Goal: Task Accomplishment & Management: Complete application form

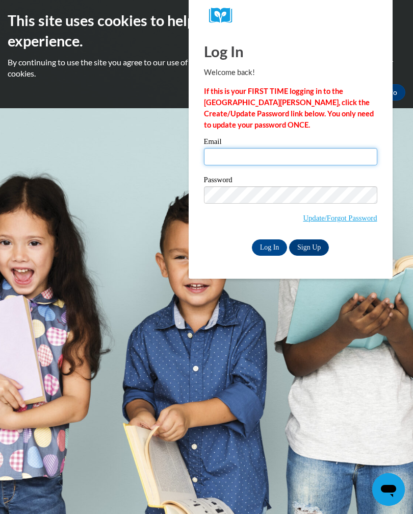
click at [316, 159] on input "Email" at bounding box center [290, 156] width 173 height 17
type input "jonesshania206@gmail.com"
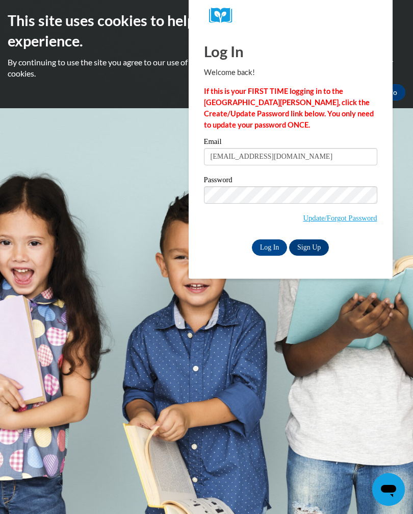
click at [359, 182] on label "Password" at bounding box center [290, 181] width 173 height 10
click at [282, 242] on input "Log In" at bounding box center [270, 247] width 36 height 16
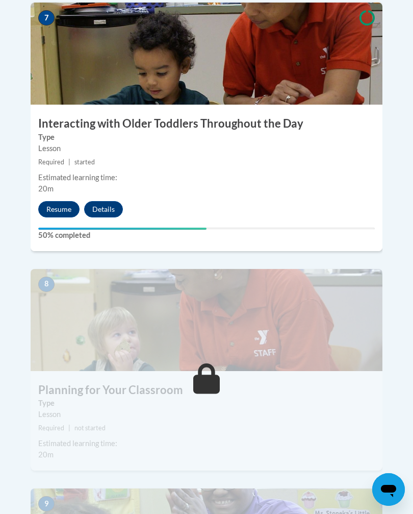
scroll to position [2019, 0]
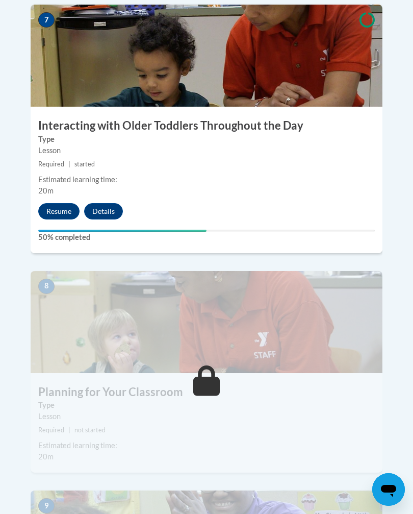
click at [60, 203] on button "Resume" at bounding box center [58, 211] width 41 height 16
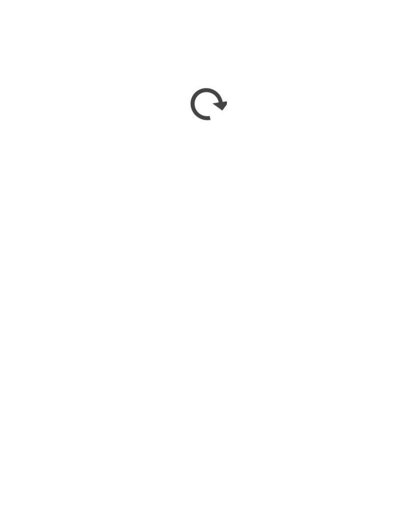
scroll to position [2571, 0]
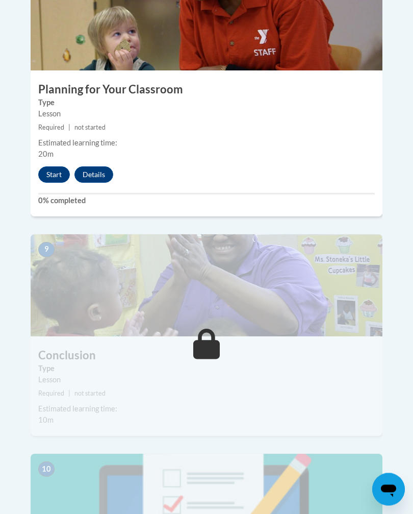
scroll to position [2321, 0]
click at [54, 166] on button "Start" at bounding box center [54, 174] width 32 height 16
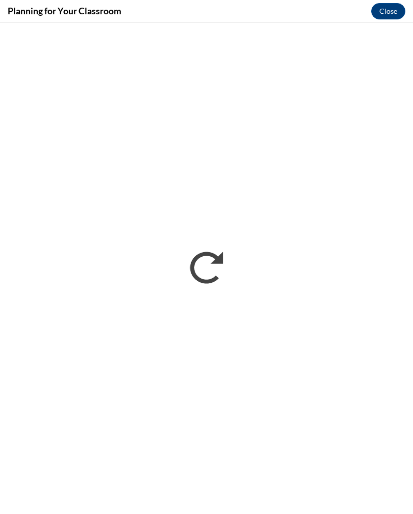
scroll to position [2321, 0]
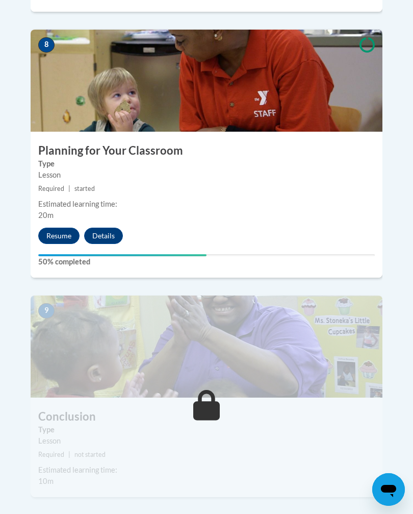
scroll to position [2255, 0]
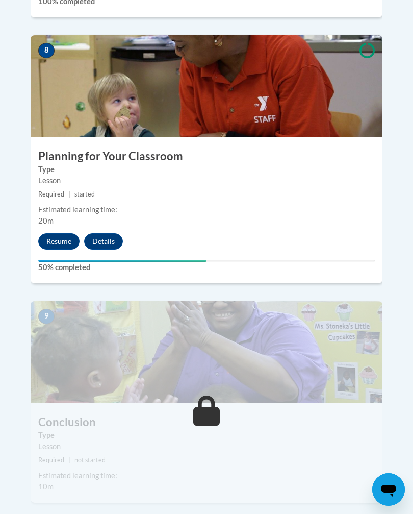
click at [64, 233] on button "Resume" at bounding box center [58, 241] width 41 height 16
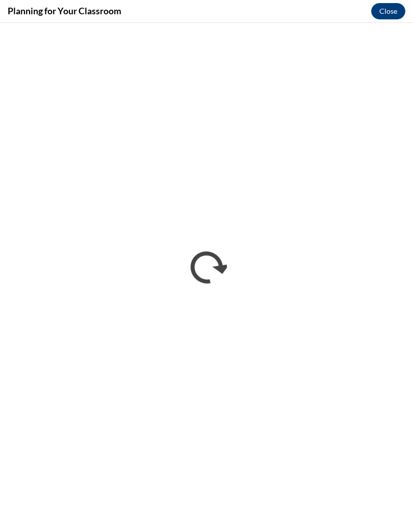
scroll to position [0, 0]
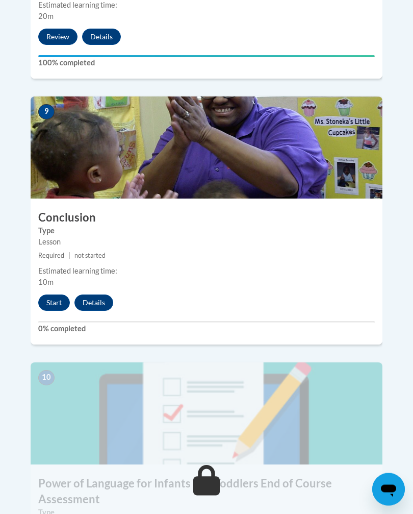
scroll to position [2459, 0]
click at [59, 294] on button "Start" at bounding box center [54, 302] width 32 height 16
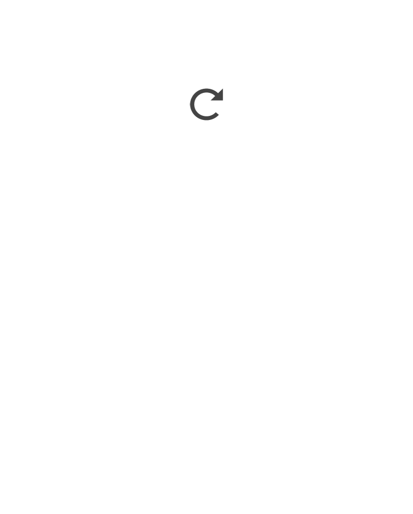
scroll to position [2664, 0]
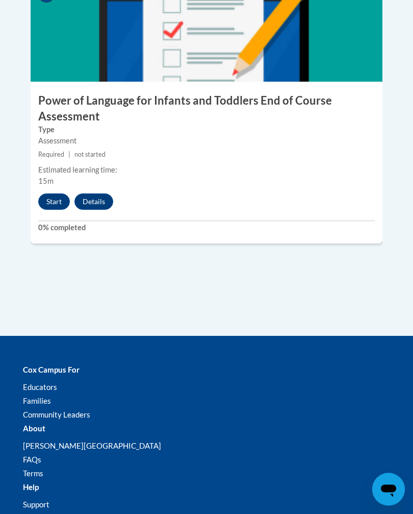
click at [54, 194] on button "Start" at bounding box center [54, 202] width 32 height 16
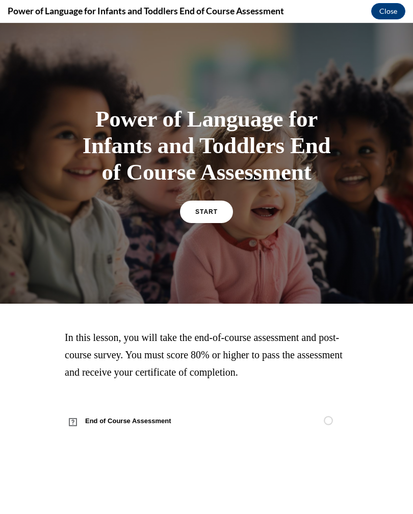
click at [207, 220] on link "START" at bounding box center [206, 212] width 53 height 22
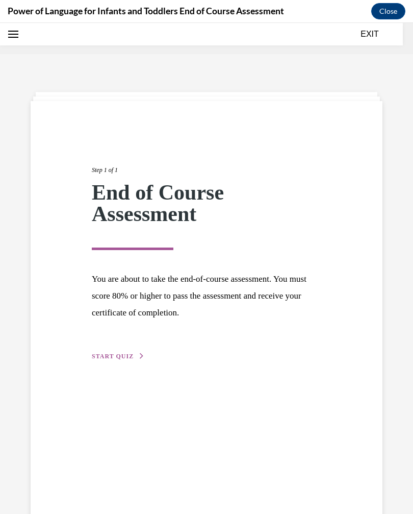
scroll to position [32, 0]
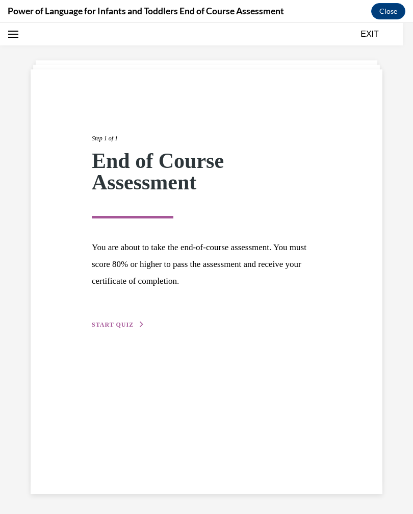
click at [101, 323] on span "START QUIZ" at bounding box center [113, 324] width 42 height 7
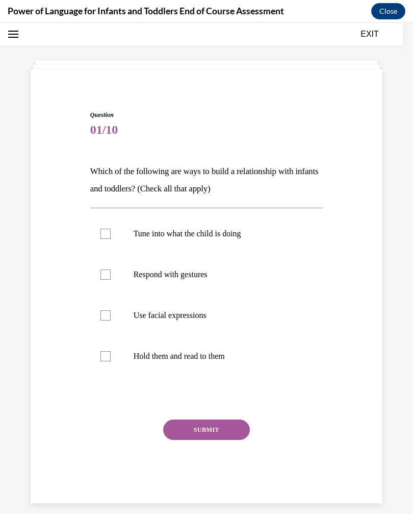
click at [110, 230] on div at bounding box center [106, 234] width 10 height 10
click at [110, 230] on input "Tune into what the child is doing" at bounding box center [106, 234] width 10 height 10
checkbox input "true"
click at [223, 420] on button "SUBMIT" at bounding box center [206, 429] width 87 height 20
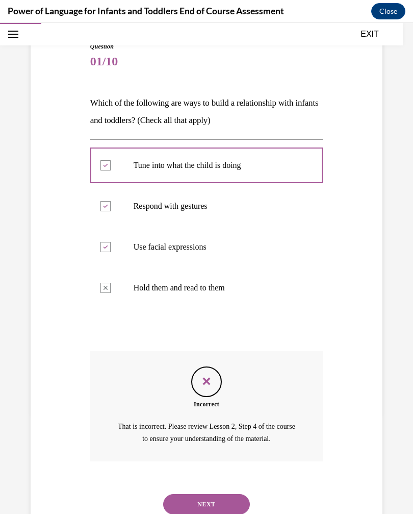
scroll to position [106, 0]
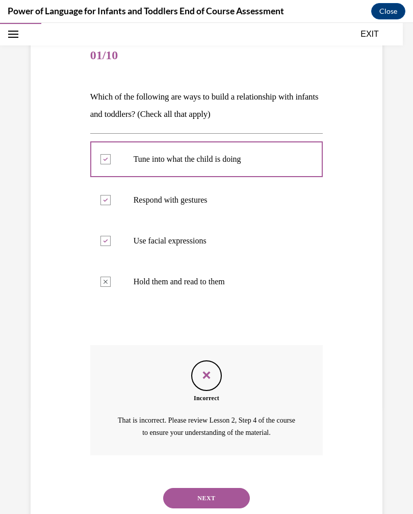
click at [238, 488] on button "NEXT" at bounding box center [206, 498] width 87 height 20
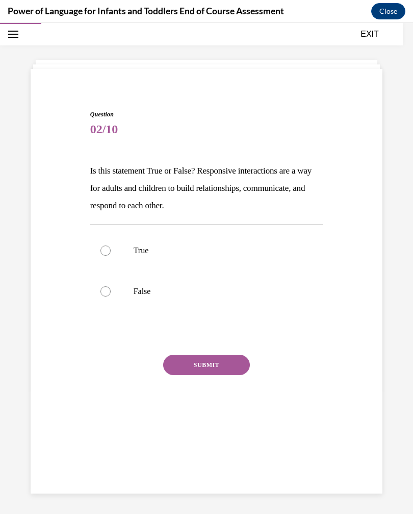
scroll to position [32, 0]
click at [105, 251] on div at bounding box center [106, 250] width 10 height 10
click at [105, 251] on input "True" at bounding box center [106, 250] width 10 height 10
radio input "true"
click at [234, 370] on button "SUBMIT" at bounding box center [206, 365] width 87 height 20
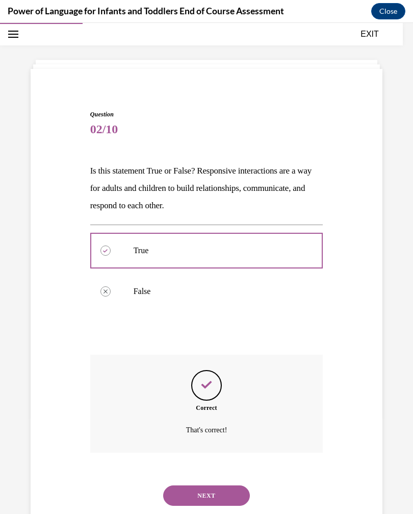
click at [239, 485] on button "NEXT" at bounding box center [206, 495] width 87 height 20
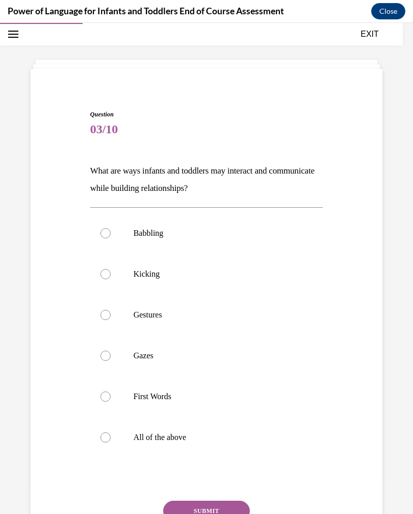
click at [281, 231] on p "Babbling" at bounding box center [216, 233] width 164 height 10
click at [111, 231] on input "Babbling" at bounding box center [106, 233] width 10 height 10
radio input "true"
click at [238, 276] on p "Kicking" at bounding box center [216, 274] width 164 height 10
click at [111, 276] on input "Kicking" at bounding box center [106, 274] width 10 height 10
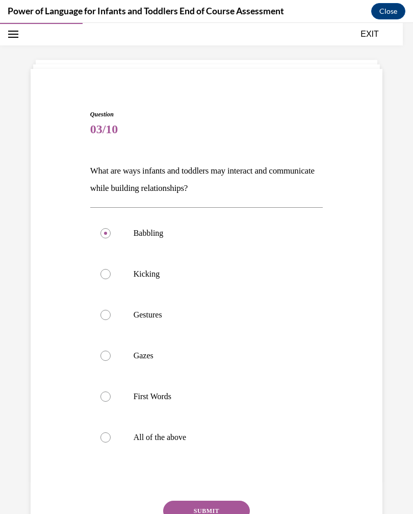
radio input "true"
click at [232, 318] on p "Gestures" at bounding box center [216, 315] width 164 height 10
click at [111, 318] on input "Gestures" at bounding box center [106, 315] width 10 height 10
radio input "true"
click at [110, 313] on div at bounding box center [106, 315] width 10 height 10
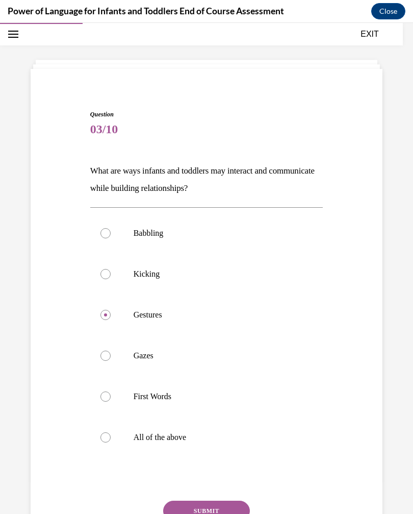
click at [110, 313] on input "Gestures" at bounding box center [106, 315] width 10 height 10
click at [234, 446] on label "All of the above" at bounding box center [206, 437] width 233 height 41
click at [111, 442] on input "All of the above" at bounding box center [106, 437] width 10 height 10
radio input "true"
click at [238, 494] on div "Question 03/10 What are ways infants and toddlers may interact and communicate …" at bounding box center [206, 347] width 233 height 475
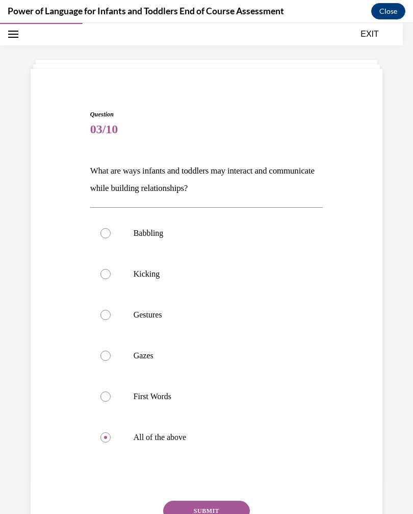
click at [233, 507] on button "SUBMIT" at bounding box center [206, 511] width 87 height 20
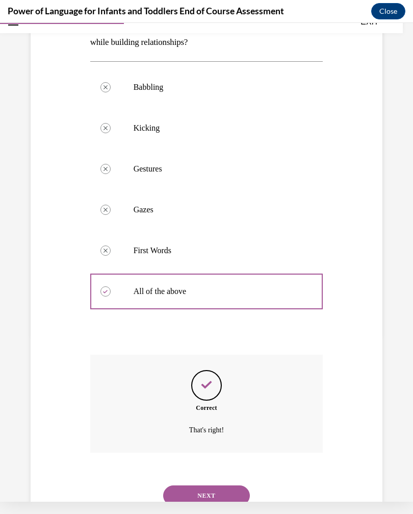
scroll to position [176, 0]
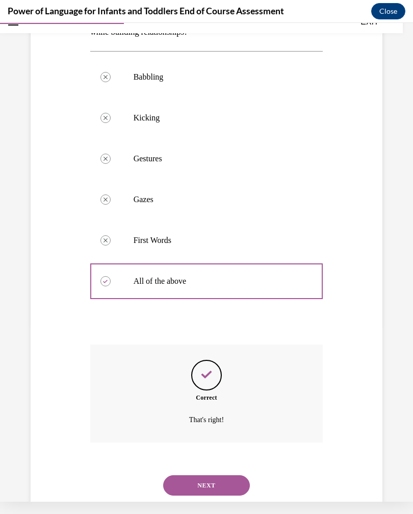
click at [237, 475] on button "NEXT" at bounding box center [206, 485] width 87 height 20
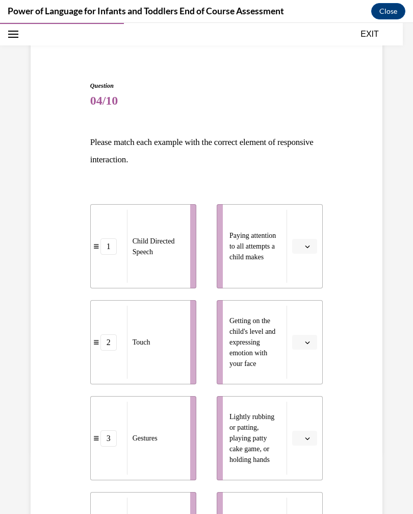
scroll to position [57, 0]
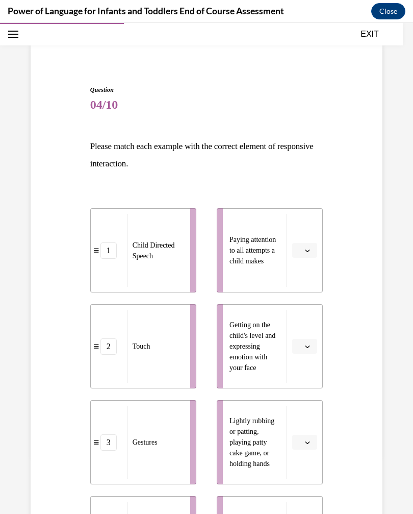
click at [108, 249] on div "1" at bounding box center [109, 250] width 16 height 16
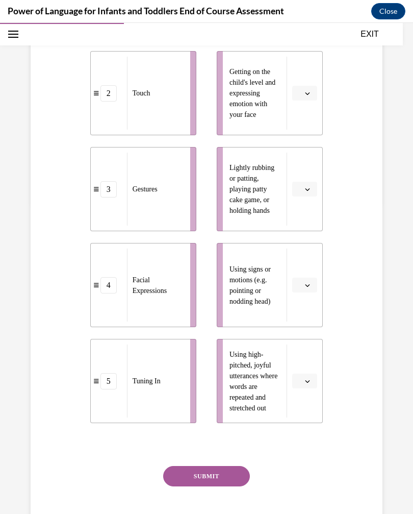
scroll to position [307, 0]
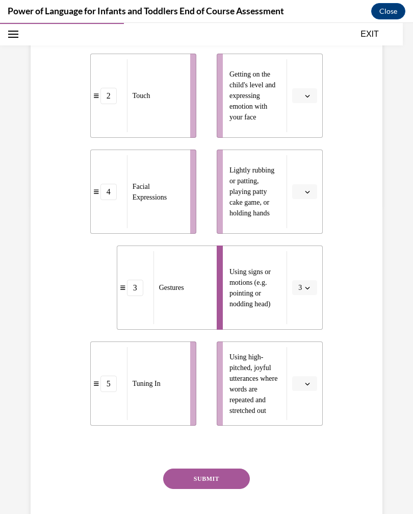
click at [214, 485] on button "SUBMIT" at bounding box center [206, 478] width 87 height 20
click at [214, 473] on button "SUBMIT" at bounding box center [206, 478] width 87 height 20
click at [229, 475] on button "SUBMIT" at bounding box center [206, 478] width 87 height 20
click at [306, 102] on button "button" at bounding box center [304, 95] width 25 height 15
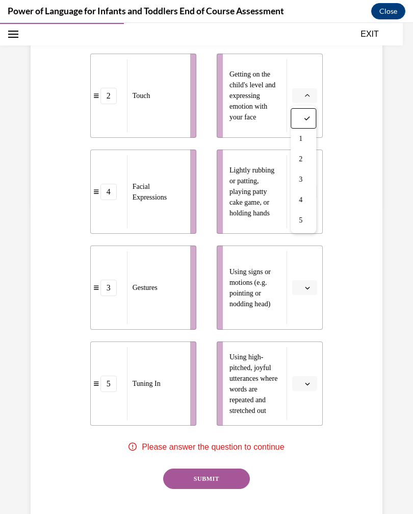
click at [302, 281] on button "button" at bounding box center [304, 287] width 25 height 15
click at [307, 369] on div "3" at bounding box center [304, 371] width 26 height 20
click at [310, 287] on icon "button" at bounding box center [308, 288] width 5 height 3
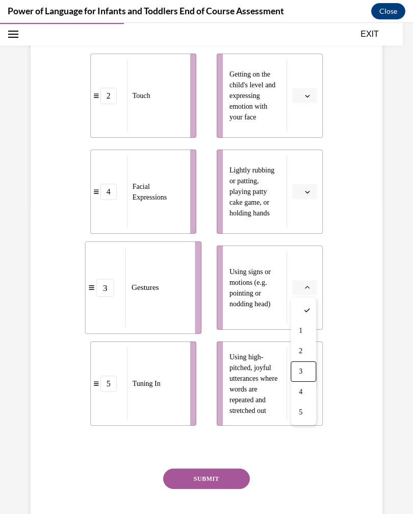
click at [306, 368] on div "3" at bounding box center [304, 371] width 26 height 20
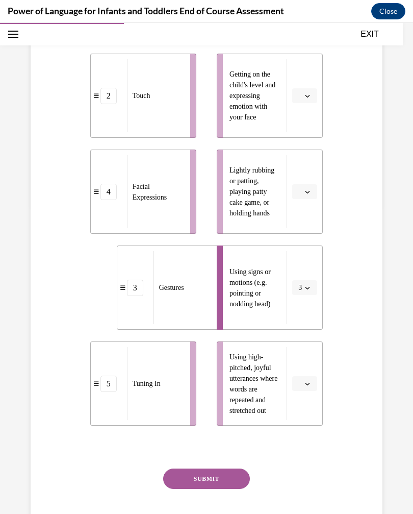
click at [311, 368] on li "Using high-pitched, joyful utterances where words are repeated and stretched out" at bounding box center [270, 383] width 106 height 84
click at [306, 384] on icon "button" at bounding box center [307, 383] width 5 height 5
click at [309, 497] on div "4" at bounding box center [304, 488] width 26 height 20
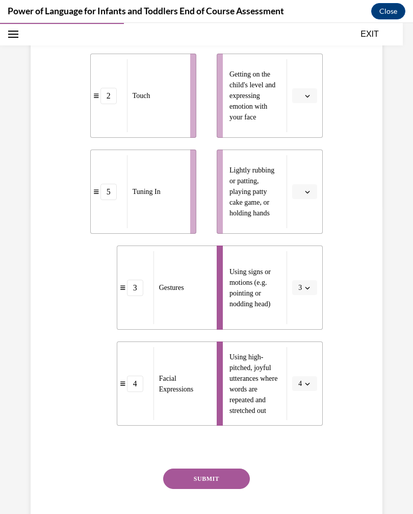
click at [311, 381] on span "button" at bounding box center [307, 383] width 7 height 7
click at [303, 507] on div "5" at bounding box center [302, 508] width 26 height 20
click at [308, 92] on span "button" at bounding box center [307, 95] width 7 height 7
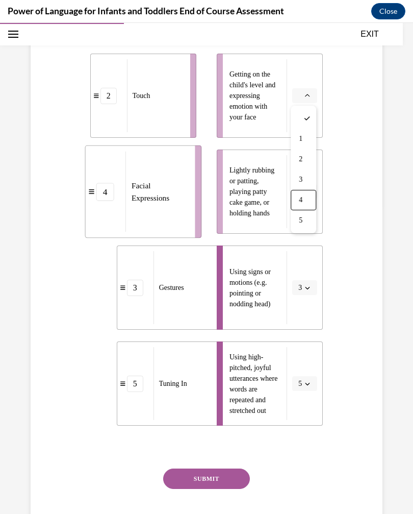
click at [307, 197] on div "4" at bounding box center [304, 200] width 26 height 20
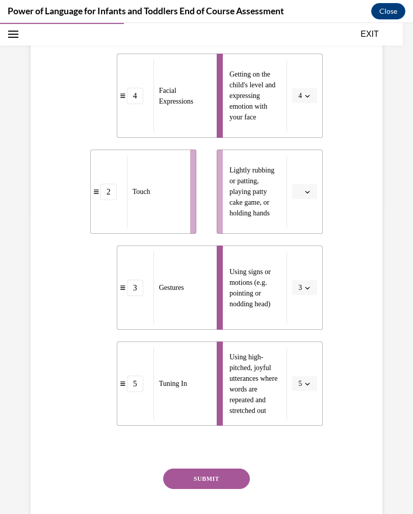
click at [307, 193] on icon "button" at bounding box center [307, 191] width 5 height 5
click at [309, 251] on div "2" at bounding box center [304, 255] width 26 height 20
click at [235, 476] on button "SUBMIT" at bounding box center [206, 478] width 87 height 20
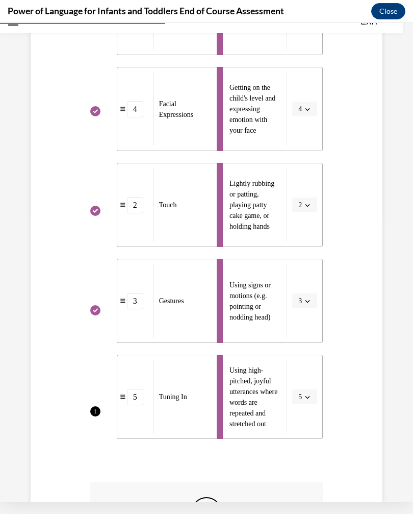
scroll to position [279, 0]
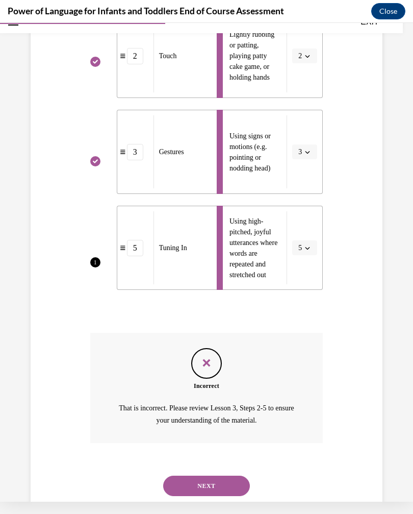
click at [236, 476] on button "NEXT" at bounding box center [206, 486] width 87 height 20
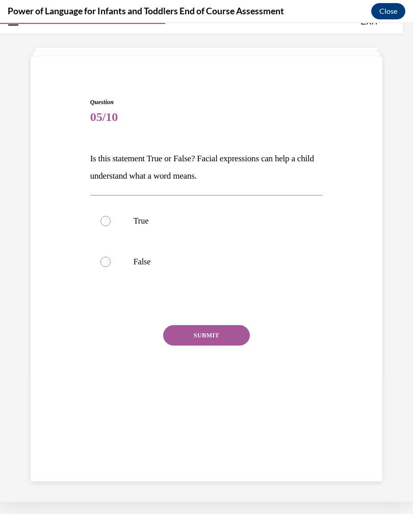
scroll to position [32, 0]
click at [111, 236] on label "True" at bounding box center [206, 221] width 233 height 41
click at [111, 226] on input "True" at bounding box center [106, 221] width 10 height 10
radio input "true"
click at [233, 343] on button "SUBMIT" at bounding box center [206, 335] width 87 height 20
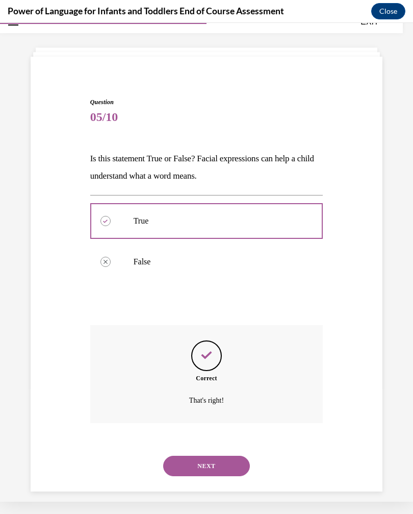
click at [231, 456] on button "NEXT" at bounding box center [206, 466] width 87 height 20
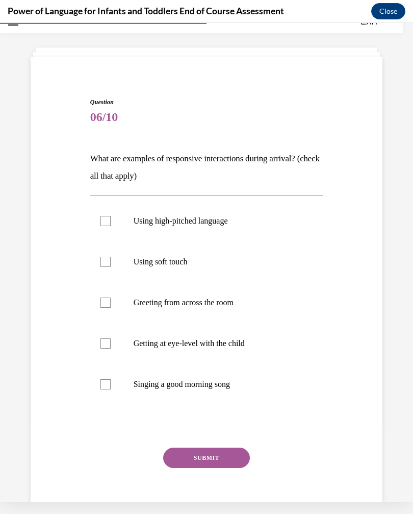
click at [246, 384] on p "Singing a good morning song" at bounding box center [216, 384] width 164 height 10
click at [111, 384] on input "Singing a good morning song" at bounding box center [106, 384] width 10 height 10
checkbox input "true"
click at [236, 451] on button "SUBMIT" at bounding box center [206, 457] width 87 height 20
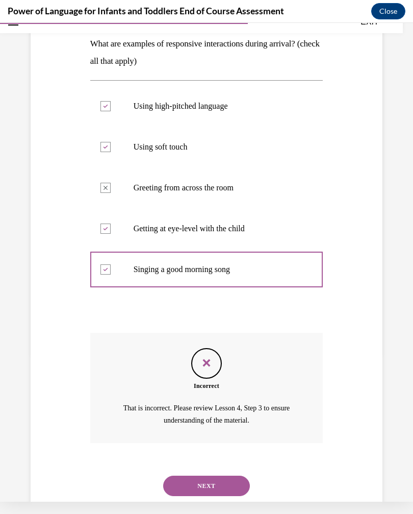
click at [238, 476] on button "NEXT" at bounding box center [206, 486] width 87 height 20
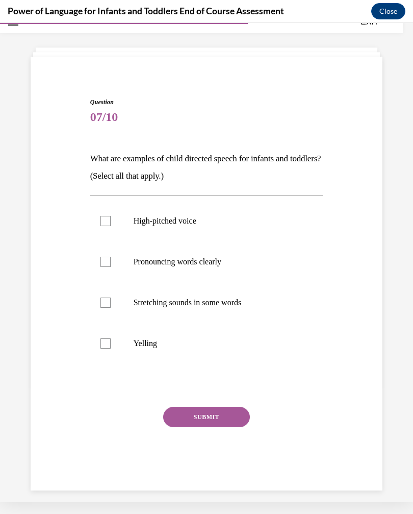
click at [110, 228] on label "High-pitched voice" at bounding box center [206, 221] width 233 height 41
click at [110, 226] on input "High-pitched voice" at bounding box center [106, 221] width 10 height 10
checkbox input "true"
click at [115, 260] on label "Pronouncing words clearly" at bounding box center [206, 261] width 233 height 41
click at [111, 260] on input "Pronouncing words clearly" at bounding box center [106, 262] width 10 height 10
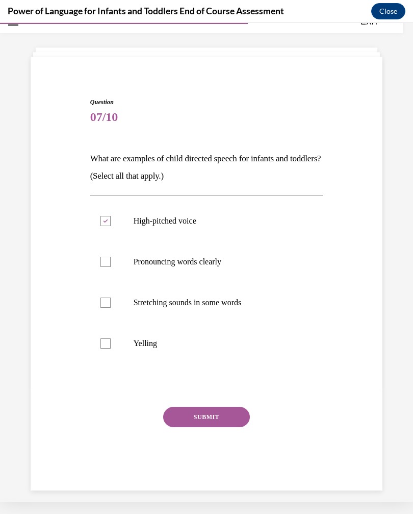
checkbox input "true"
click at [116, 303] on label "Stretching sounds in some words" at bounding box center [206, 302] width 233 height 41
click at [111, 303] on input "Stretching sounds in some words" at bounding box center [106, 302] width 10 height 10
checkbox input "true"
click at [233, 413] on button "SUBMIT" at bounding box center [206, 417] width 87 height 20
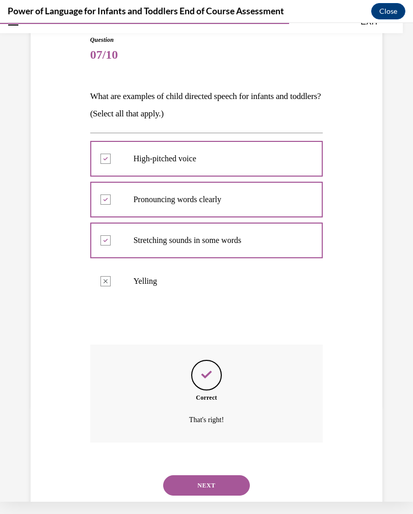
click at [237, 475] on button "NEXT" at bounding box center [206, 485] width 87 height 20
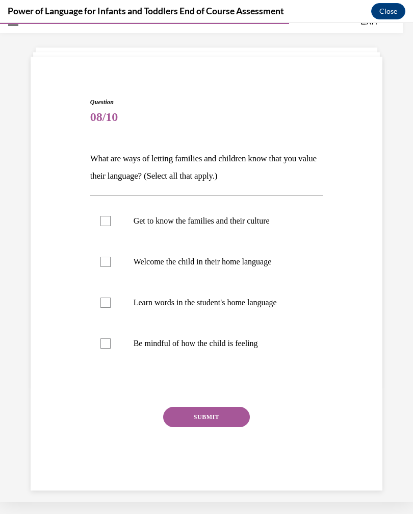
click at [109, 263] on div at bounding box center [106, 262] width 10 height 10
click at [109, 263] on input "Welcome the child in their home language" at bounding box center [106, 262] width 10 height 10
checkbox input "true"
click at [107, 227] on label "Get to know the families and their culture" at bounding box center [206, 221] width 233 height 41
click at [107, 226] on input "Get to know the families and their culture" at bounding box center [106, 221] width 10 height 10
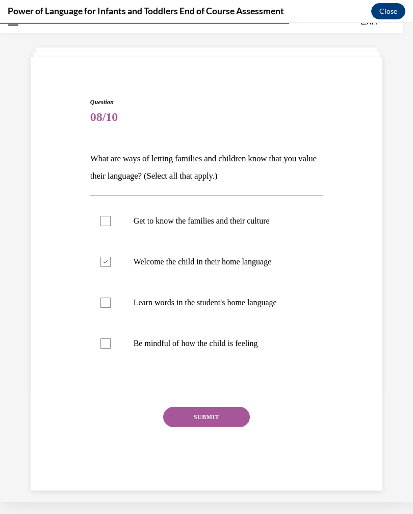
checkbox input "true"
click at [106, 306] on div at bounding box center [106, 302] width 10 height 10
click at [106, 306] on input "Learn words in the student's home language" at bounding box center [106, 302] width 10 height 10
checkbox input "true"
click at [230, 417] on button "SUBMIT" at bounding box center [206, 417] width 87 height 20
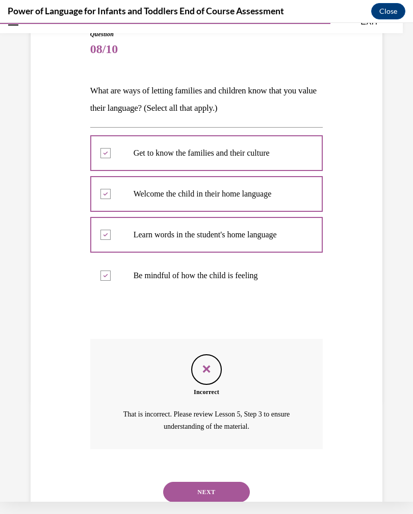
scroll to position [106, 0]
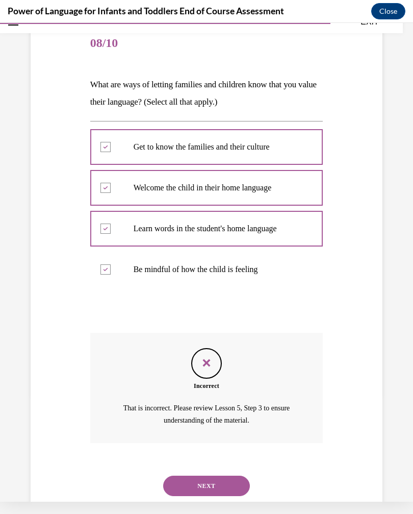
click at [233, 476] on button "NEXT" at bounding box center [206, 486] width 87 height 20
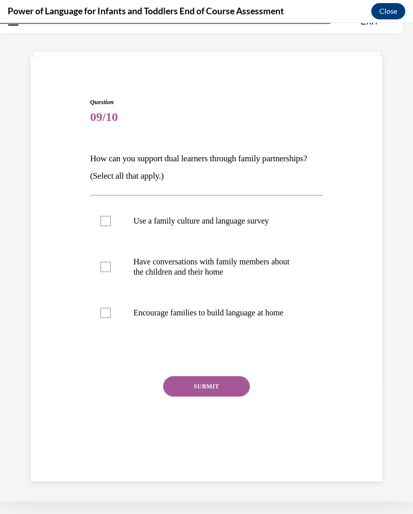
scroll to position [32, 0]
click at [228, 388] on button "SUBMIT" at bounding box center [206, 386] width 87 height 20
click at [111, 271] on label "Have conversations with family members about the children and their home" at bounding box center [206, 266] width 233 height 51
click at [111, 271] on input "Have conversations with family members about the children and their home" at bounding box center [106, 267] width 10 height 10
checkbox input "true"
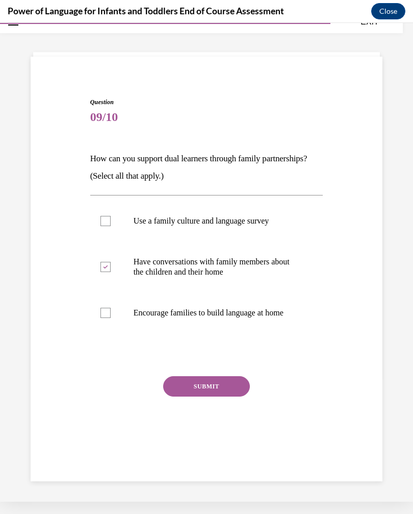
click at [229, 389] on button "SUBMIT" at bounding box center [206, 386] width 87 height 20
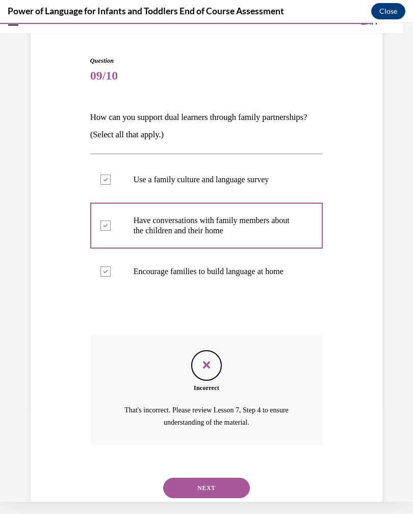
scroll to position [76, 0]
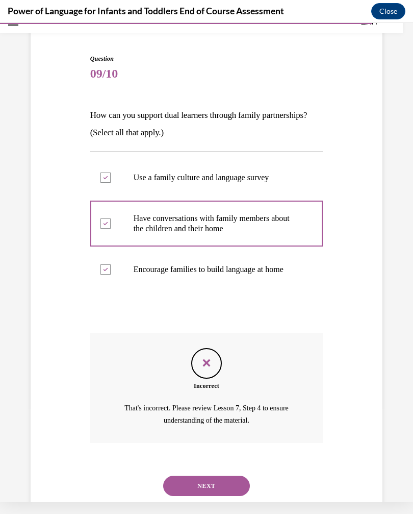
click at [106, 182] on div at bounding box center [106, 177] width 10 height 10
click at [230, 476] on button "NEXT" at bounding box center [206, 486] width 87 height 20
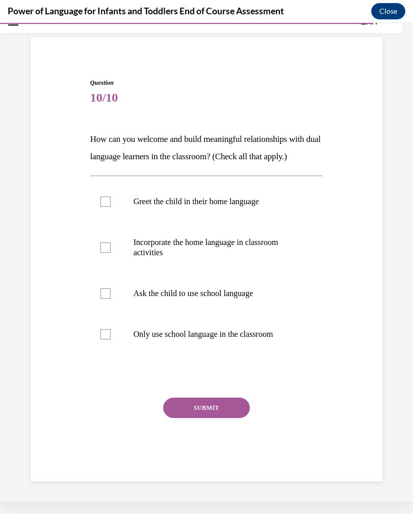
scroll to position [32, 0]
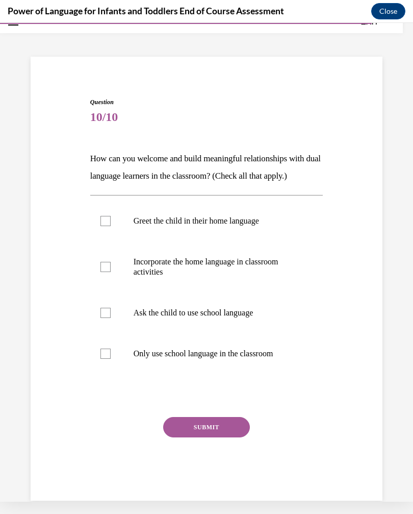
click at [108, 268] on div at bounding box center [106, 267] width 10 height 10
click at [108, 268] on input "Incorporate the home language in classroom activities" at bounding box center [106, 267] width 10 height 10
checkbox input "true"
click at [228, 427] on button "SUBMIT" at bounding box center [206, 427] width 87 height 20
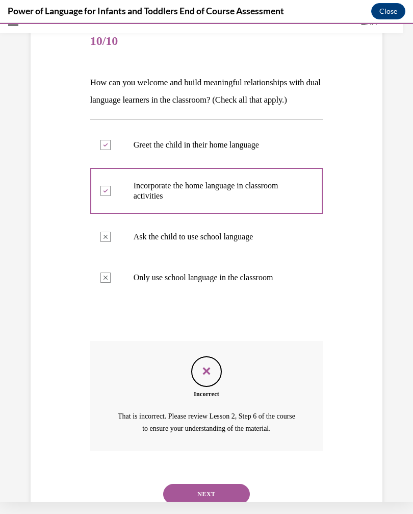
scroll to position [116, 0]
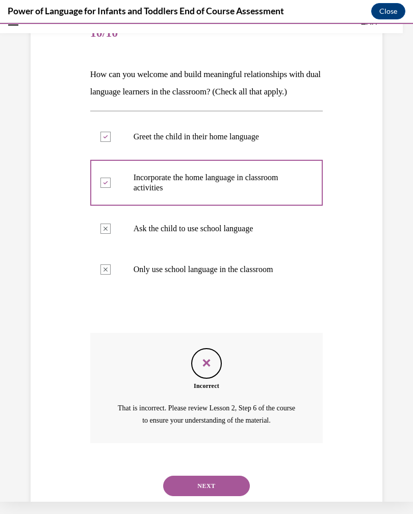
click at [232, 476] on button "NEXT" at bounding box center [206, 486] width 87 height 20
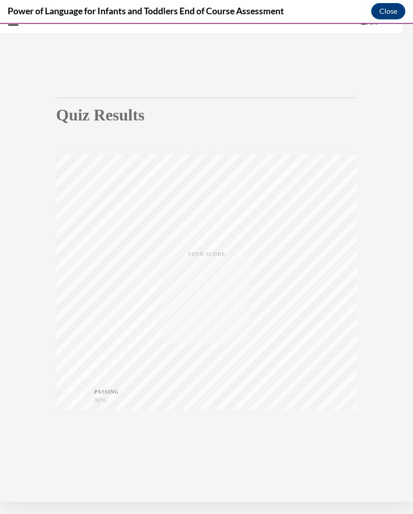
scroll to position [32, 0]
click at [211, 438] on icon "button" at bounding box center [207, 439] width 36 height 11
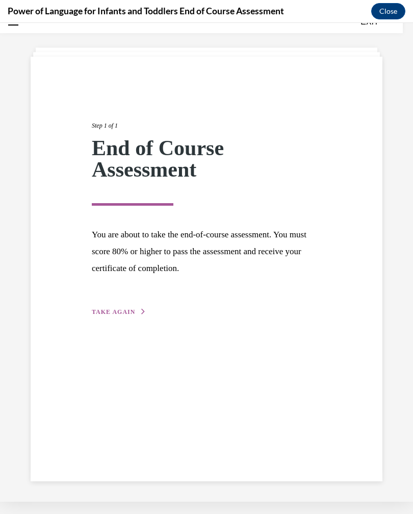
click at [111, 308] on span "TAKE AGAIN" at bounding box center [113, 311] width 43 height 7
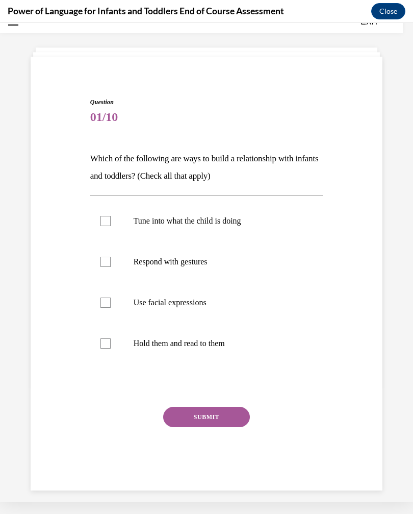
click at [264, 221] on p "Tune into what the child is doing" at bounding box center [216, 221] width 164 height 10
click at [111, 221] on input "Tune into what the child is doing" at bounding box center [106, 221] width 10 height 10
checkbox input "true"
click at [222, 408] on button "SUBMIT" at bounding box center [206, 417] width 87 height 20
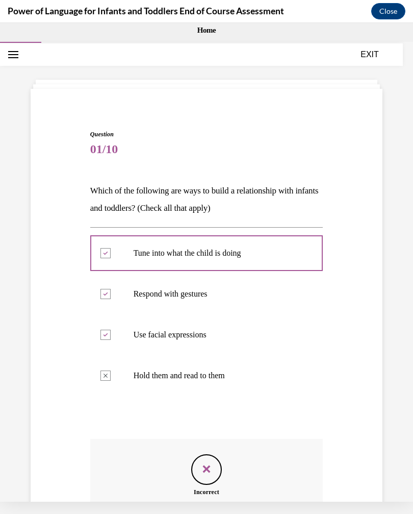
scroll to position [0, 0]
click at [369, 54] on button "EXIT" at bounding box center [369, 53] width 61 height 12
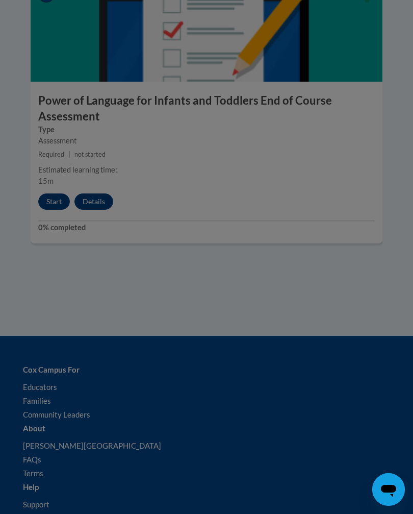
click at [59, 169] on div at bounding box center [206, 257] width 413 height 514
click at [61, 173] on div at bounding box center [206, 257] width 413 height 514
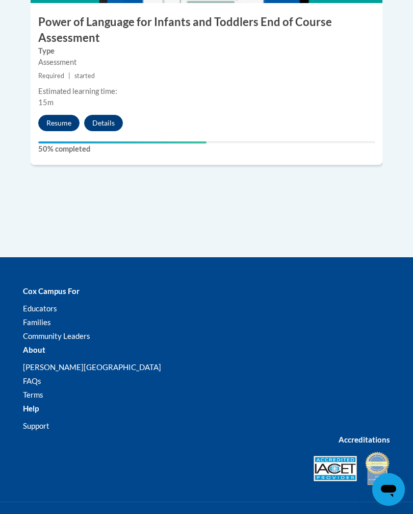
scroll to position [2918, 0]
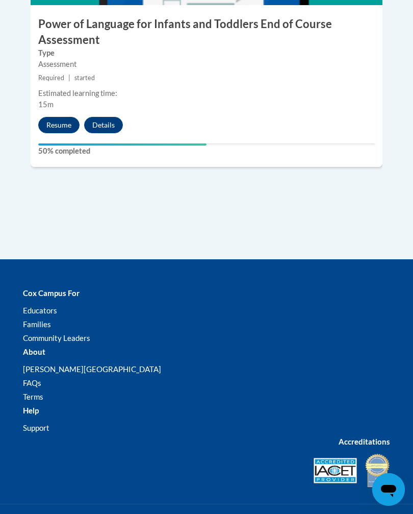
click at [63, 117] on button "Resume" at bounding box center [58, 125] width 41 height 16
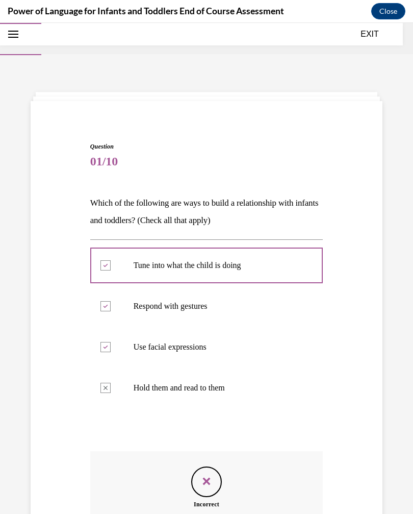
scroll to position [106, 0]
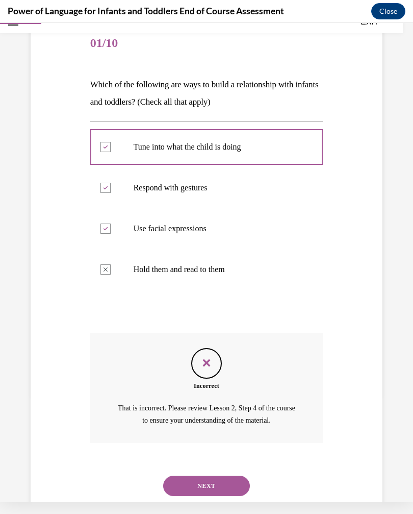
click at [221, 476] on button "NEXT" at bounding box center [206, 486] width 87 height 20
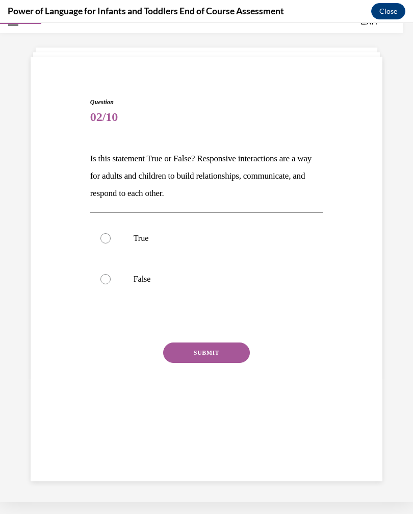
scroll to position [32, 0]
click at [152, 246] on label "True" at bounding box center [206, 238] width 233 height 41
click at [111, 243] on input "True" at bounding box center [106, 238] width 10 height 10
radio input "true"
click at [220, 352] on button "SUBMIT" at bounding box center [206, 352] width 87 height 20
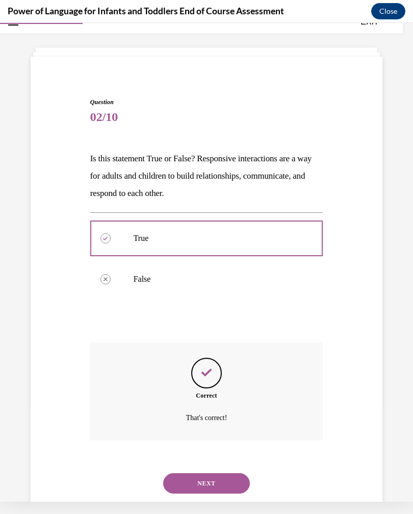
click at [221, 473] on button "NEXT" at bounding box center [206, 483] width 87 height 20
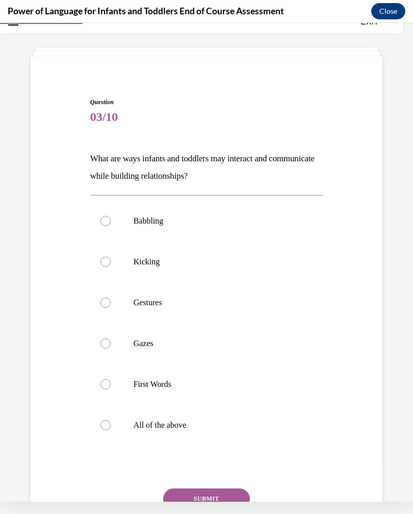
click at [187, 422] on p "All of the above" at bounding box center [216, 425] width 164 height 10
click at [111, 422] on input "All of the above" at bounding box center [106, 425] width 10 height 10
radio input "true"
click at [214, 496] on button "SUBMIT" at bounding box center [206, 498] width 87 height 20
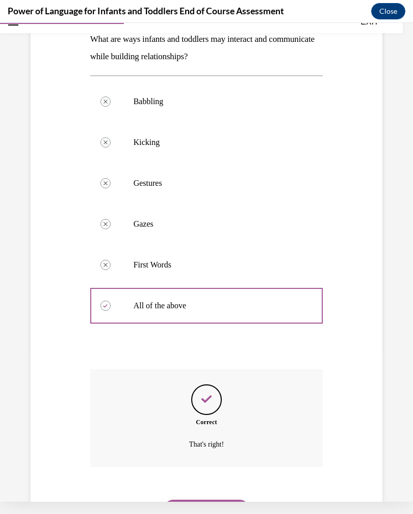
scroll to position [176, 0]
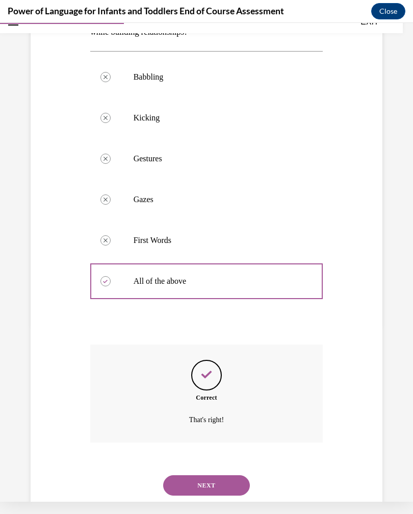
click at [227, 475] on button "NEXT" at bounding box center [206, 485] width 87 height 20
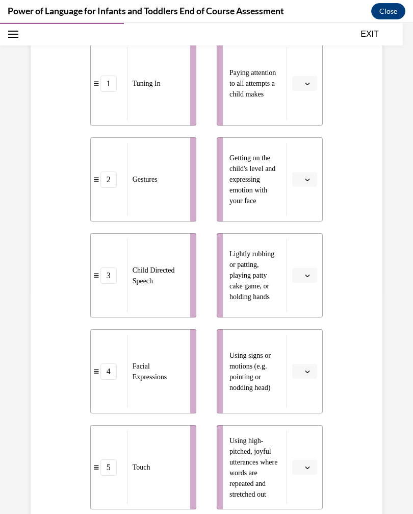
scroll to position [220, 0]
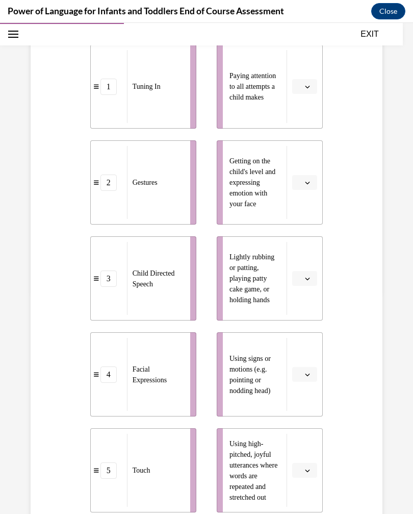
click at [311, 91] on button "button" at bounding box center [304, 86] width 25 height 15
click at [303, 130] on span "1" at bounding box center [301, 130] width 4 height 8
click at [307, 181] on icon "button" at bounding box center [307, 182] width 5 height 5
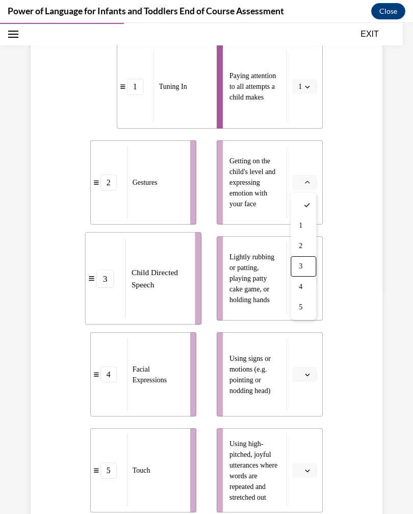
click at [300, 264] on span "3" at bounding box center [301, 266] width 4 height 8
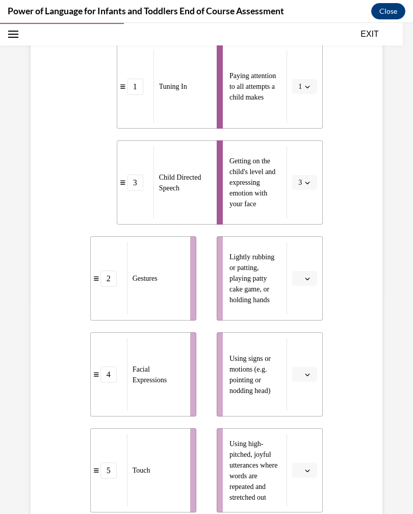
click at [307, 279] on icon "button" at bounding box center [307, 278] width 5 height 5
click at [302, 403] on span "5" at bounding box center [301, 403] width 4 height 8
click at [309, 377] on span "button" at bounding box center [307, 374] width 7 height 7
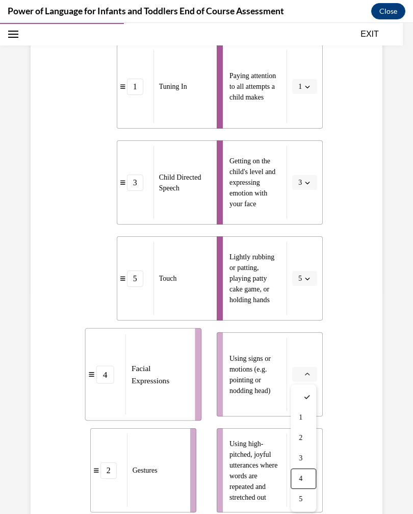
click at [303, 477] on span "4" at bounding box center [301, 479] width 4 height 8
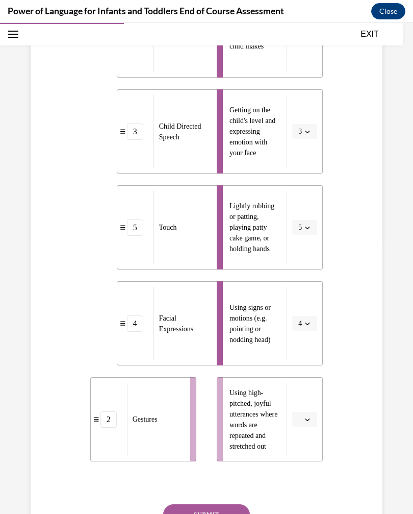
scroll to position [272, 0]
click at [307, 420] on icon "button" at bounding box center [307, 418] width 5 height 5
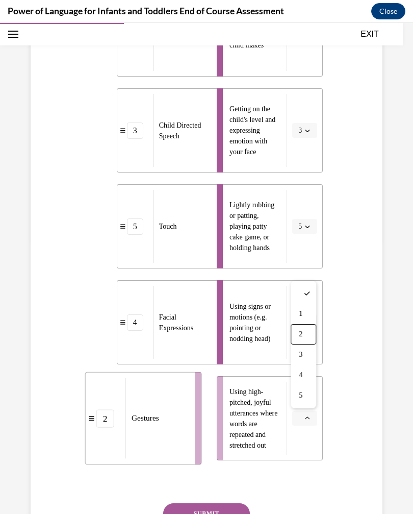
click at [302, 330] on span "2" at bounding box center [301, 334] width 4 height 8
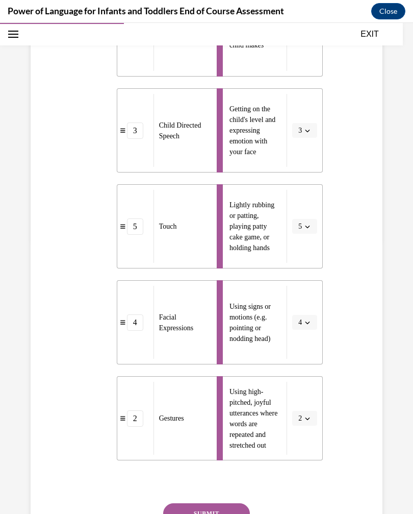
click at [226, 513] on button "SUBMIT" at bounding box center [206, 513] width 87 height 20
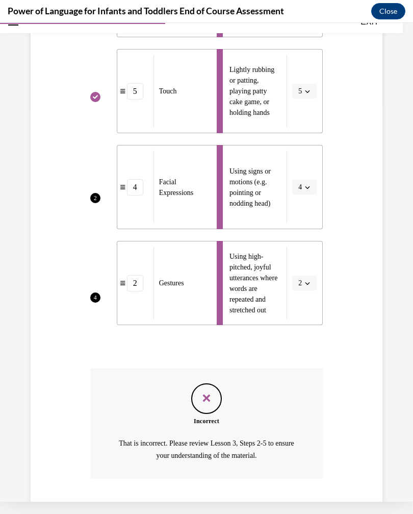
scroll to position [431, 0]
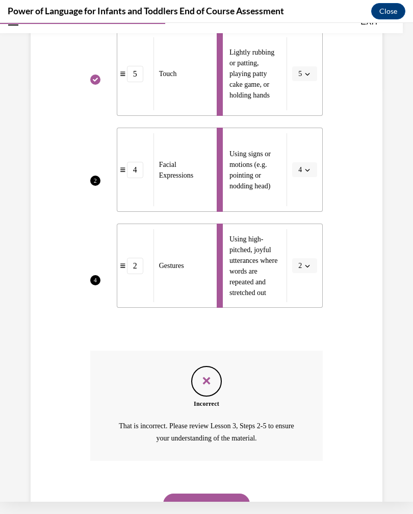
click at [234, 493] on button "NEXT" at bounding box center [206, 503] width 87 height 20
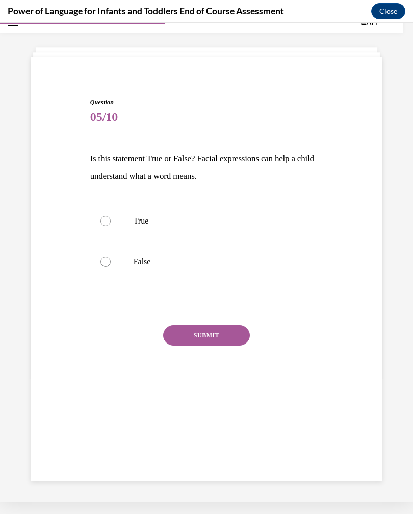
scroll to position [32, 0]
click at [199, 222] on p "True" at bounding box center [216, 221] width 164 height 10
click at [111, 222] on input "True" at bounding box center [106, 221] width 10 height 10
radio input "true"
click at [219, 331] on button "SUBMIT" at bounding box center [206, 335] width 87 height 20
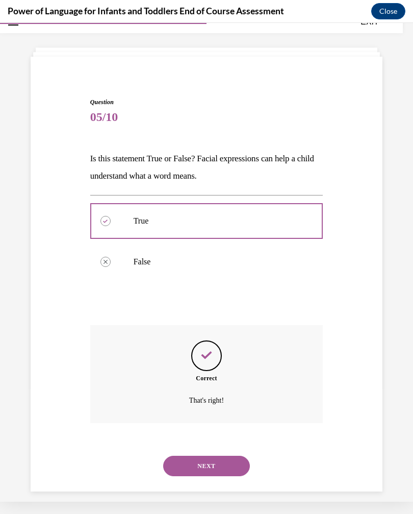
click at [215, 456] on button "NEXT" at bounding box center [206, 466] width 87 height 20
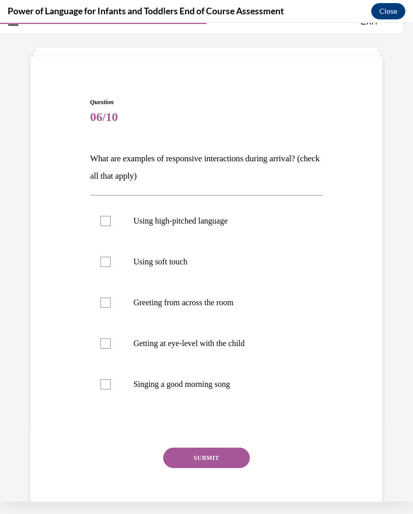
click at [216, 386] on p "Singing a good morning song" at bounding box center [216, 384] width 164 height 10
click at [111, 386] on input "Singing a good morning song" at bounding box center [106, 384] width 10 height 10
checkbox input "true"
click at [218, 447] on button "SUBMIT" at bounding box center [206, 457] width 87 height 20
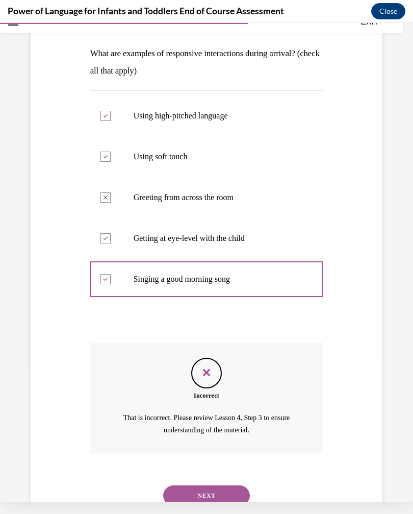
scroll to position [147, 0]
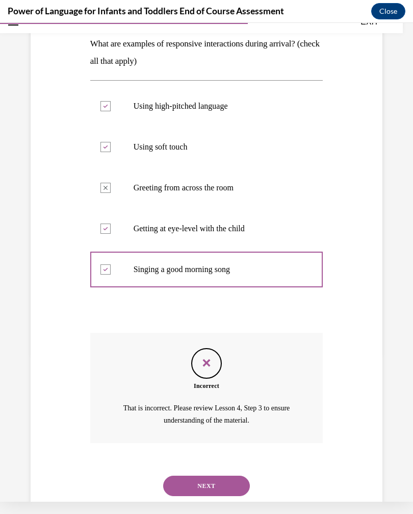
click at [223, 240] on label "Getting at eye-level with the child" at bounding box center [206, 228] width 233 height 41
click at [204, 476] on button "NEXT" at bounding box center [206, 486] width 87 height 20
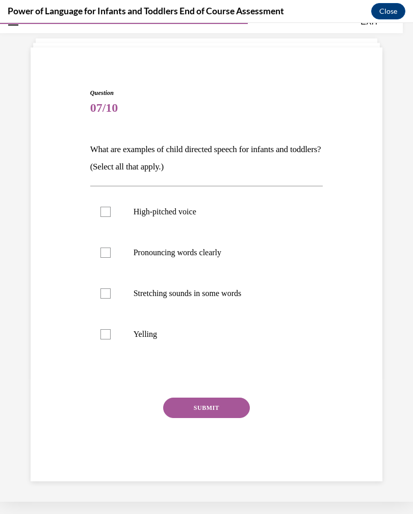
scroll to position [32, 0]
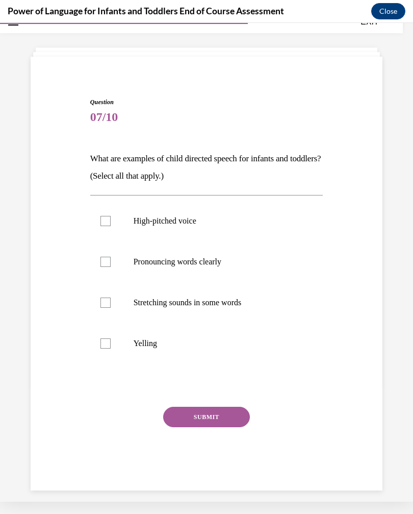
click at [269, 233] on label "High-pitched voice" at bounding box center [206, 221] width 233 height 41
click at [111, 226] on input "High-pitched voice" at bounding box center [106, 221] width 10 height 10
checkbox input "true"
click at [247, 263] on p "Pronouncing words clearly" at bounding box center [216, 262] width 164 height 10
click at [111, 263] on input "Pronouncing words clearly" at bounding box center [106, 262] width 10 height 10
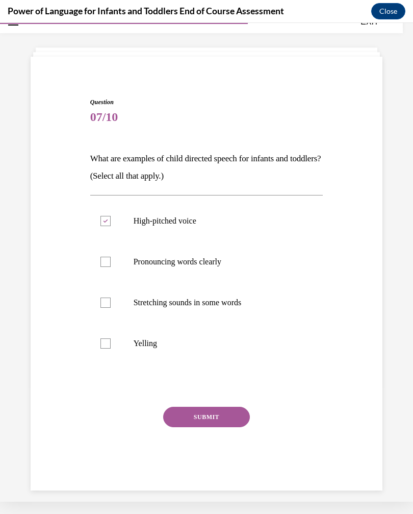
checkbox input "true"
click at [220, 418] on button "SUBMIT" at bounding box center [206, 417] width 87 height 20
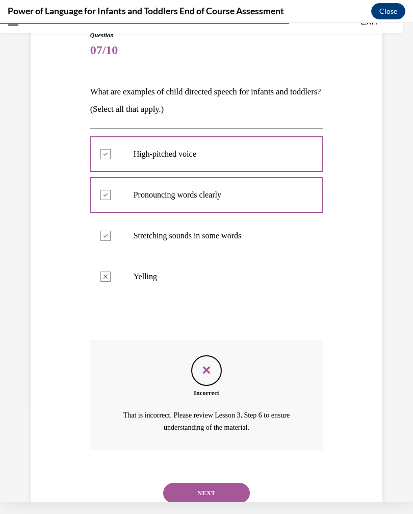
scroll to position [106, 0]
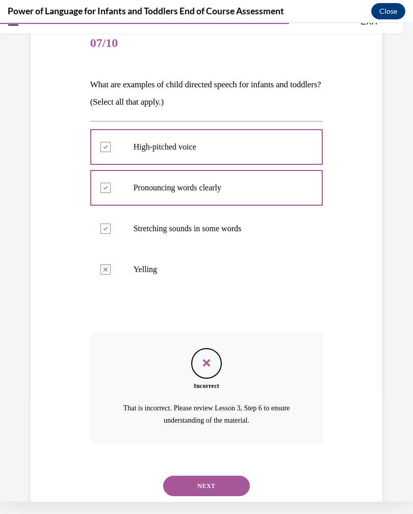
click at [213, 476] on button "NEXT" at bounding box center [206, 486] width 87 height 20
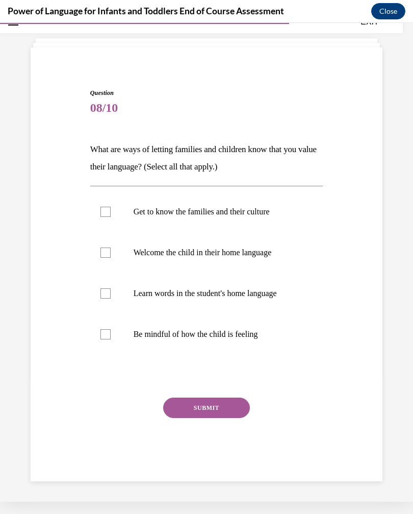
scroll to position [32, 0]
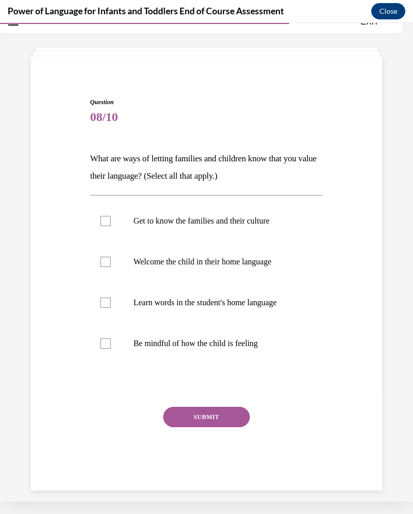
click at [256, 265] on p "Welcome the child in their home language" at bounding box center [216, 262] width 164 height 10
click at [111, 265] on input "Welcome the child in their home language" at bounding box center [106, 262] width 10 height 10
checkbox input "true"
click at [264, 225] on p "Get to know the families and their culture" at bounding box center [216, 221] width 164 height 10
click at [111, 225] on input "Get to know the families and their culture" at bounding box center [106, 221] width 10 height 10
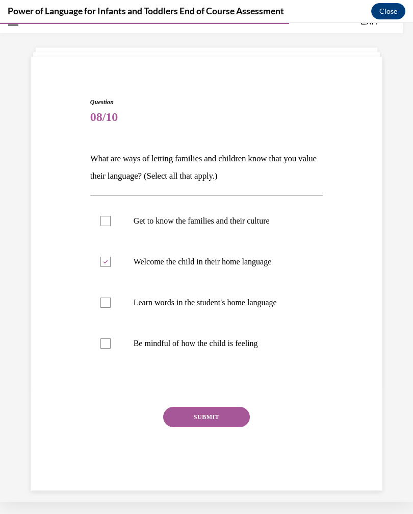
checkbox input "true"
click at [257, 304] on p "Learn words in the student's home language" at bounding box center [216, 302] width 164 height 10
click at [111, 304] on input "Learn words in the student's home language" at bounding box center [106, 302] width 10 height 10
checkbox input "true"
click at [215, 423] on button "SUBMIT" at bounding box center [206, 417] width 87 height 20
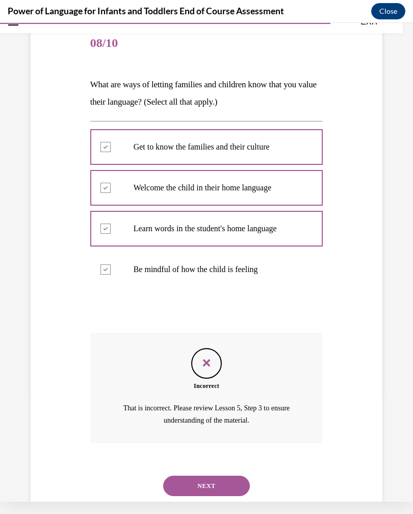
scroll to position [106, 0]
click at [221, 476] on button "NEXT" at bounding box center [206, 486] width 87 height 20
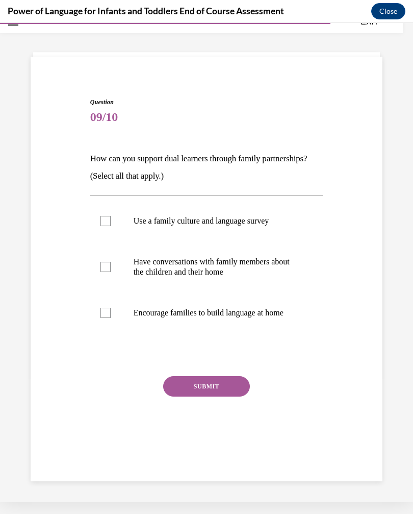
scroll to position [32, 0]
click at [249, 275] on p "Have conversations with family members about the children and their home" at bounding box center [216, 267] width 164 height 20
click at [111, 272] on input "Have conversations with family members about the children and their home" at bounding box center [106, 267] width 10 height 10
checkbox input "true"
click at [225, 392] on button "SUBMIT" at bounding box center [206, 386] width 87 height 20
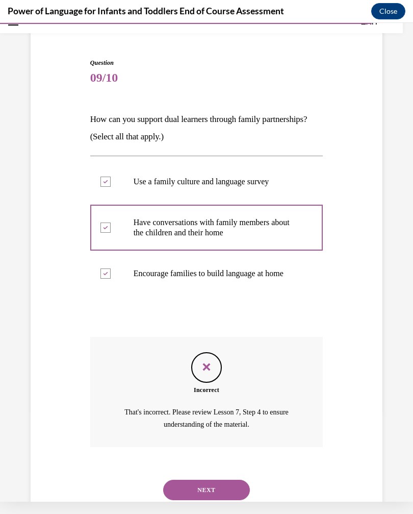
scroll to position [76, 0]
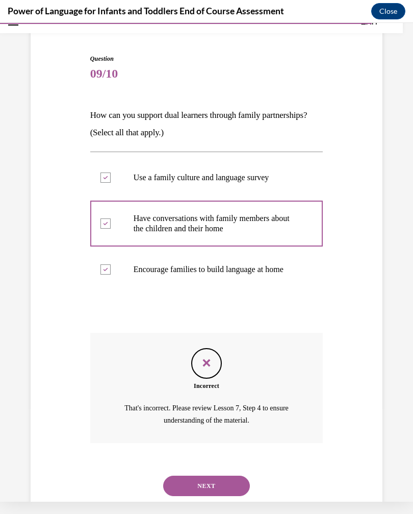
click at [214, 476] on button "NEXT" at bounding box center [206, 486] width 87 height 20
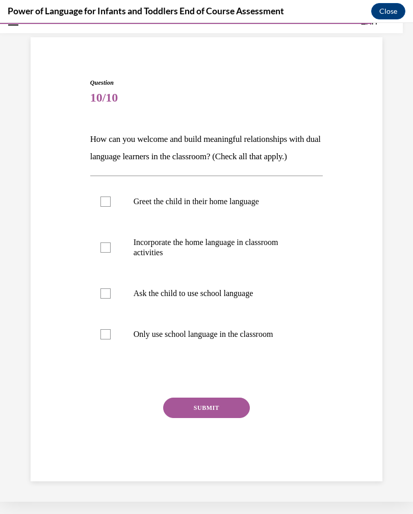
scroll to position [32, 0]
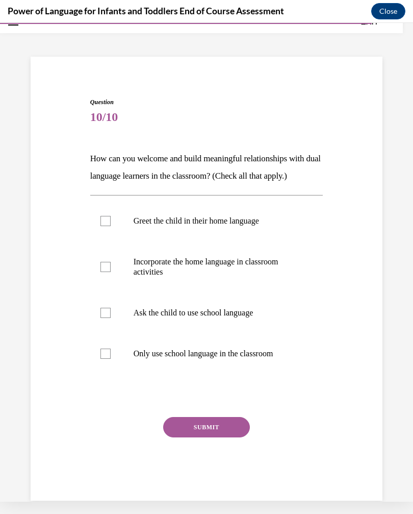
click at [251, 267] on p "Incorporate the home language in classroom activities" at bounding box center [216, 267] width 164 height 20
click at [111, 267] on input "Incorporate the home language in classroom activities" at bounding box center [106, 267] width 10 height 10
checkbox input "true"
click at [217, 418] on button "SUBMIT" at bounding box center [206, 427] width 87 height 20
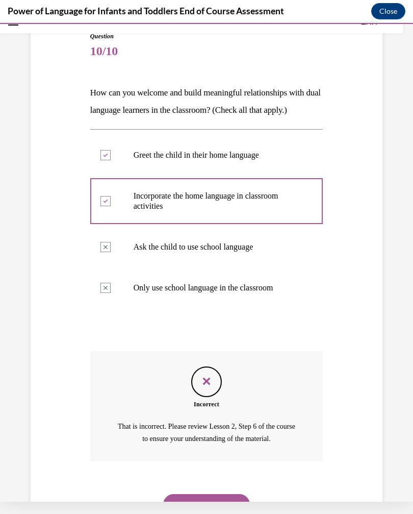
scroll to position [116, 0]
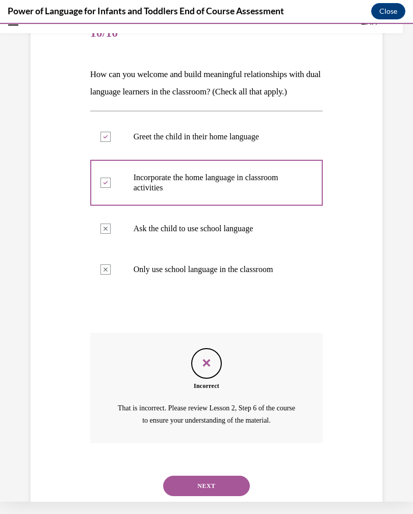
click at [224, 476] on button "NEXT" at bounding box center [206, 486] width 87 height 20
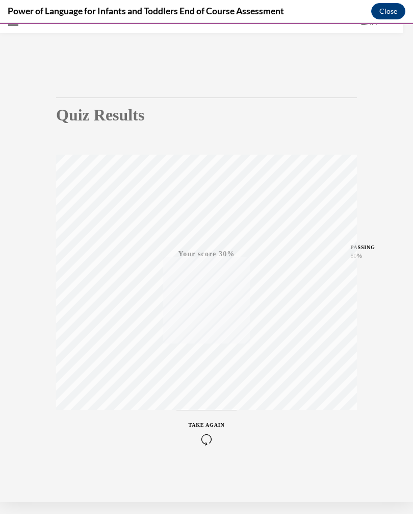
click at [209, 441] on icon "button" at bounding box center [207, 439] width 36 height 11
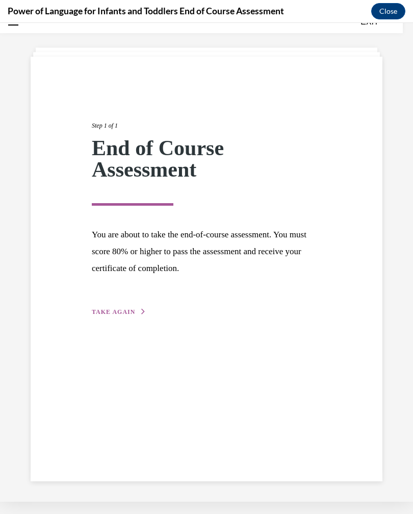
click at [130, 308] on span "TAKE AGAIN" at bounding box center [113, 311] width 43 height 7
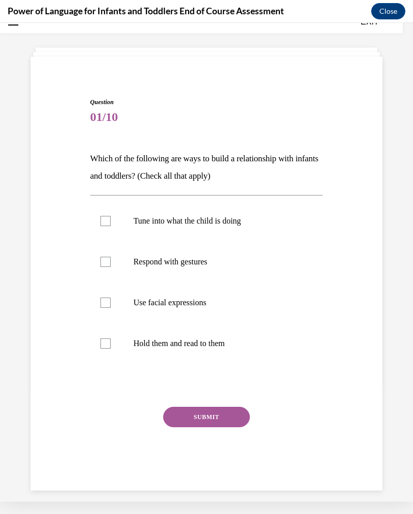
click at [237, 226] on label "Tune into what the child is doing" at bounding box center [206, 221] width 233 height 41
click at [111, 226] on input "Tune into what the child is doing" at bounding box center [106, 221] width 10 height 10
checkbox input "true"
click at [227, 264] on p "Respond with gestures" at bounding box center [216, 262] width 164 height 10
click at [111, 264] on input "Respond with gestures" at bounding box center [106, 262] width 10 height 10
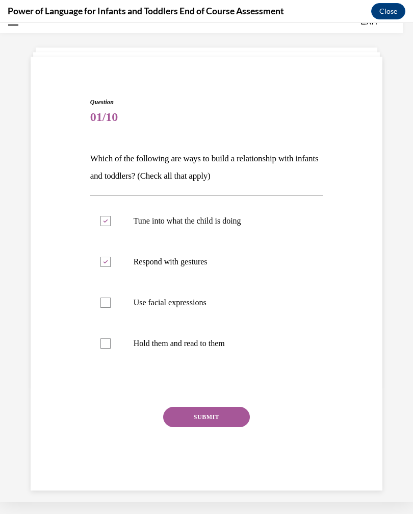
click at [232, 268] on label "Respond with gestures" at bounding box center [206, 261] width 233 height 41
click at [111, 267] on input "Respond with gestures" at bounding box center [106, 262] width 10 height 10
checkbox input "false"
click at [216, 415] on button "SUBMIT" at bounding box center [206, 417] width 87 height 20
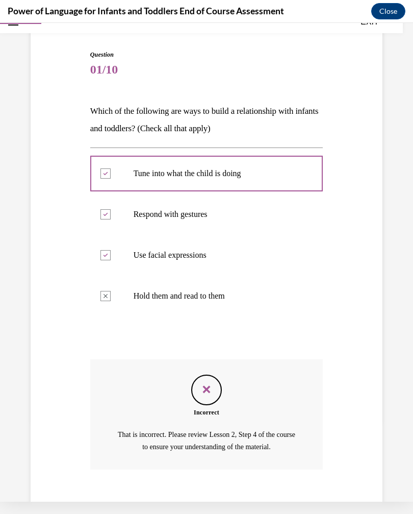
scroll to position [106, 0]
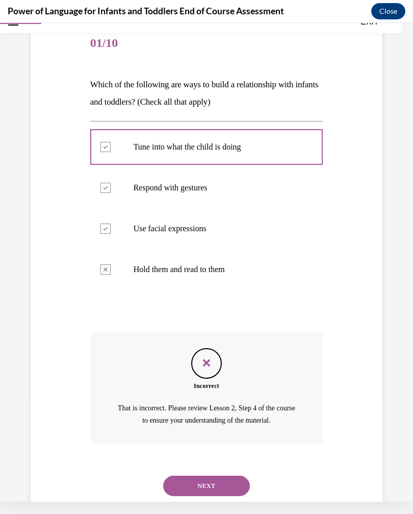
click at [217, 476] on button "NEXT" at bounding box center [206, 486] width 87 height 20
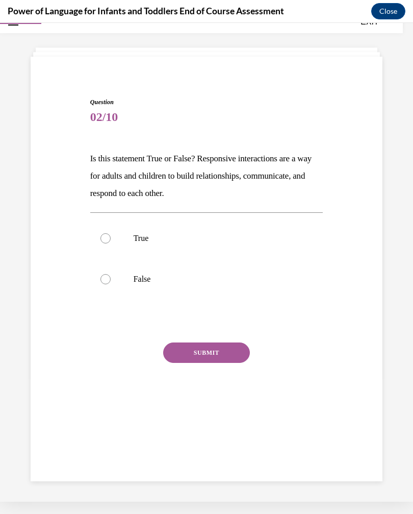
scroll to position [32, 0]
click at [248, 244] on label "True" at bounding box center [206, 238] width 233 height 41
click at [111, 243] on input "True" at bounding box center [106, 238] width 10 height 10
radio input "true"
click at [220, 354] on button "SUBMIT" at bounding box center [206, 352] width 87 height 20
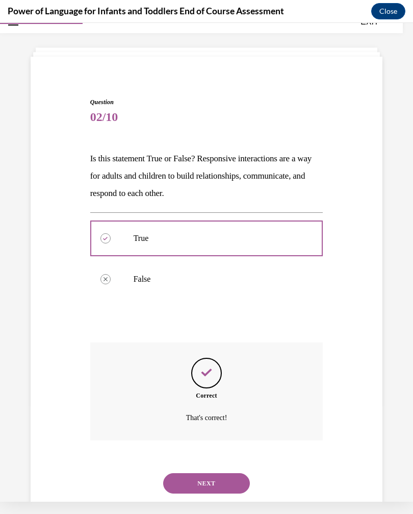
click at [231, 473] on button "NEXT" at bounding box center [206, 483] width 87 height 20
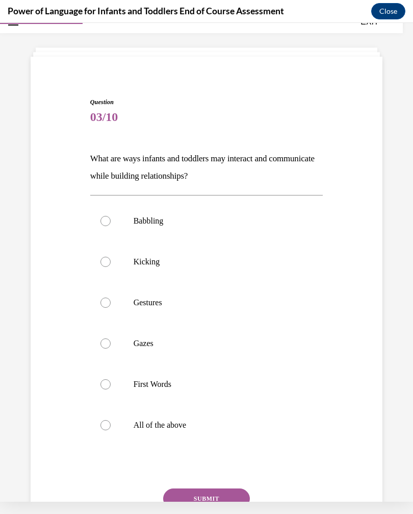
click at [182, 426] on p "All of the above" at bounding box center [216, 425] width 164 height 10
click at [111, 426] on input "All of the above" at bounding box center [106, 425] width 10 height 10
radio input "true"
click at [212, 492] on button "SUBMIT" at bounding box center [206, 498] width 87 height 20
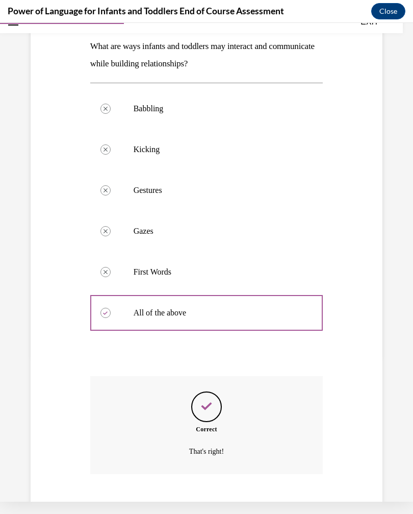
scroll to position [176, 0]
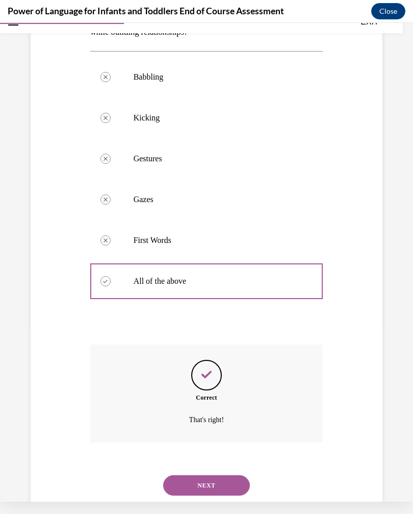
click at [235, 475] on button "NEXT" at bounding box center [206, 485] width 87 height 20
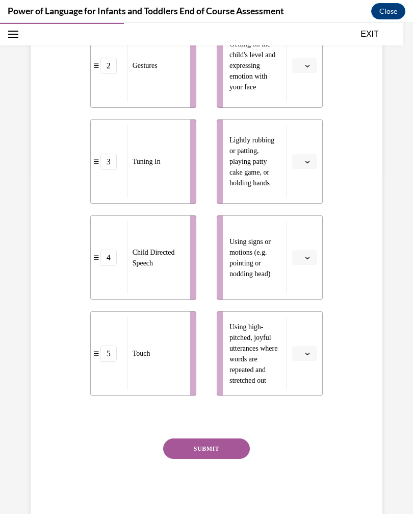
scroll to position [337, 0]
click at [296, 349] on button "button" at bounding box center [304, 353] width 25 height 15
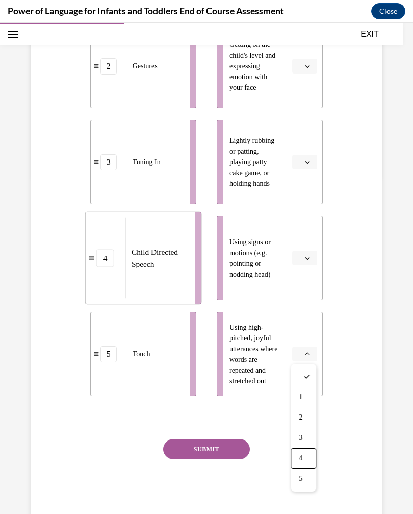
click at [303, 456] on span "4" at bounding box center [301, 458] width 4 height 8
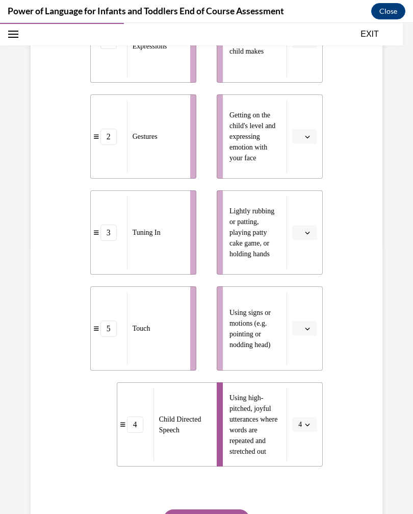
scroll to position [260, 0]
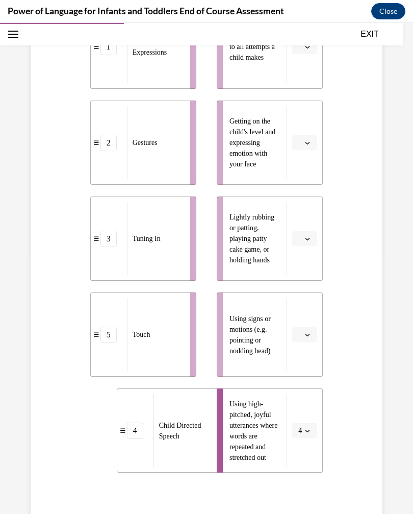
click at [305, 337] on span "button" at bounding box center [307, 334] width 7 height 7
click at [301, 457] on span "5" at bounding box center [301, 459] width 4 height 8
click at [302, 240] on span "Please select an option" at bounding box center [300, 239] width 4 height 10
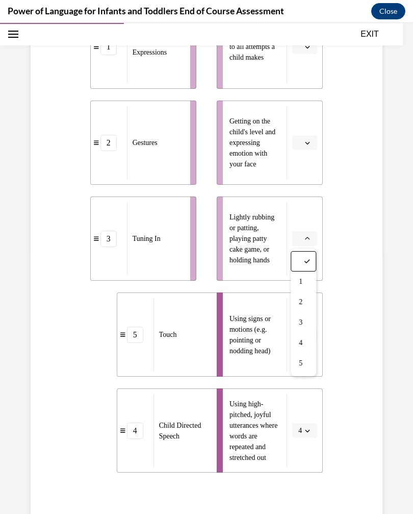
click at [303, 320] on span "3" at bounding box center [301, 322] width 4 height 8
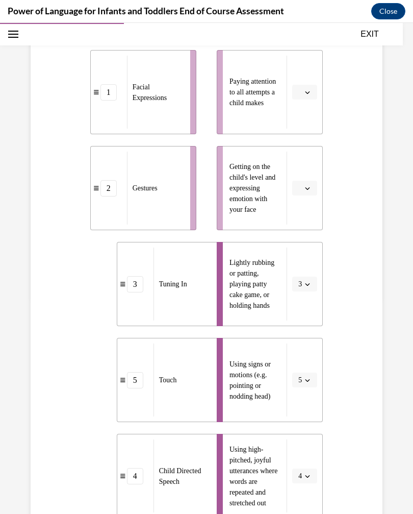
scroll to position [207, 0]
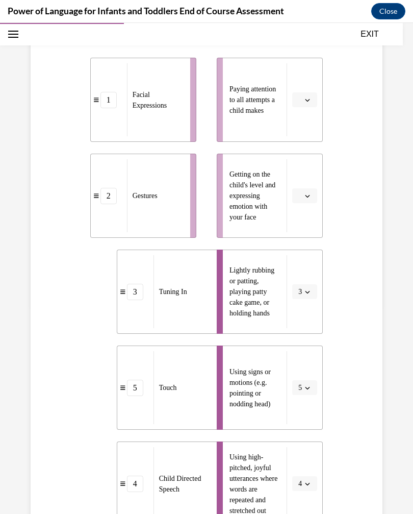
click at [295, 195] on button "button" at bounding box center [304, 195] width 25 height 15
click at [303, 260] on span "2" at bounding box center [301, 259] width 4 height 8
click at [302, 103] on span "Please select an option" at bounding box center [300, 100] width 4 height 10
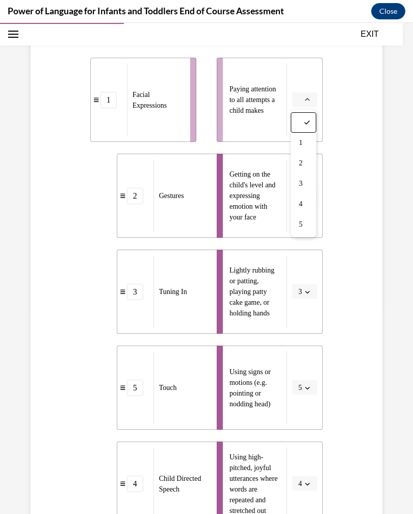
click at [303, 142] on span "1" at bounding box center [301, 143] width 4 height 8
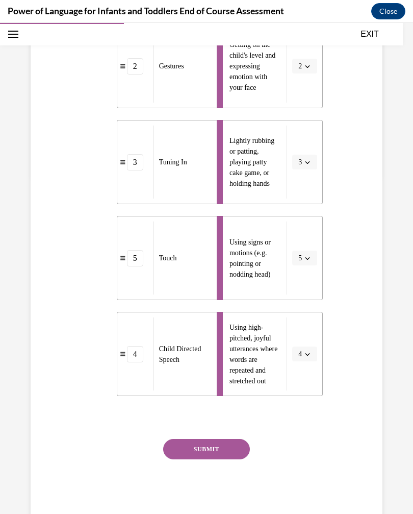
click at [217, 451] on button "SUBMIT" at bounding box center [206, 449] width 87 height 20
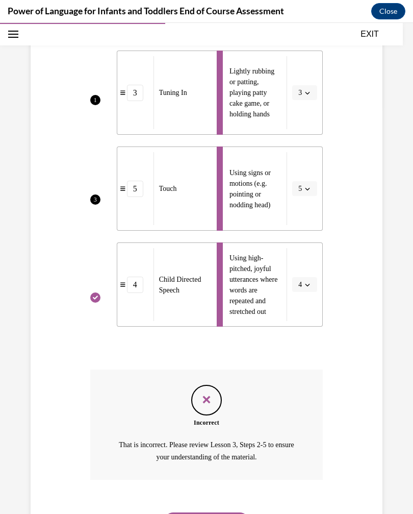
scroll to position [431, 0]
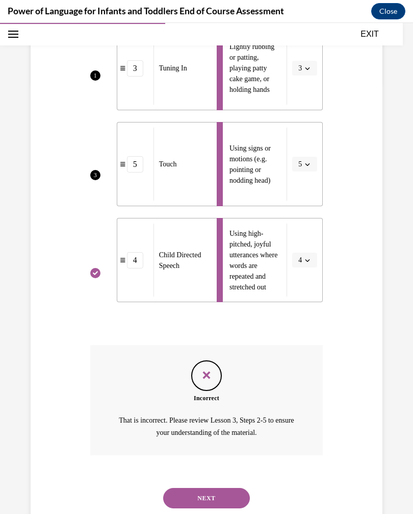
click at [228, 489] on button "NEXT" at bounding box center [206, 498] width 87 height 20
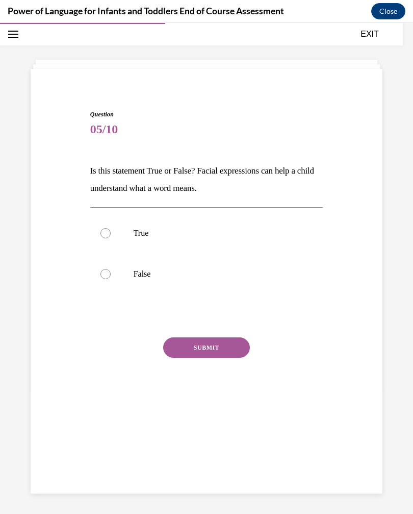
scroll to position [32, 0]
click at [190, 241] on label "True" at bounding box center [206, 233] width 233 height 41
click at [111, 238] on input "True" at bounding box center [106, 233] width 10 height 10
radio input "true"
click at [214, 341] on button "SUBMIT" at bounding box center [206, 347] width 87 height 20
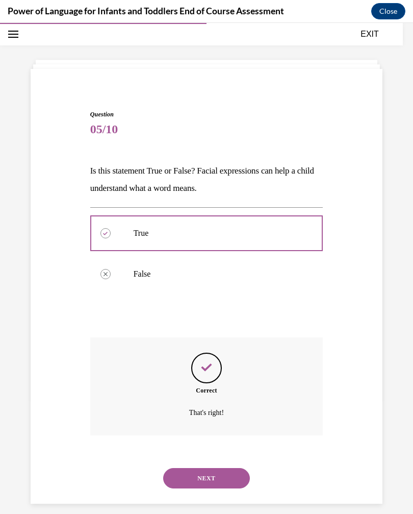
click at [232, 468] on button "NEXT" at bounding box center [206, 478] width 87 height 20
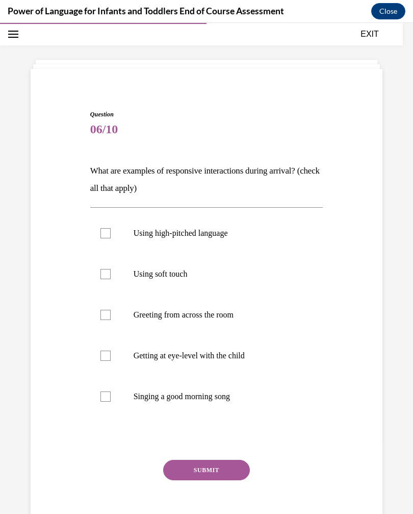
click at [223, 240] on label "Using high-pitched language" at bounding box center [206, 233] width 233 height 41
click at [111, 238] on input "Using high-pitched language" at bounding box center [106, 233] width 10 height 10
checkbox input "true"
click at [216, 364] on label "Getting at eye-level with the child" at bounding box center [206, 355] width 233 height 41
click at [111, 361] on input "Getting at eye-level with the child" at bounding box center [106, 356] width 10 height 10
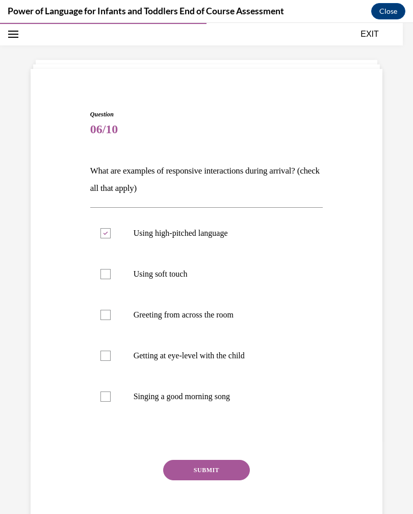
checkbox input "true"
click at [209, 396] on p "Singing a good morning song" at bounding box center [216, 396] width 164 height 10
click at [111, 396] on input "Singing a good morning song" at bounding box center [106, 396] width 10 height 10
checkbox input "true"
click at [214, 469] on button "SUBMIT" at bounding box center [206, 470] width 87 height 20
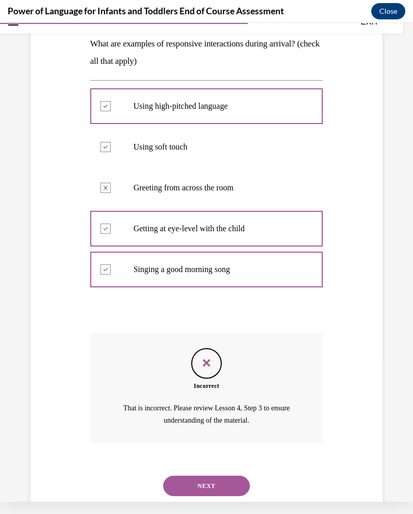
scroll to position [147, 0]
click at [214, 476] on button "NEXT" at bounding box center [206, 486] width 87 height 20
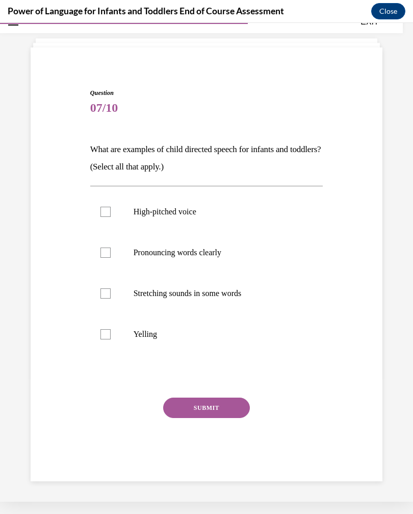
scroll to position [32, 0]
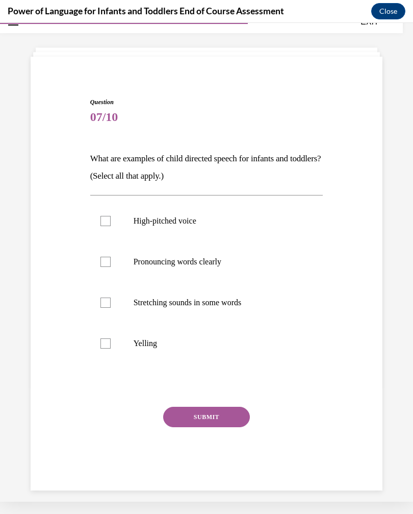
click at [229, 307] on p "Stretching sounds in some words" at bounding box center [216, 302] width 164 height 10
click at [111, 307] on input "Stretching sounds in some words" at bounding box center [106, 302] width 10 height 10
checkbox input "true"
click at [226, 267] on label "Pronouncing words clearly" at bounding box center [206, 261] width 233 height 41
click at [111, 267] on input "Pronouncing words clearly" at bounding box center [106, 262] width 10 height 10
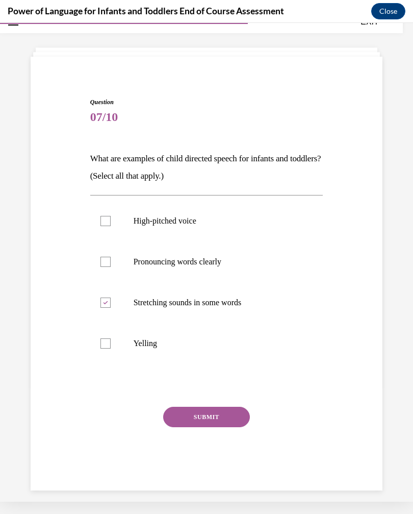
checkbox input "true"
click at [241, 224] on p "High-pitched voice" at bounding box center [216, 221] width 164 height 10
click at [111, 224] on input "High-pitched voice" at bounding box center [106, 221] width 10 height 10
checkbox input "true"
click at [213, 411] on button "SUBMIT" at bounding box center [206, 417] width 87 height 20
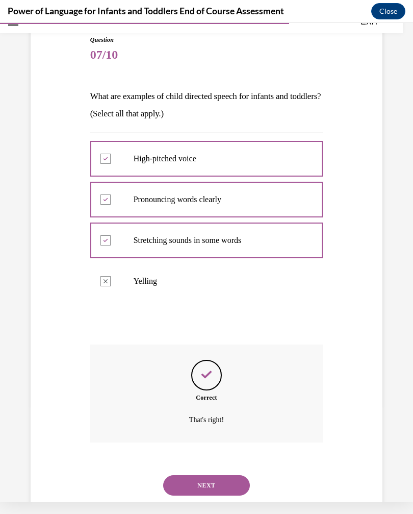
click at [229, 475] on button "NEXT" at bounding box center [206, 485] width 87 height 20
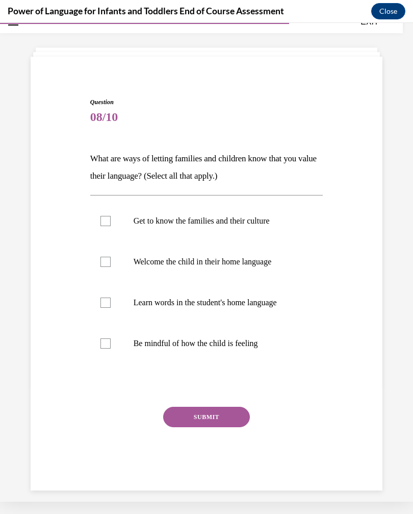
click at [252, 267] on label "Welcome the child in their home language" at bounding box center [206, 261] width 233 height 41
click at [111, 267] on input "Welcome the child in their home language" at bounding box center [106, 262] width 10 height 10
checkbox input "true"
click at [229, 414] on button "SUBMIT" at bounding box center [206, 417] width 87 height 20
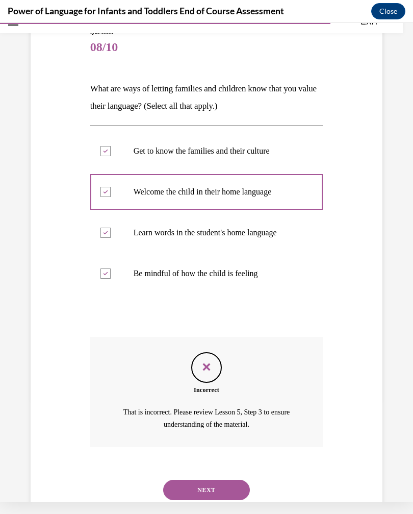
scroll to position [106, 0]
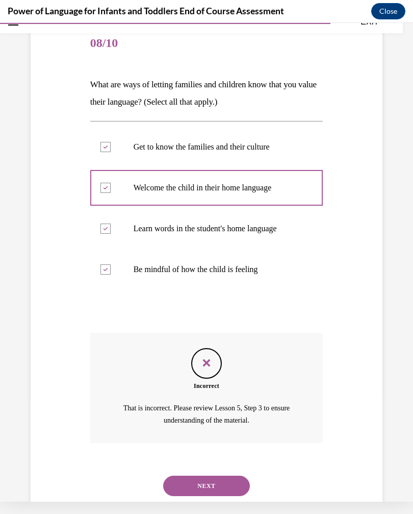
click at [229, 476] on button "NEXT" at bounding box center [206, 486] width 87 height 20
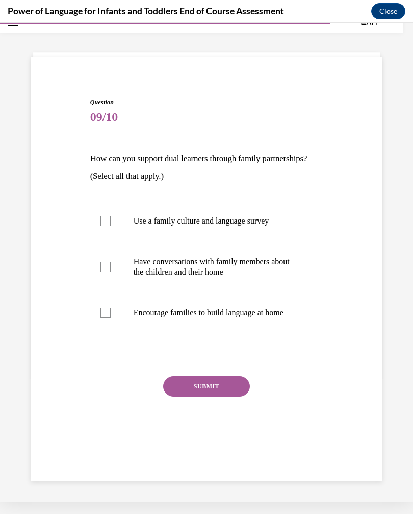
scroll to position [32, 0]
click at [254, 276] on p "Have conversations with family members about the children and their home" at bounding box center [216, 267] width 164 height 20
click at [111, 272] on input "Have conversations with family members about the children and their home" at bounding box center [106, 267] width 10 height 10
checkbox input "true"
click at [227, 383] on button "SUBMIT" at bounding box center [206, 386] width 87 height 20
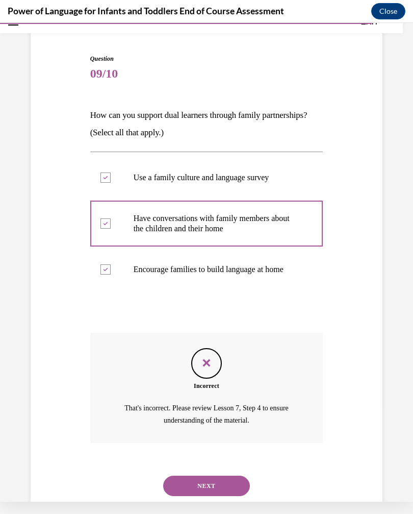
click at [229, 476] on button "NEXT" at bounding box center [206, 486] width 87 height 20
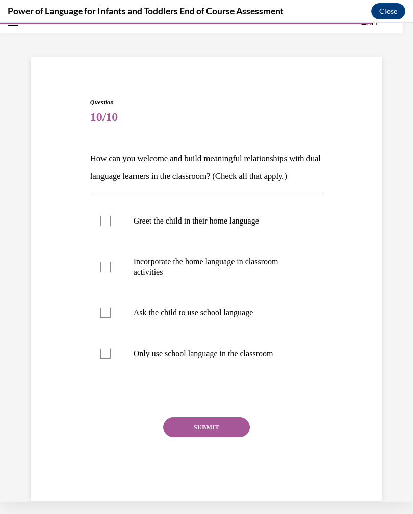
click at [255, 272] on p "Incorporate the home language in classroom activities" at bounding box center [216, 267] width 164 height 20
click at [111, 272] on input "Incorporate the home language in classroom activities" at bounding box center [106, 267] width 10 height 10
checkbox input "true"
click at [233, 420] on button "SUBMIT" at bounding box center [206, 427] width 87 height 20
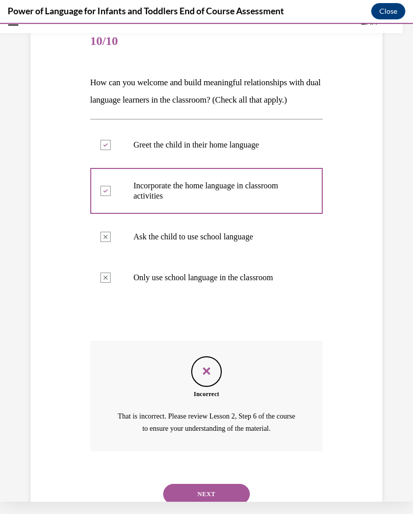
scroll to position [116, 0]
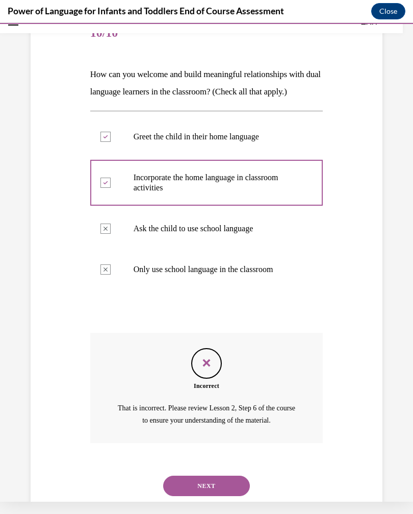
click at [228, 476] on button "NEXT" at bounding box center [206, 486] width 87 height 20
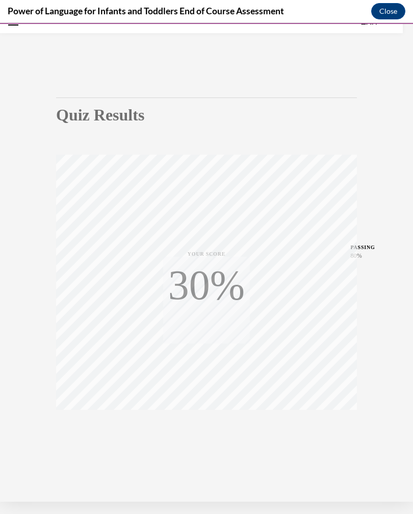
scroll to position [32, 0]
click at [209, 438] on icon "button" at bounding box center [207, 439] width 36 height 11
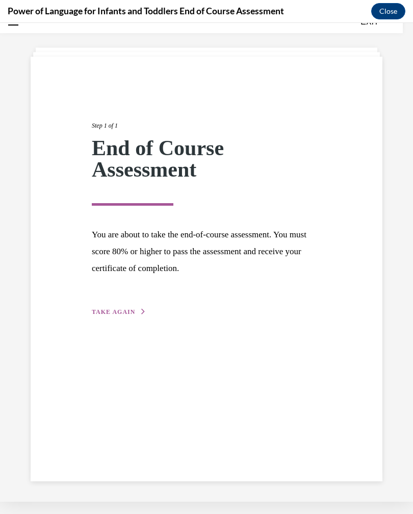
click at [127, 315] on span "TAKE AGAIN" at bounding box center [113, 311] width 43 height 7
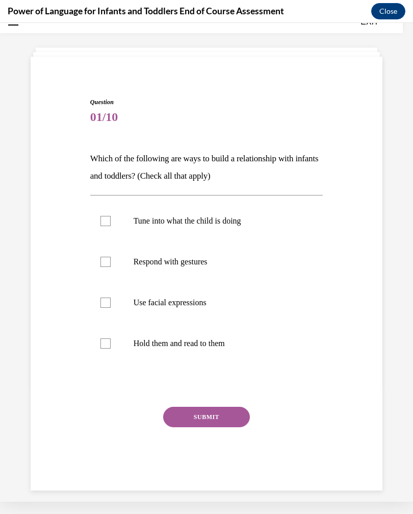
click at [226, 224] on p "Tune into what the child is doing" at bounding box center [216, 221] width 164 height 10
click at [111, 224] on input "Tune into what the child is doing" at bounding box center [106, 221] width 10 height 10
checkbox input "true"
click at [185, 264] on p "Respond with gestures" at bounding box center [216, 262] width 164 height 10
click at [111, 264] on input "Respond with gestures" at bounding box center [106, 262] width 10 height 10
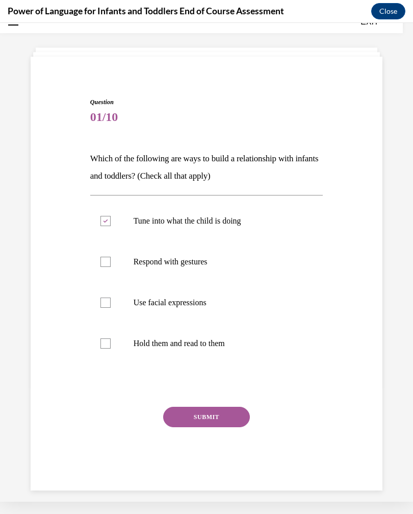
checkbox input "true"
click at [192, 308] on label "Use facial expressions" at bounding box center [206, 302] width 233 height 41
click at [111, 308] on input "Use facial expressions" at bounding box center [106, 302] width 10 height 10
checkbox input "true"
click at [182, 341] on p "Hold them and read to them" at bounding box center [216, 343] width 164 height 10
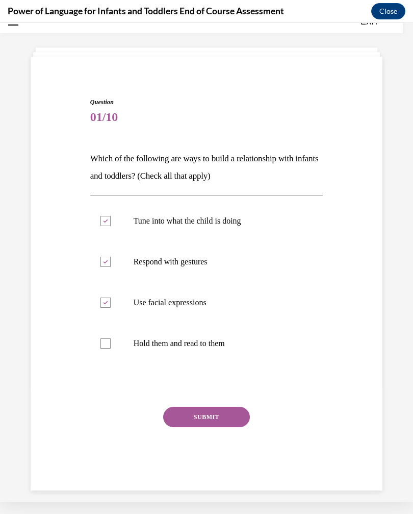
click at [111, 341] on input "Hold them and read to them" at bounding box center [106, 343] width 10 height 10
checkbox input "true"
click at [215, 426] on button "SUBMIT" at bounding box center [206, 417] width 87 height 20
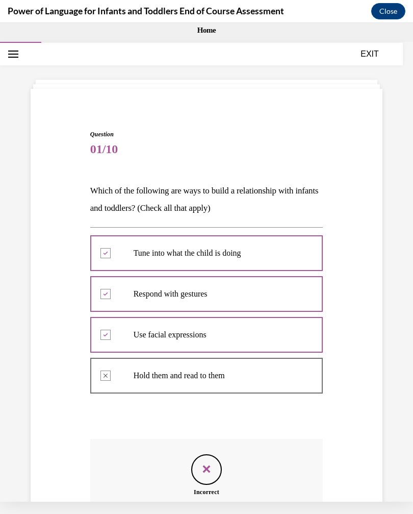
scroll to position [0, 0]
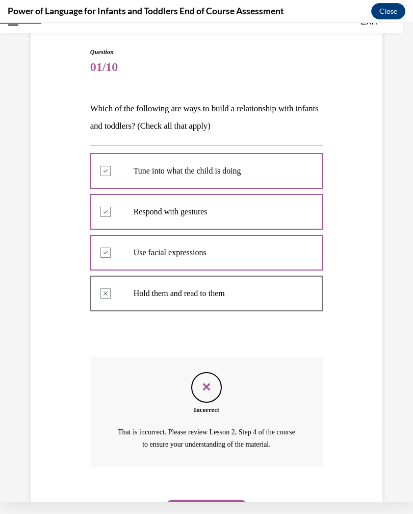
click at [209, 500] on button "NEXT" at bounding box center [206, 510] width 87 height 20
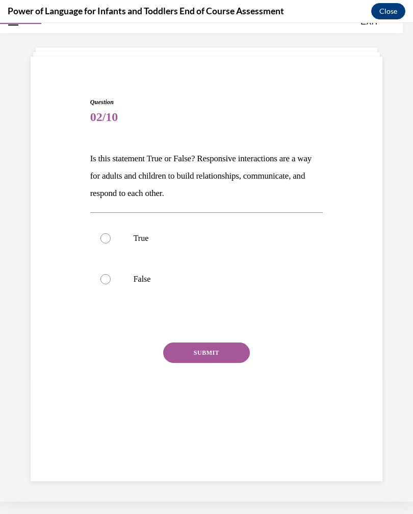
scroll to position [32, 0]
click at [210, 235] on p "True" at bounding box center [216, 238] width 164 height 10
click at [111, 235] on input "True" at bounding box center [106, 238] width 10 height 10
radio input "true"
click at [213, 340] on div "Question 02/10 Is this statement True or False? Responsive interactions are a w…" at bounding box center [206, 261] width 233 height 329
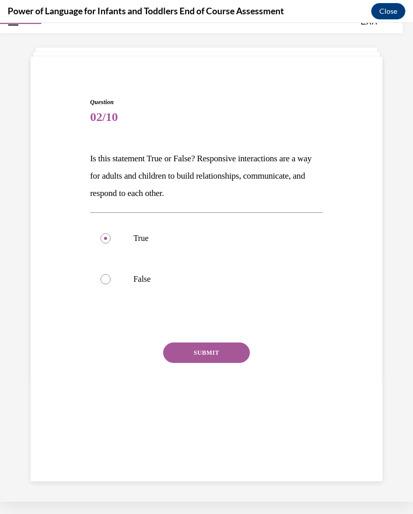
click at [223, 353] on button "SUBMIT" at bounding box center [206, 352] width 87 height 20
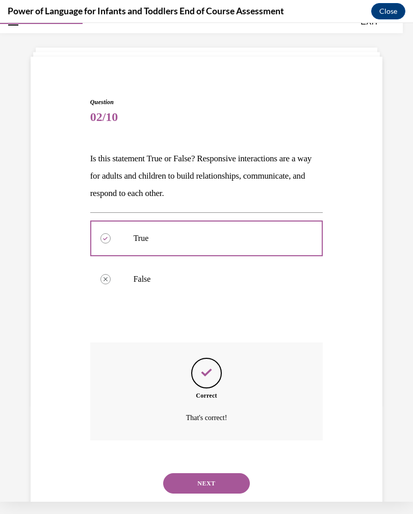
click at [217, 473] on button "NEXT" at bounding box center [206, 483] width 87 height 20
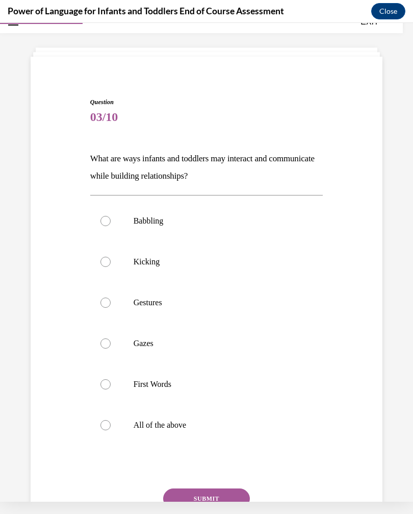
click at [188, 433] on label "All of the above" at bounding box center [206, 425] width 233 height 41
click at [111, 430] on input "All of the above" at bounding box center [106, 425] width 10 height 10
radio input "true"
click at [204, 495] on button "SUBMIT" at bounding box center [206, 498] width 87 height 20
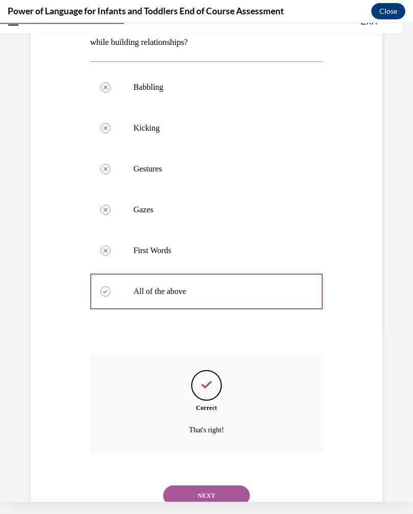
scroll to position [176, 0]
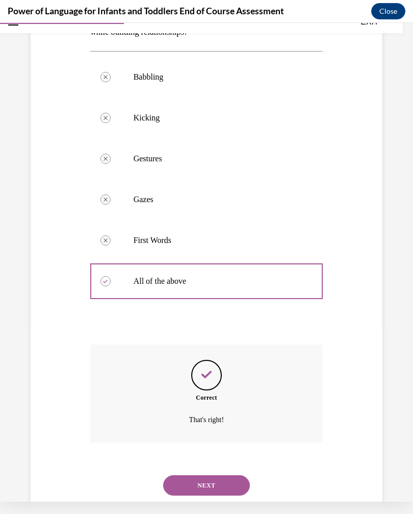
click at [221, 479] on button "NEXT" at bounding box center [206, 485] width 87 height 20
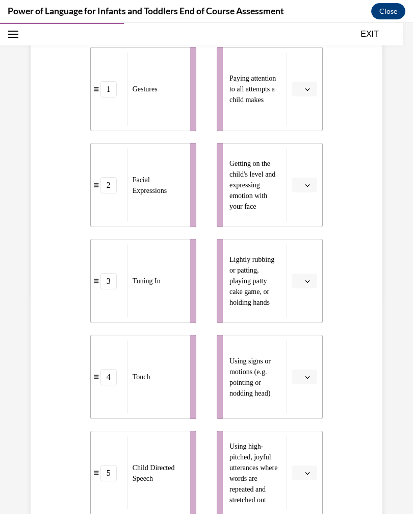
scroll to position [218, 0]
click at [306, 92] on button "button" at bounding box center [304, 88] width 25 height 15
click at [301, 172] on span "3" at bounding box center [301, 172] width 4 height 8
click at [301, 186] on span "Please select an option" at bounding box center [300, 185] width 4 height 10
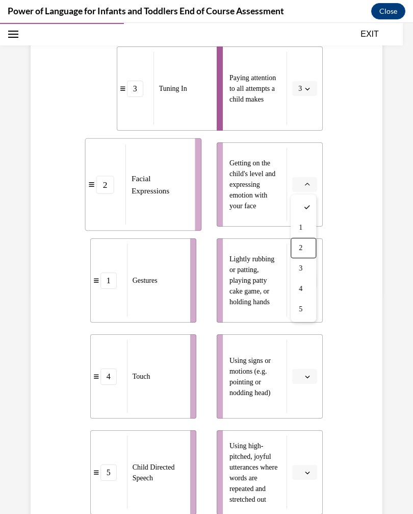
click at [300, 247] on span "2" at bounding box center [301, 248] width 4 height 8
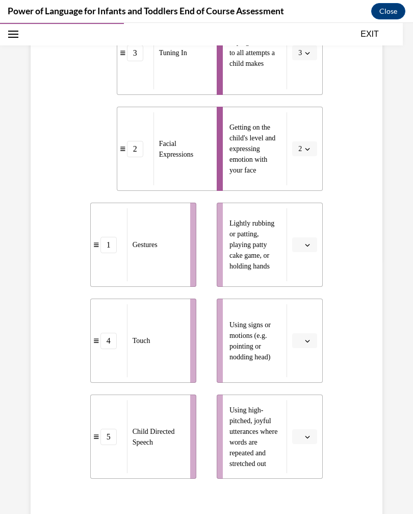
scroll to position [257, 0]
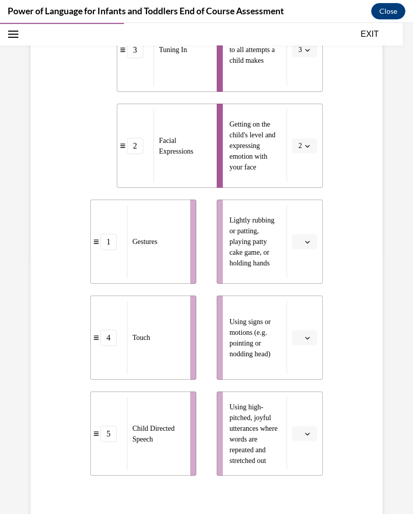
click at [305, 238] on span "button" at bounding box center [307, 241] width 7 height 7
click at [299, 348] on div "4" at bounding box center [304, 346] width 26 height 20
click at [304, 340] on button "button" at bounding box center [304, 337] width 25 height 15
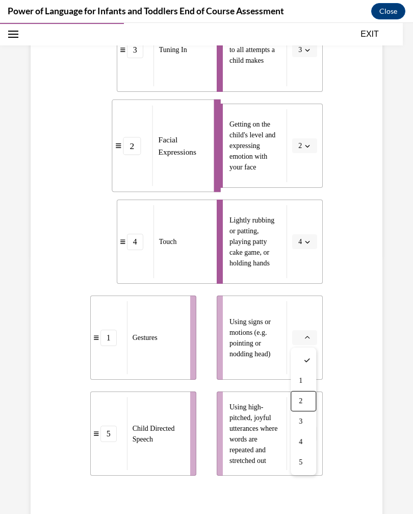
click at [301, 397] on span "2" at bounding box center [301, 401] width 4 height 8
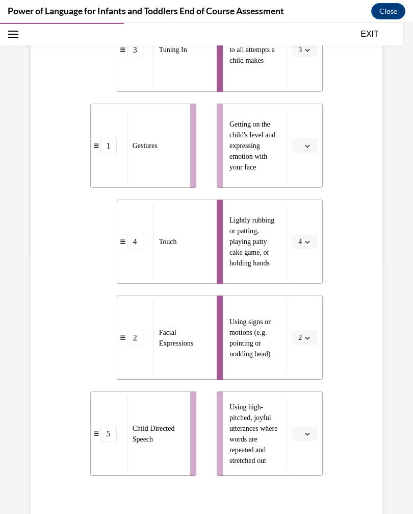
click at [301, 430] on span "Please select an option" at bounding box center [300, 434] width 4 height 10
click at [301, 409] on span "5" at bounding box center [301, 411] width 4 height 8
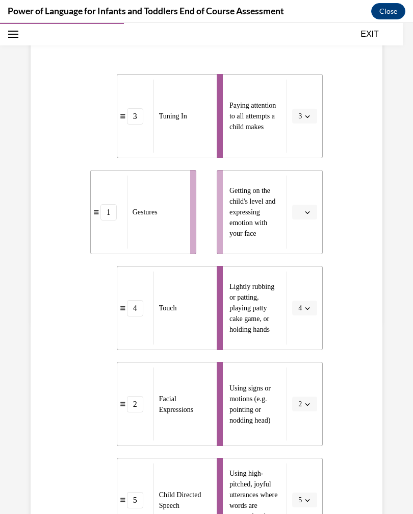
scroll to position [195, 0]
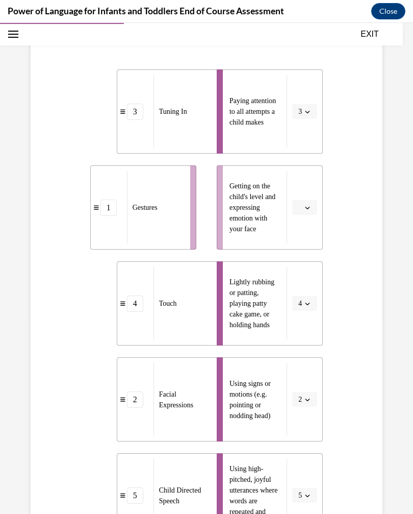
click at [302, 208] on span "Please select an option" at bounding box center [300, 208] width 4 height 10
click at [299, 310] on span "4" at bounding box center [301, 312] width 4 height 8
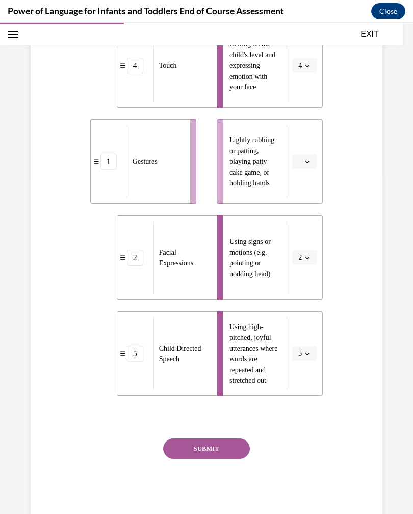
scroll to position [337, 0]
click at [227, 444] on button "SUBMIT" at bounding box center [206, 449] width 87 height 20
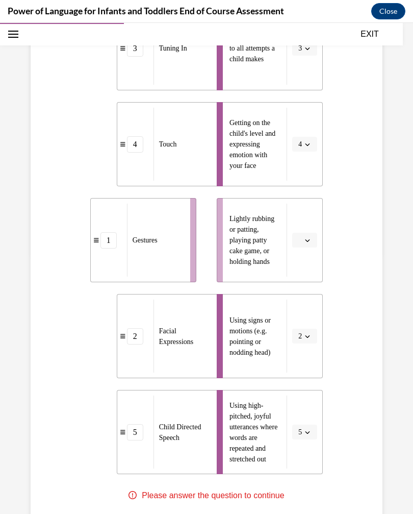
scroll to position [260, 0]
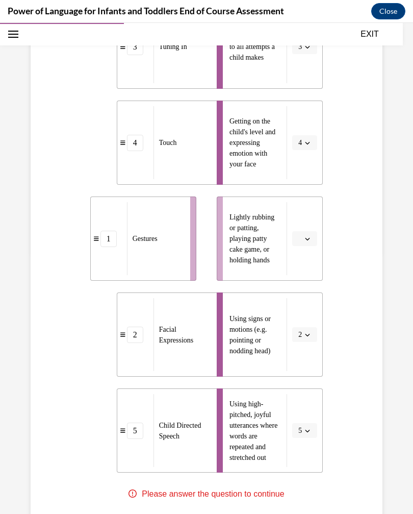
click at [302, 240] on span "Please select an option" at bounding box center [300, 239] width 4 height 10
click at [302, 283] on span "1" at bounding box center [301, 282] width 4 height 8
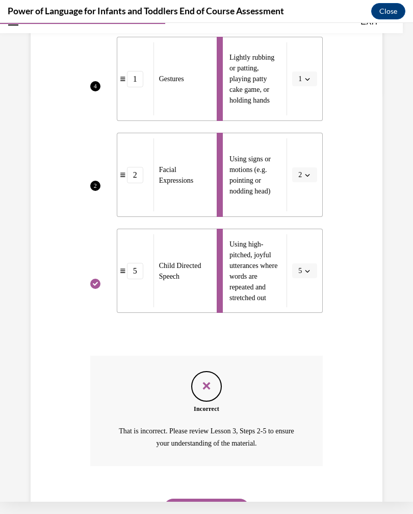
click at [213, 498] on button "NEXT" at bounding box center [206, 508] width 87 height 20
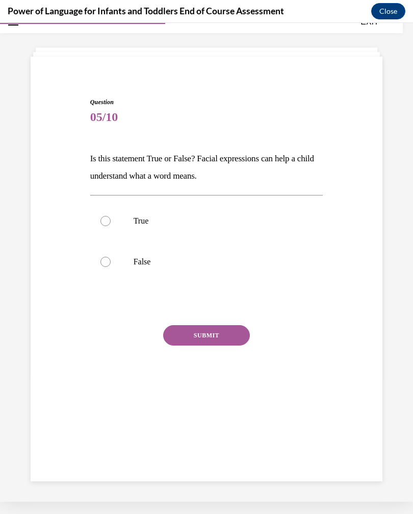
scroll to position [32, 0]
click at [212, 226] on p "True" at bounding box center [216, 221] width 164 height 10
click at [111, 226] on input "True" at bounding box center [106, 221] width 10 height 10
radio input "true"
click at [208, 334] on button "SUBMIT" at bounding box center [206, 335] width 87 height 20
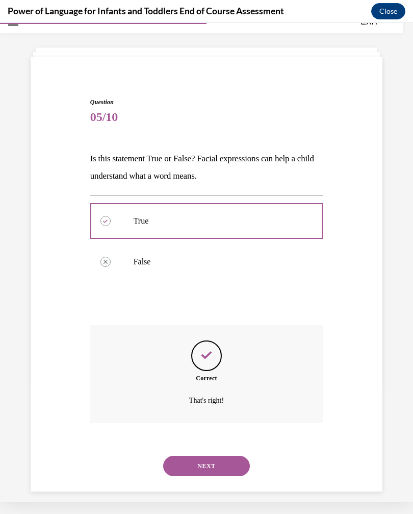
click at [220, 456] on button "NEXT" at bounding box center [206, 466] width 87 height 20
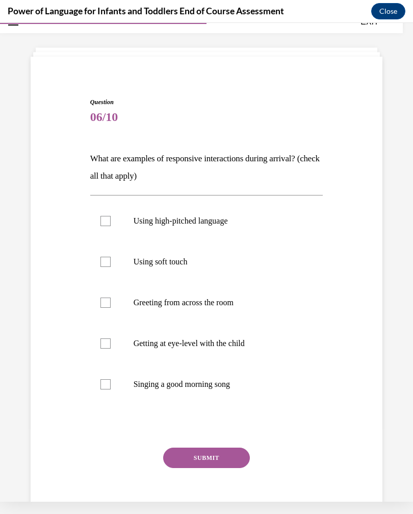
click at [232, 232] on label "Using high-pitched language" at bounding box center [206, 221] width 233 height 41
click at [111, 226] on input "Using high-pitched language" at bounding box center [106, 221] width 10 height 10
checkbox input "true"
click at [218, 266] on p "Using soft touch" at bounding box center [216, 262] width 164 height 10
click at [111, 266] on input "Using soft touch" at bounding box center [106, 262] width 10 height 10
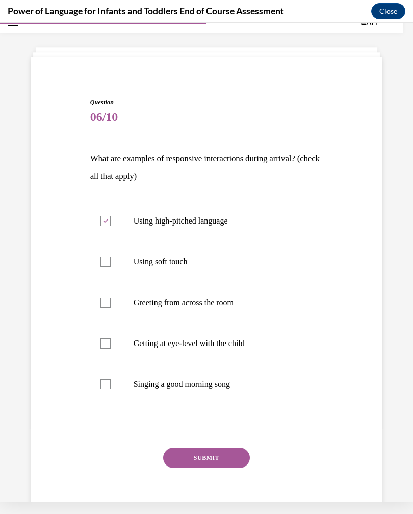
checkbox input "true"
click at [225, 392] on label "Singing a good morning song" at bounding box center [206, 384] width 233 height 41
click at [111, 389] on input "Singing a good morning song" at bounding box center [106, 384] width 10 height 10
checkbox input "true"
click at [226, 346] on p "Getting at eye-level with the child" at bounding box center [216, 343] width 164 height 10
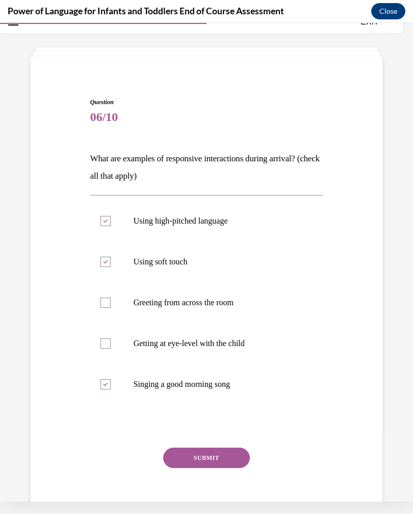
click at [111, 346] on input "Getting at eye-level with the child" at bounding box center [106, 343] width 10 height 10
checkbox input "true"
click at [209, 453] on button "SUBMIT" at bounding box center [206, 457] width 87 height 20
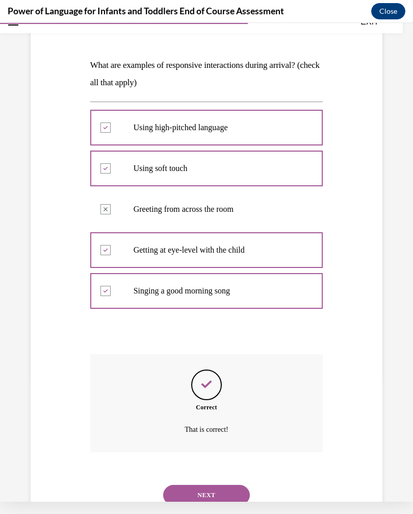
scroll to position [135, 0]
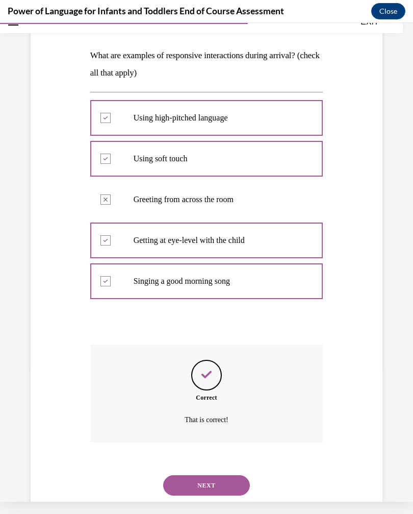
click at [216, 475] on button "NEXT" at bounding box center [206, 485] width 87 height 20
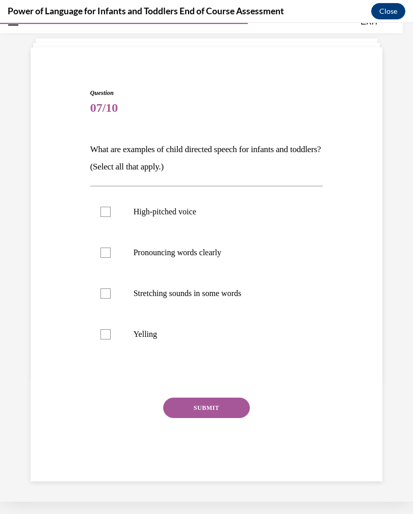
scroll to position [32, 0]
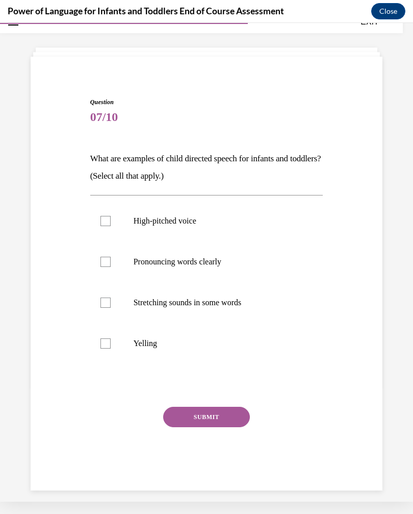
click at [245, 265] on p "Pronouncing words clearly" at bounding box center [216, 262] width 164 height 10
click at [111, 265] on input "Pronouncing words clearly" at bounding box center [106, 262] width 10 height 10
checkbox input "true"
click at [258, 229] on label "High-pitched voice" at bounding box center [206, 221] width 233 height 41
click at [111, 226] on input "High-pitched voice" at bounding box center [106, 221] width 10 height 10
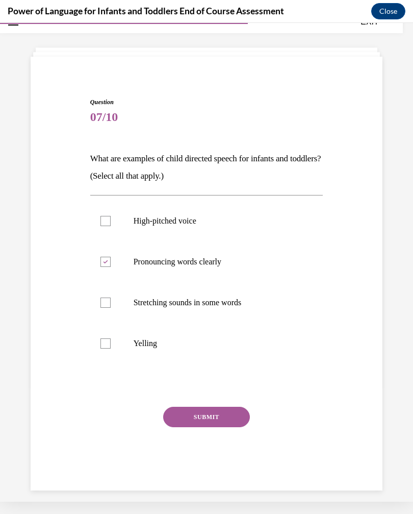
checkbox input "true"
click at [234, 304] on p "Stretching sounds in some words" at bounding box center [216, 302] width 164 height 10
click at [111, 304] on input "Stretching sounds in some words" at bounding box center [106, 302] width 10 height 10
checkbox input "true"
click at [214, 422] on button "SUBMIT" at bounding box center [206, 417] width 87 height 20
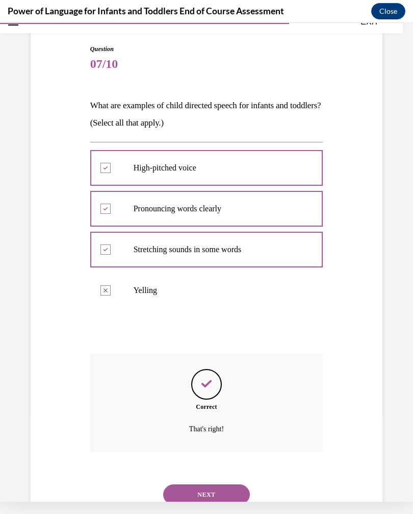
scroll to position [94, 0]
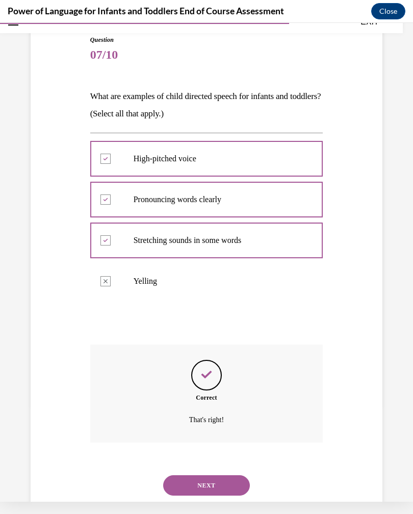
click at [217, 475] on button "NEXT" at bounding box center [206, 485] width 87 height 20
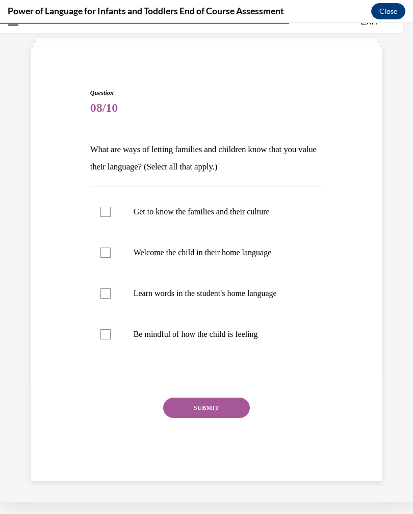
scroll to position [32, 0]
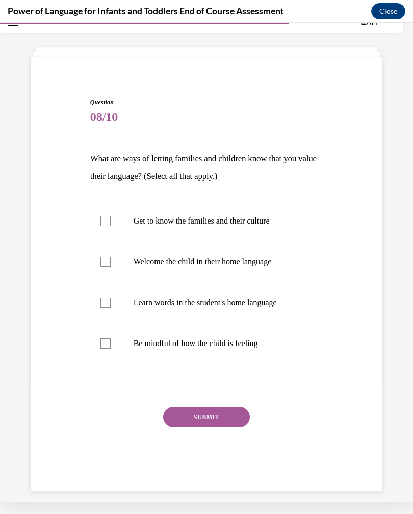
click at [261, 266] on p "Welcome the child in their home language" at bounding box center [216, 262] width 164 height 10
click at [111, 266] on input "Welcome the child in their home language" at bounding box center [106, 262] width 10 height 10
checkbox input "true"
click at [221, 417] on button "SUBMIT" at bounding box center [206, 417] width 87 height 20
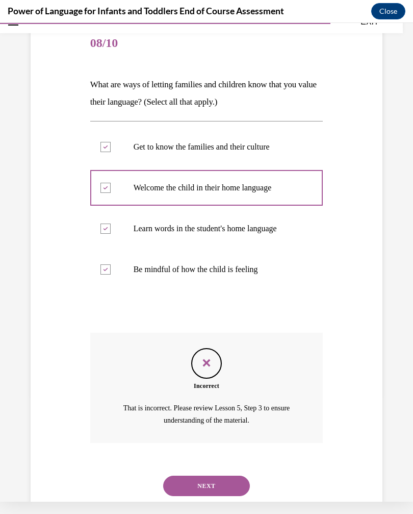
click at [223, 476] on button "NEXT" at bounding box center [206, 486] width 87 height 20
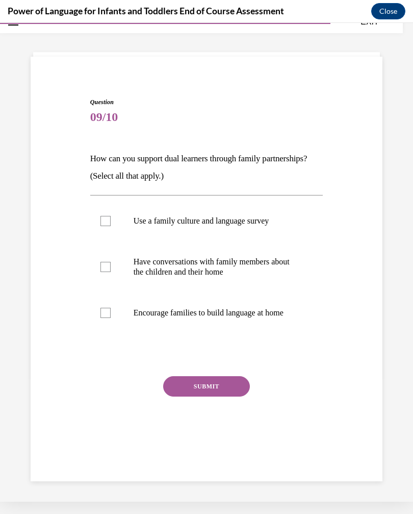
click at [261, 278] on label "Have conversations with family members about the children and their home" at bounding box center [206, 266] width 233 height 51
click at [111, 272] on input "Have conversations with family members about the children and their home" at bounding box center [106, 267] width 10 height 10
checkbox input "true"
click at [232, 394] on button "SUBMIT" at bounding box center [206, 386] width 87 height 20
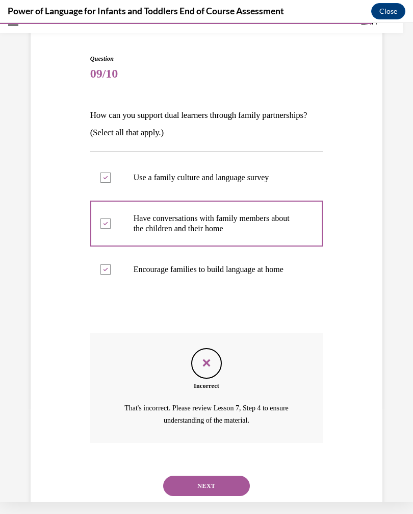
click at [225, 476] on button "NEXT" at bounding box center [206, 486] width 87 height 20
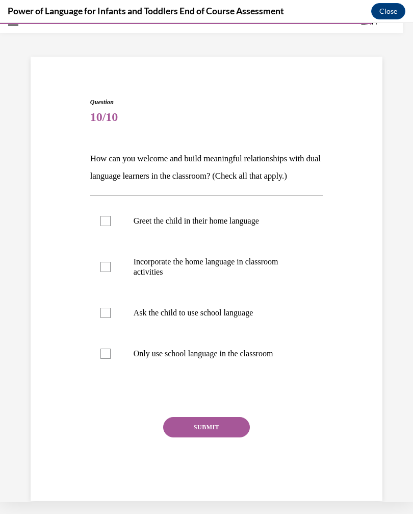
click at [249, 279] on label "Incorporate the home language in classroom activities" at bounding box center [206, 266] width 233 height 51
click at [111, 272] on input "Incorporate the home language in classroom activities" at bounding box center [106, 267] width 10 height 10
checkbox input "true"
click at [235, 424] on button "SUBMIT" at bounding box center [206, 427] width 87 height 20
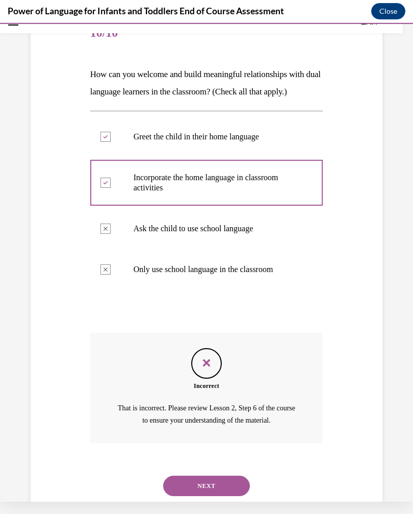
click at [233, 481] on button "NEXT" at bounding box center [206, 486] width 87 height 20
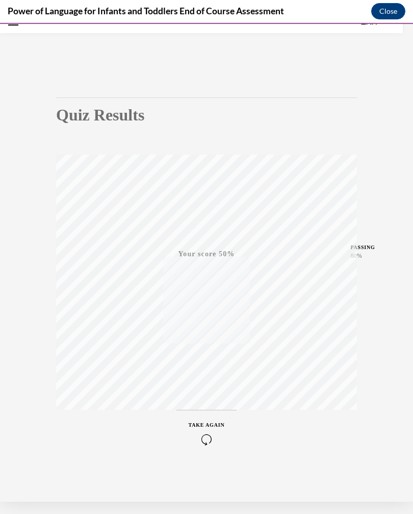
click at [213, 434] on icon "button" at bounding box center [207, 439] width 36 height 11
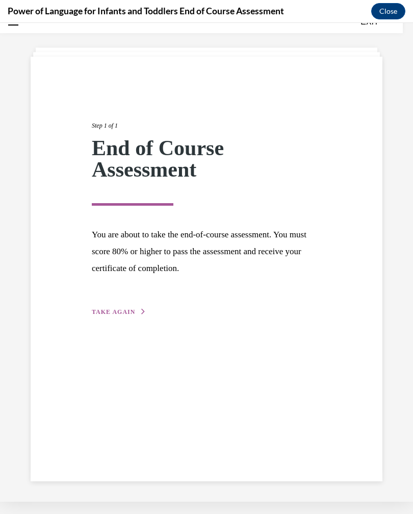
click at [180, 312] on div "Step 1 of 1 End of Course Assessment You are about to take the end-of-course as…" at bounding box center [206, 207] width 245 height 220
click at [116, 315] on button "TAKE AGAIN" at bounding box center [119, 311] width 55 height 9
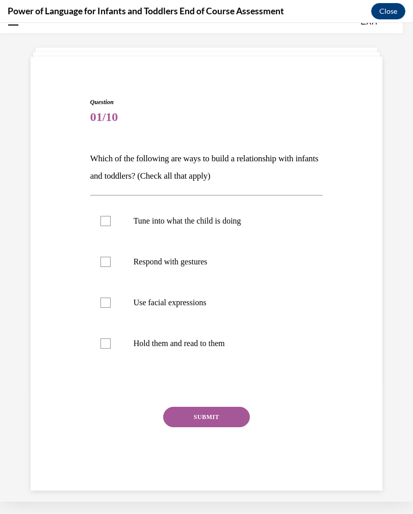
click at [250, 229] on label "Tune into what the child is doing" at bounding box center [206, 221] width 233 height 41
click at [111, 226] on input "Tune into what the child is doing" at bounding box center [106, 221] width 10 height 10
checkbox input "true"
click at [219, 273] on label "Respond with gestures" at bounding box center [206, 261] width 233 height 41
click at [111, 267] on input "Respond with gestures" at bounding box center [106, 262] width 10 height 10
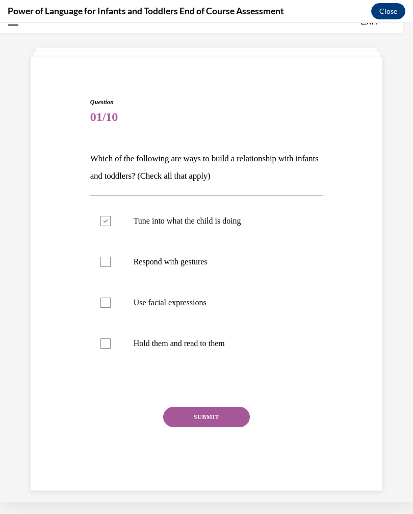
checkbox input "true"
click at [203, 310] on label "Use facial expressions" at bounding box center [206, 302] width 233 height 41
click at [111, 308] on input "Use facial expressions" at bounding box center [106, 302] width 10 height 10
checkbox input "true"
click at [201, 415] on button "SUBMIT" at bounding box center [206, 417] width 87 height 20
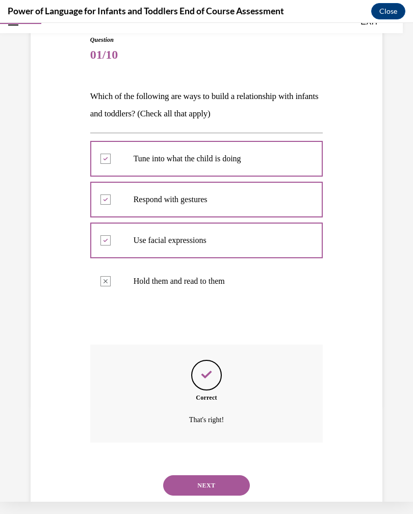
click at [226, 475] on button "NEXT" at bounding box center [206, 485] width 87 height 20
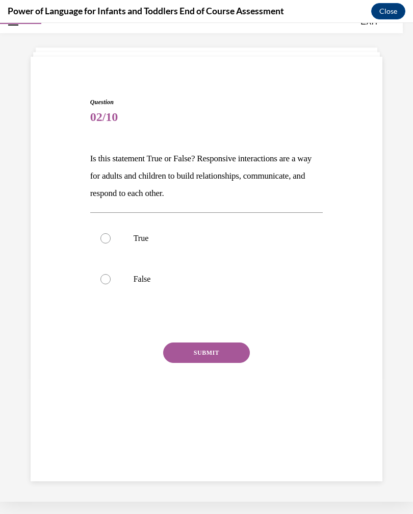
click at [235, 241] on p "True" at bounding box center [216, 238] width 164 height 10
click at [111, 241] on input "True" at bounding box center [106, 238] width 10 height 10
radio input "true"
click at [214, 351] on button "SUBMIT" at bounding box center [206, 352] width 87 height 20
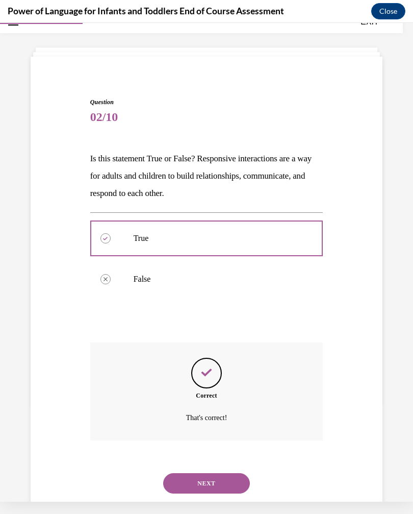
click at [217, 473] on button "NEXT" at bounding box center [206, 483] width 87 height 20
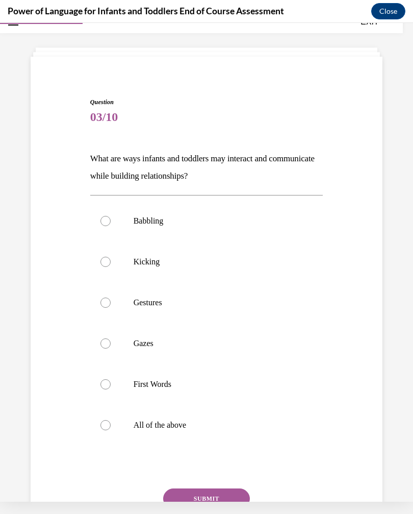
click at [188, 431] on label "All of the above" at bounding box center [206, 425] width 233 height 41
click at [111, 430] on input "All of the above" at bounding box center [106, 425] width 10 height 10
radio input "true"
click at [204, 483] on div "Question 03/10 What are ways infants and toddlers may interact and communicate …" at bounding box center [206, 334] width 233 height 475
click at [219, 498] on button "SUBMIT" at bounding box center [206, 498] width 87 height 20
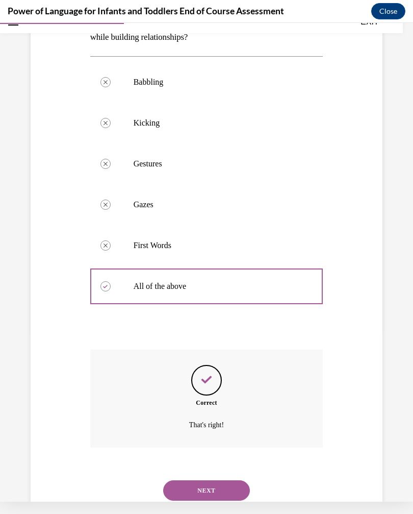
scroll to position [176, 0]
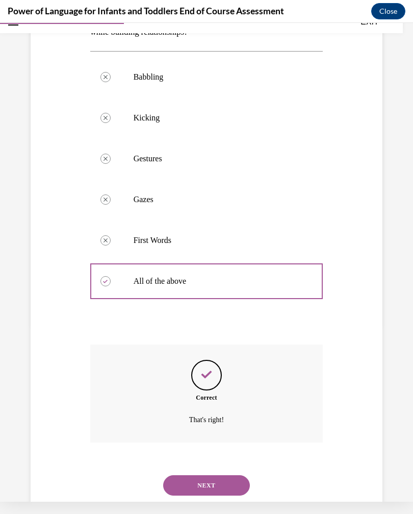
click at [229, 475] on button "NEXT" at bounding box center [206, 485] width 87 height 20
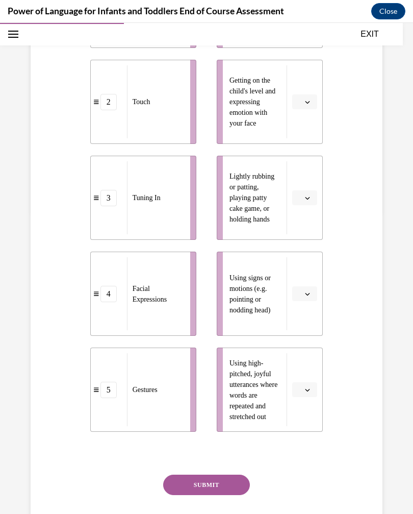
scroll to position [303, 0]
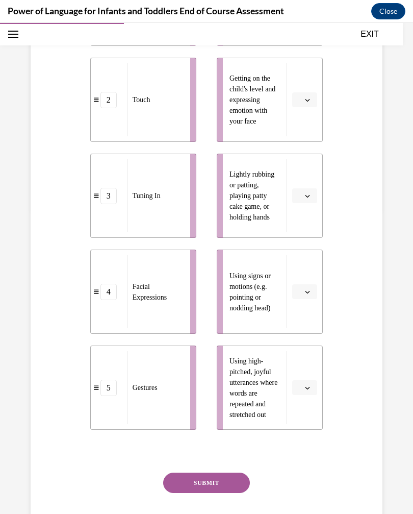
click at [310, 196] on icon "button" at bounding box center [307, 195] width 5 height 5
click at [305, 321] on div "5" at bounding box center [304, 320] width 26 height 20
click at [307, 293] on icon "button" at bounding box center [307, 291] width 5 height 5
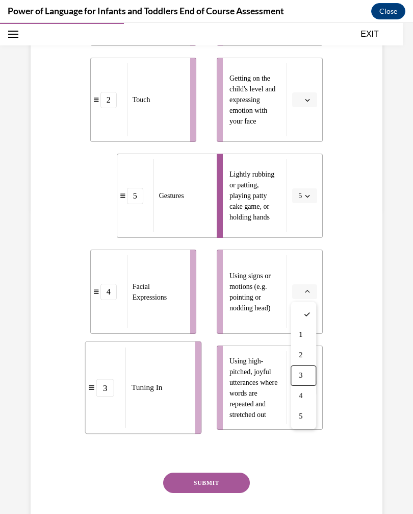
click at [309, 371] on div "3" at bounding box center [304, 375] width 26 height 20
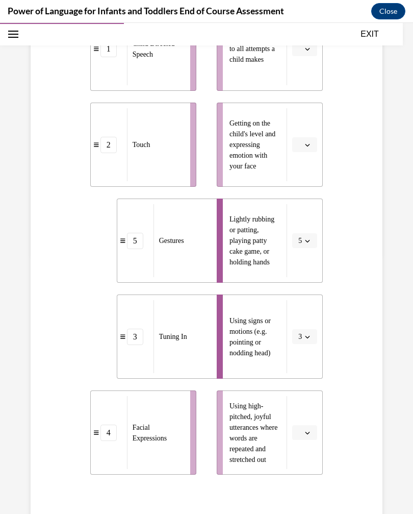
scroll to position [265, 0]
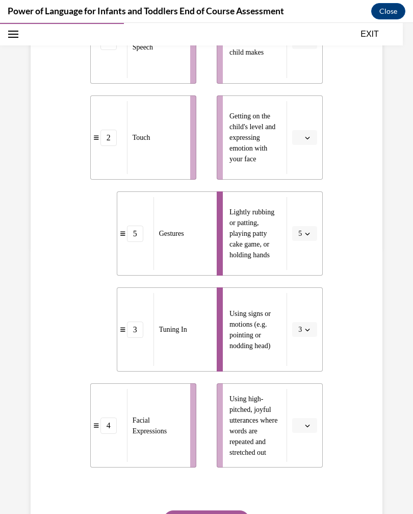
click at [303, 427] on button "button" at bounding box center [304, 425] width 25 height 15
click at [304, 321] on div "1" at bounding box center [304, 321] width 26 height 20
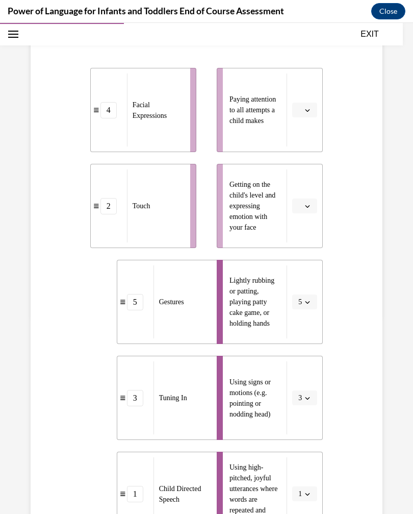
scroll to position [196, 0]
click at [307, 211] on button "button" at bounding box center [304, 206] width 25 height 15
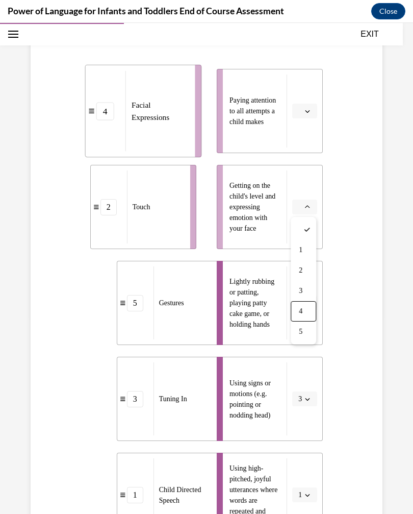
click at [303, 312] on span "4" at bounding box center [301, 311] width 4 height 8
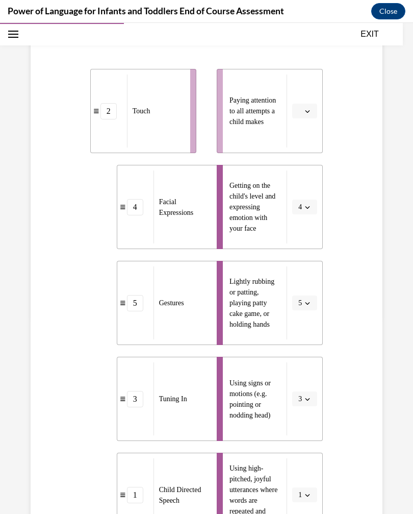
click at [306, 117] on button "button" at bounding box center [304, 111] width 25 height 15
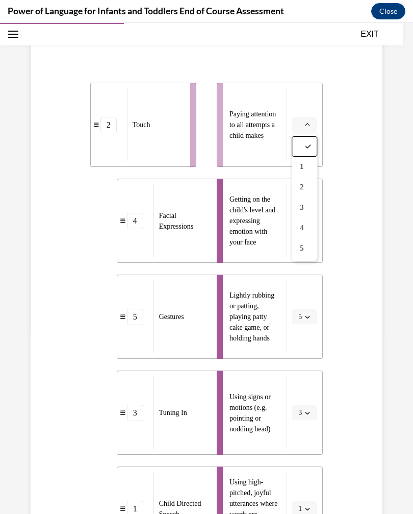
scroll to position [182, 0]
click at [307, 189] on div "2" at bounding box center [305, 188] width 26 height 20
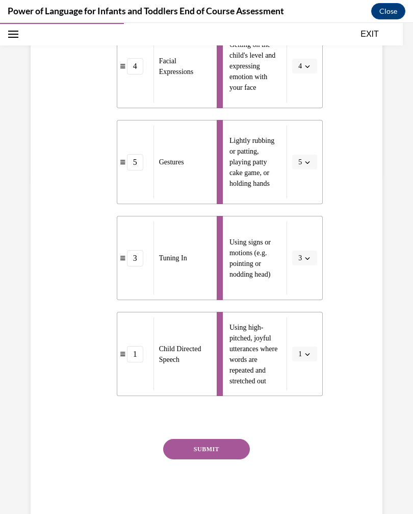
click at [242, 447] on button "SUBMIT" at bounding box center [206, 449] width 87 height 20
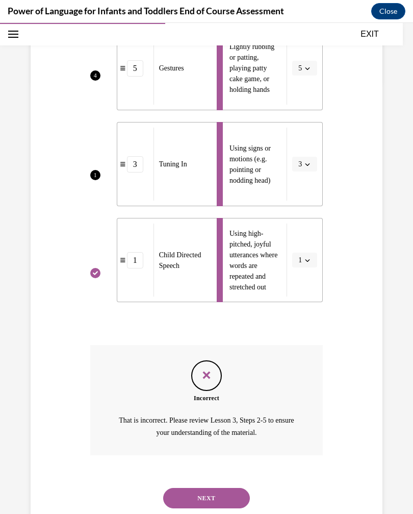
click at [227, 489] on button "NEXT" at bounding box center [206, 498] width 87 height 20
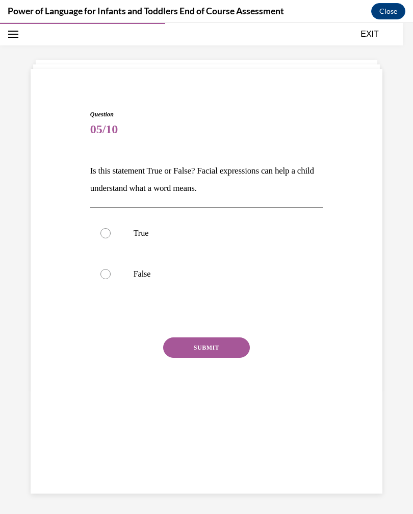
scroll to position [32, 0]
click at [226, 246] on label "True" at bounding box center [206, 233] width 233 height 41
click at [111, 238] on input "True" at bounding box center [106, 233] width 10 height 10
radio input "true"
click at [240, 351] on button "SUBMIT" at bounding box center [206, 347] width 87 height 20
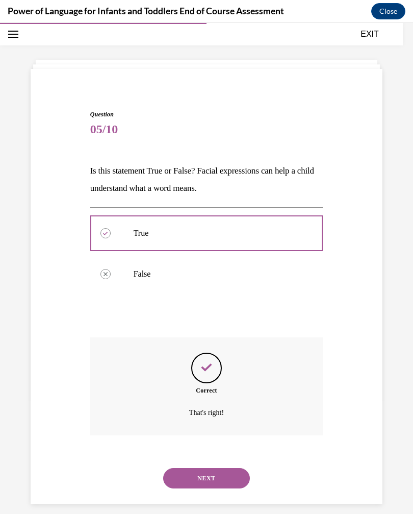
click at [226, 468] on button "NEXT" at bounding box center [206, 478] width 87 height 20
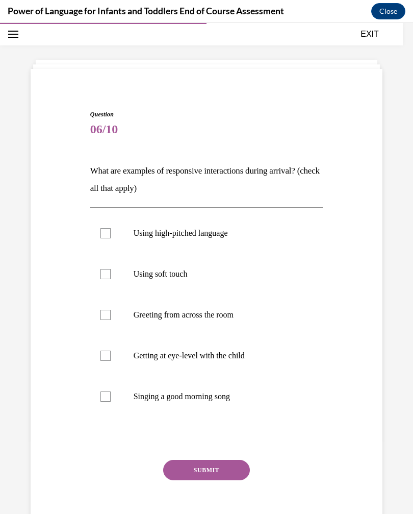
click at [277, 236] on p "Using high-pitched language" at bounding box center [216, 233] width 164 height 10
click at [111, 236] on input "Using high-pitched language" at bounding box center [106, 233] width 10 height 10
checkbox input "true"
click at [277, 281] on label "Using soft touch" at bounding box center [206, 274] width 233 height 41
click at [111, 279] on input "Using soft touch" at bounding box center [106, 274] width 10 height 10
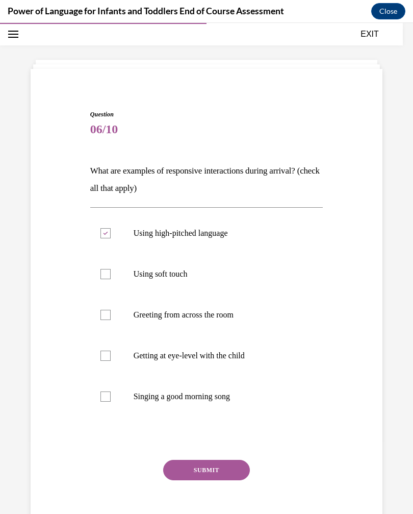
checkbox input "true"
click at [251, 402] on label "Singing a good morning song" at bounding box center [206, 396] width 233 height 41
click at [111, 402] on input "Singing a good morning song" at bounding box center [106, 396] width 10 height 10
checkbox input "true"
click at [253, 360] on p "Getting at eye-level with the child" at bounding box center [216, 356] width 164 height 10
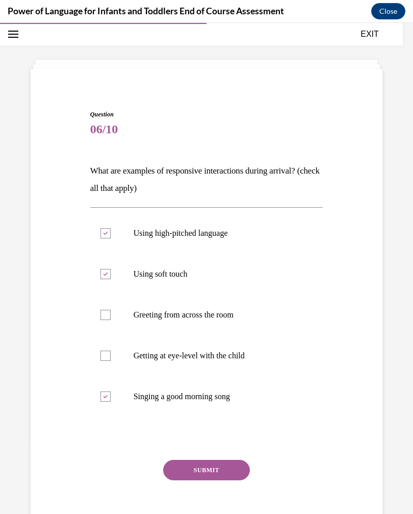
click at [111, 360] on input "Getting at eye-level with the child" at bounding box center [106, 356] width 10 height 10
checkbox input "true"
click at [227, 464] on button "SUBMIT" at bounding box center [206, 470] width 87 height 20
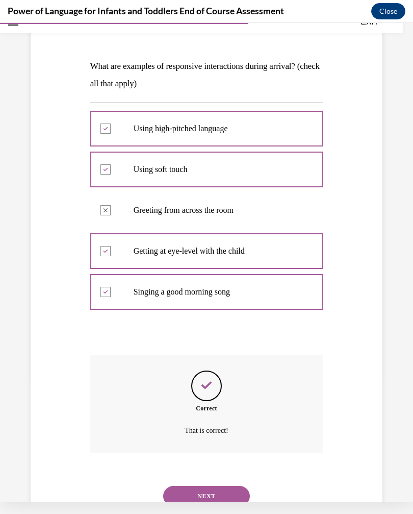
scroll to position [135, 0]
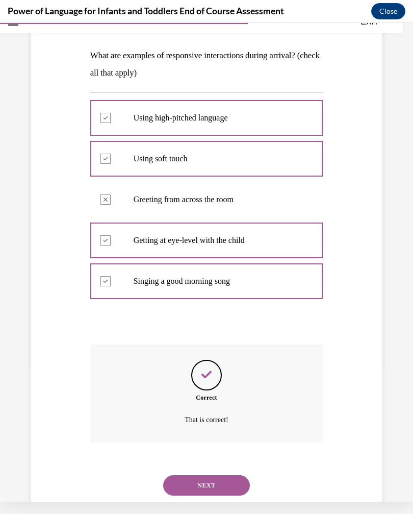
click at [223, 475] on button "NEXT" at bounding box center [206, 485] width 87 height 20
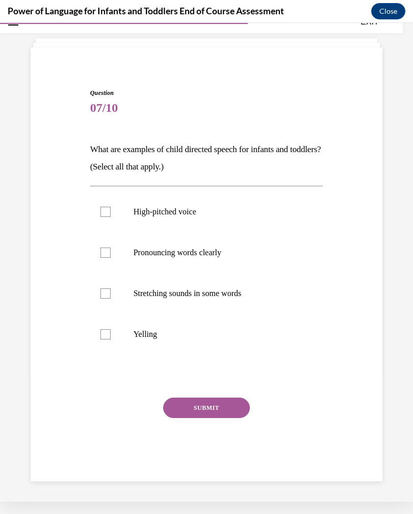
scroll to position [32, 0]
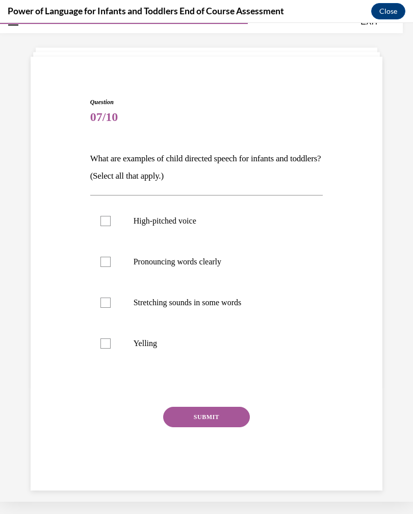
click at [285, 224] on p "High-pitched voice" at bounding box center [216, 221] width 164 height 10
click at [111, 224] on input "High-pitched voice" at bounding box center [106, 221] width 10 height 10
checkbox input "true"
click at [287, 271] on label "Pronouncing words clearly" at bounding box center [206, 261] width 233 height 41
click at [111, 267] on input "Pronouncing words clearly" at bounding box center [106, 262] width 10 height 10
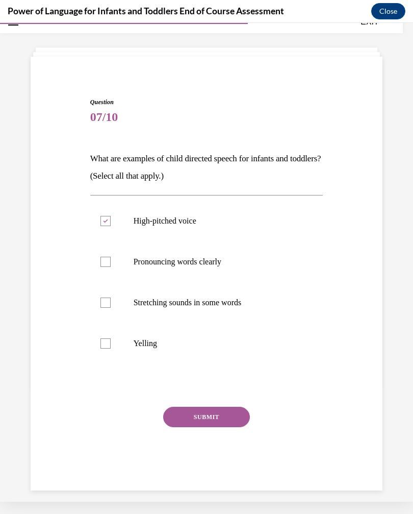
checkbox input "true"
click at [280, 307] on p "Stretching sounds in some words" at bounding box center [216, 302] width 164 height 10
click at [111, 307] on input "Stretching sounds in some words" at bounding box center [106, 302] width 10 height 10
checkbox input "true"
click at [223, 417] on button "SUBMIT" at bounding box center [206, 417] width 87 height 20
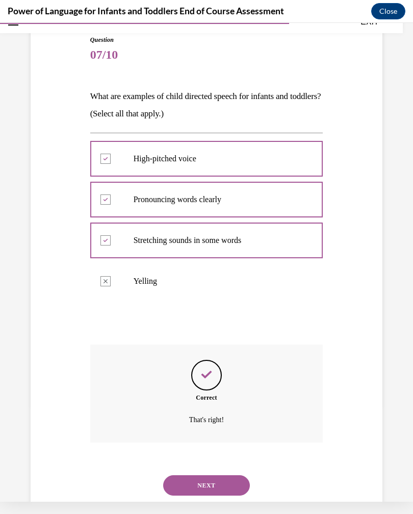
click at [232, 475] on button "NEXT" at bounding box center [206, 485] width 87 height 20
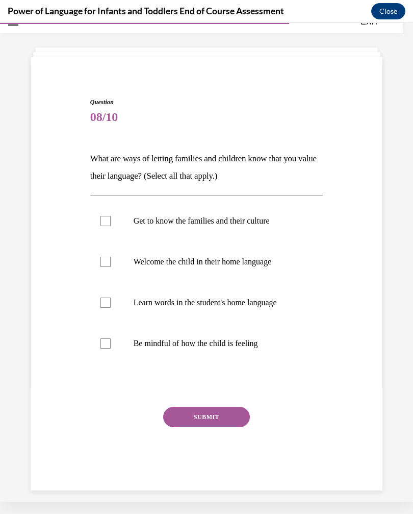
click at [272, 226] on label "Get to know the families and their culture" at bounding box center [206, 221] width 233 height 41
click at [111, 226] on input "Get to know the families and their culture" at bounding box center [106, 221] width 10 height 10
checkbox input "true"
click at [257, 268] on label "Welcome the child in their home language" at bounding box center [206, 261] width 233 height 41
click at [111, 267] on input "Welcome the child in their home language" at bounding box center [106, 262] width 10 height 10
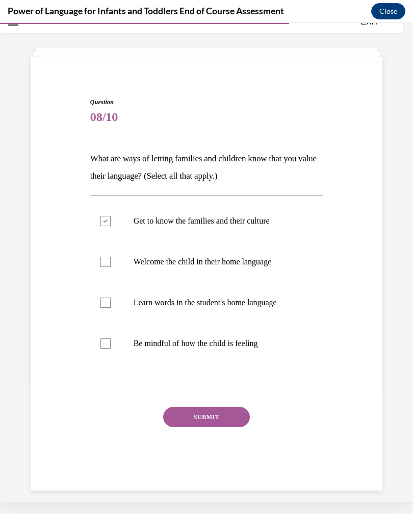
checkbox input "true"
click at [249, 317] on label "Learn words in the student's home language" at bounding box center [206, 302] width 233 height 41
click at [111, 308] on input "Learn words in the student's home language" at bounding box center [106, 302] width 10 height 10
checkbox input "true"
click at [233, 418] on button "SUBMIT" at bounding box center [206, 417] width 87 height 20
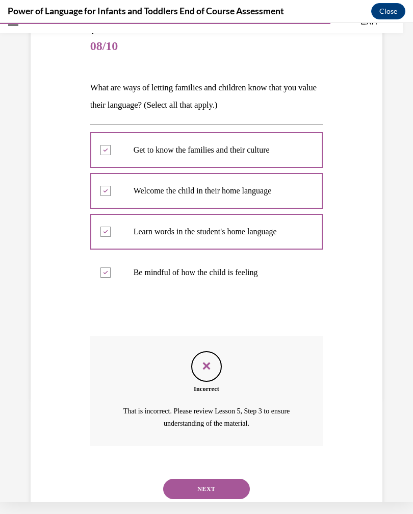
scroll to position [106, 0]
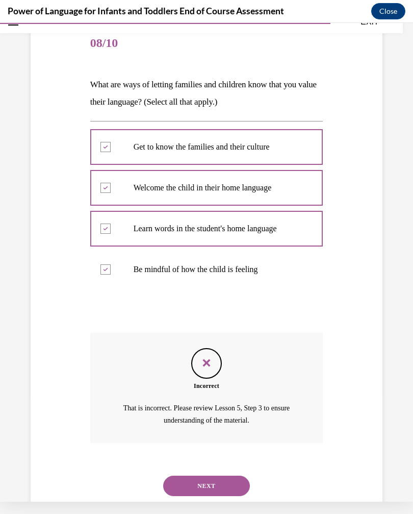
click at [229, 476] on button "NEXT" at bounding box center [206, 486] width 87 height 20
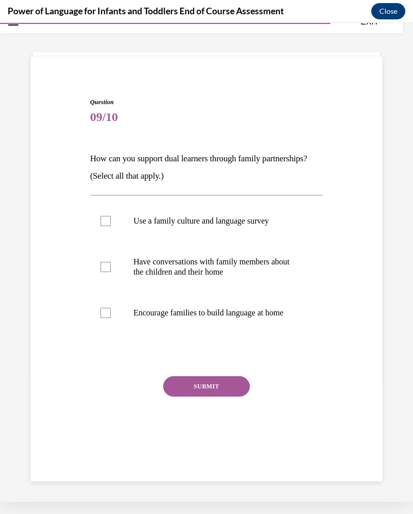
scroll to position [32, 0]
click at [257, 277] on p "Have conversations with family members about the children and their home" at bounding box center [216, 267] width 164 height 20
click at [111, 272] on input "Have conversations with family members about the children and their home" at bounding box center [106, 267] width 10 height 10
checkbox input "true"
click at [262, 229] on label "Use a family culture and language survey" at bounding box center [206, 221] width 233 height 41
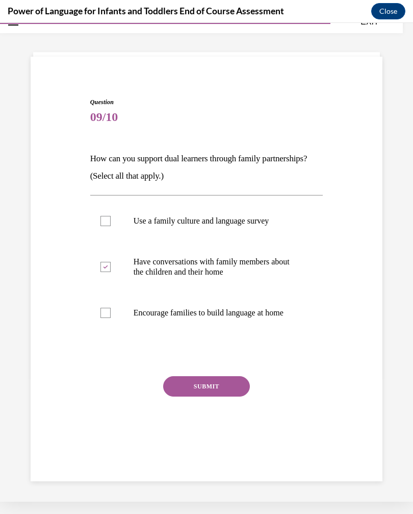
click at [111, 226] on input "Use a family culture and language survey" at bounding box center [106, 221] width 10 height 10
checkbox input "true"
click at [254, 318] on label "Encourage families to build language at home" at bounding box center [206, 312] width 233 height 41
click at [111, 318] on input "Encourage families to build language at home" at bounding box center [106, 313] width 10 height 10
checkbox input "true"
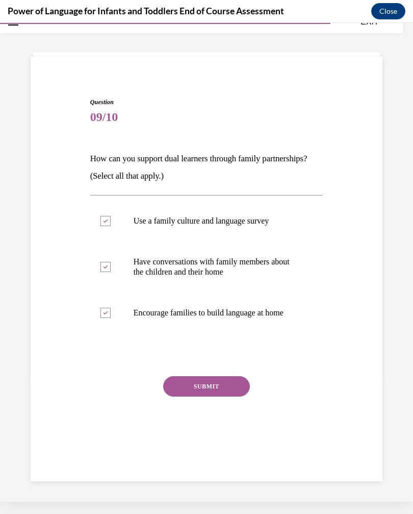
click at [231, 389] on button "SUBMIT" at bounding box center [206, 386] width 87 height 20
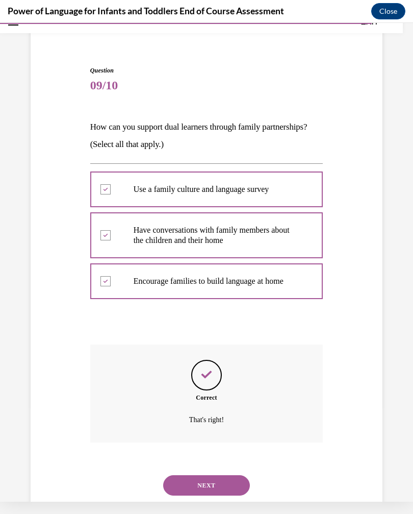
click at [226, 475] on button "NEXT" at bounding box center [206, 485] width 87 height 20
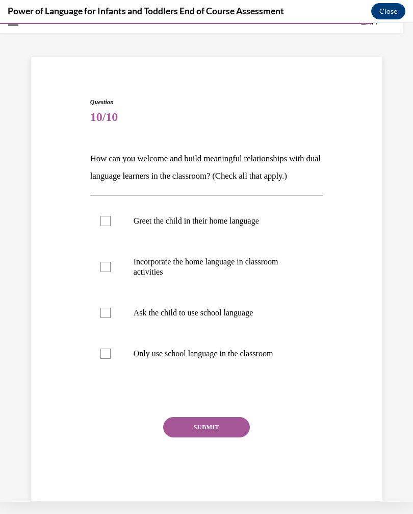
click at [264, 228] on label "Greet the child in their home language" at bounding box center [206, 221] width 233 height 41
click at [111, 226] on input "Greet the child in their home language" at bounding box center [106, 221] width 10 height 10
checkbox input "true"
click at [249, 262] on p "Incorporate the home language in classroom activities" at bounding box center [216, 267] width 164 height 20
click at [111, 262] on input "Incorporate the home language in classroom activities" at bounding box center [106, 267] width 10 height 10
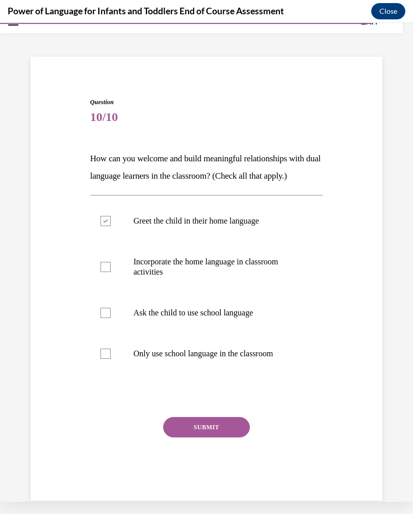
checkbox input "true"
click at [243, 319] on label "Ask the child to use school language" at bounding box center [206, 312] width 233 height 41
click at [111, 318] on input "Ask the child to use school language" at bounding box center [106, 313] width 10 height 10
checkbox input "true"
click at [226, 427] on button "SUBMIT" at bounding box center [206, 427] width 87 height 20
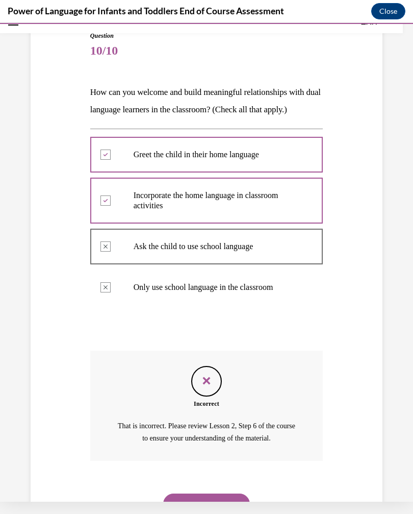
scroll to position [116, 0]
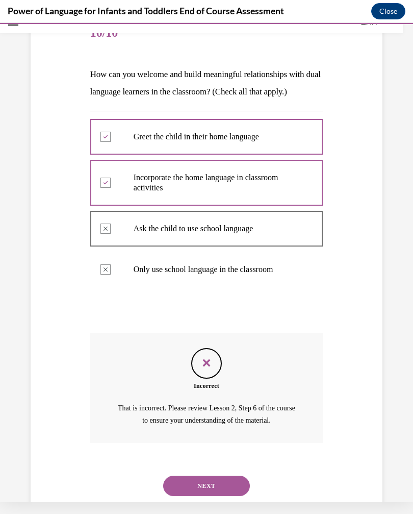
click at [221, 476] on button "NEXT" at bounding box center [206, 486] width 87 height 20
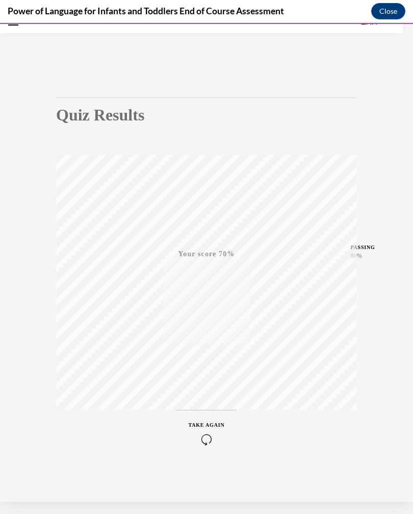
click at [209, 440] on icon "button" at bounding box center [207, 439] width 36 height 11
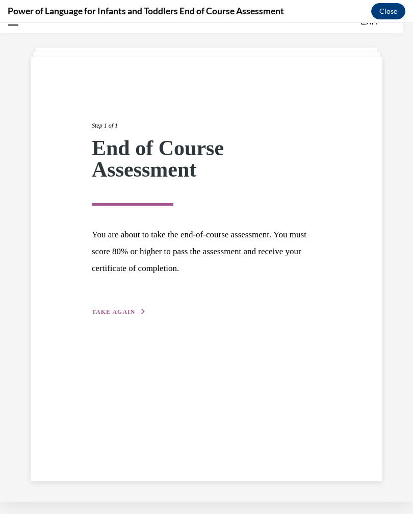
click at [156, 318] on div "Step 1 of 1 End of Course Assessment You are about to take the end-of-course as…" at bounding box center [207, 269] width 352 height 425
click at [140, 316] on button "TAKE AGAIN" at bounding box center [119, 311] width 55 height 9
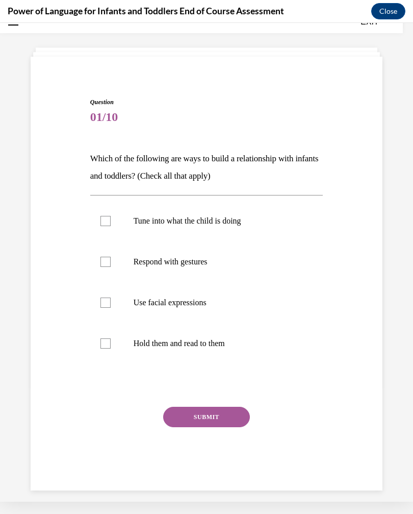
click at [247, 224] on p "Tune into what the child is doing" at bounding box center [216, 221] width 164 height 10
click at [111, 224] on input "Tune into what the child is doing" at bounding box center [106, 221] width 10 height 10
checkbox input "true"
click at [232, 270] on label "Respond with gestures" at bounding box center [206, 261] width 233 height 41
click at [111, 267] on input "Respond with gestures" at bounding box center [106, 262] width 10 height 10
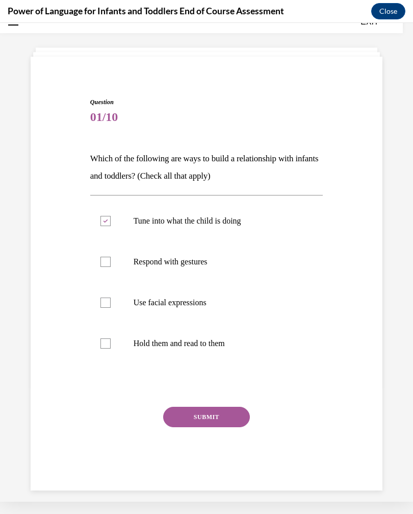
checkbox input "true"
click at [236, 309] on label "Use facial expressions" at bounding box center [206, 302] width 233 height 41
click at [111, 308] on input "Use facial expressions" at bounding box center [106, 302] width 10 height 10
checkbox input "true"
click at [219, 409] on button "SUBMIT" at bounding box center [206, 417] width 87 height 20
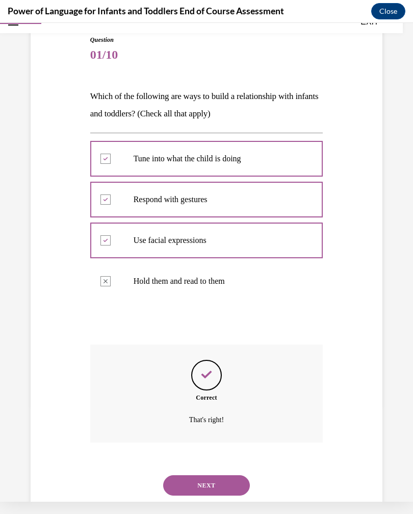
click at [227, 475] on button "NEXT" at bounding box center [206, 485] width 87 height 20
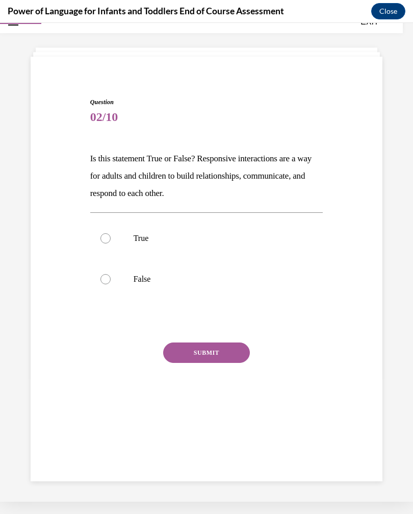
click at [227, 242] on p "True" at bounding box center [216, 238] width 164 height 10
click at [111, 242] on input "True" at bounding box center [106, 238] width 10 height 10
radio input "true"
click at [218, 360] on button "SUBMIT" at bounding box center [206, 352] width 87 height 20
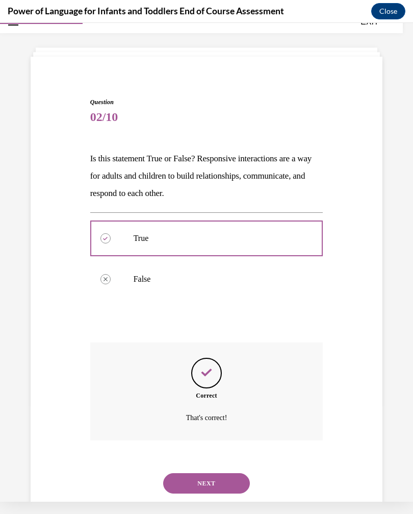
click at [232, 473] on button "NEXT" at bounding box center [206, 483] width 87 height 20
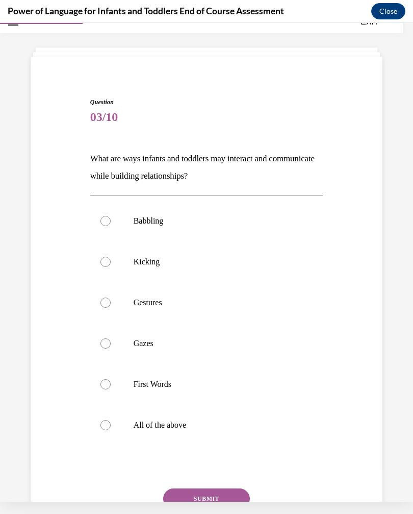
click at [210, 435] on label "All of the above" at bounding box center [206, 425] width 233 height 41
click at [111, 430] on input "All of the above" at bounding box center [106, 425] width 10 height 10
radio input "true"
click at [229, 494] on button "SUBMIT" at bounding box center [206, 498] width 87 height 20
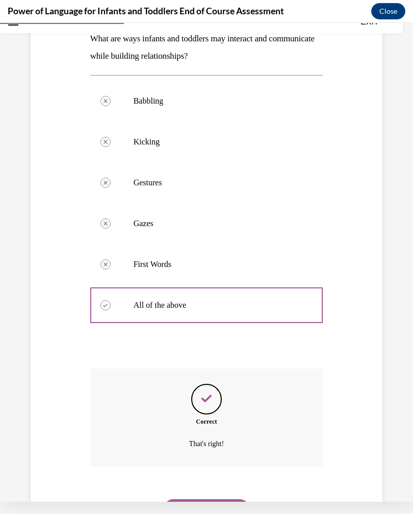
scroll to position [176, 0]
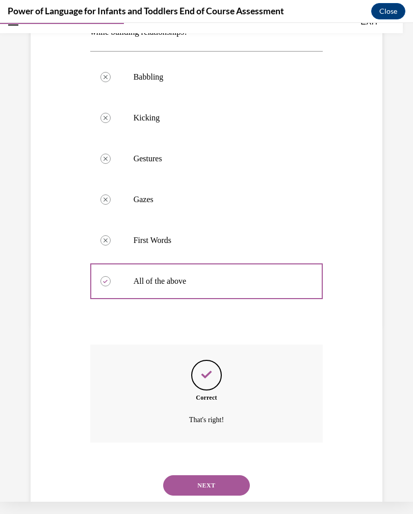
click at [239, 479] on button "NEXT" at bounding box center [206, 485] width 87 height 20
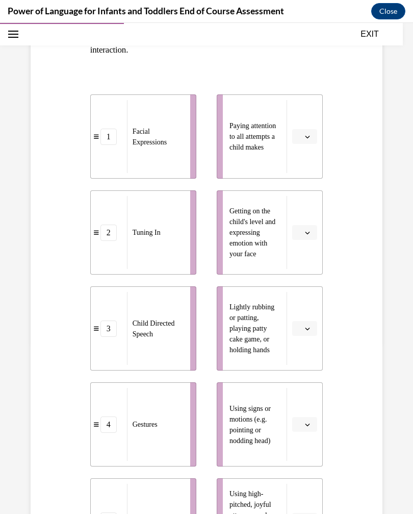
scroll to position [173, 0]
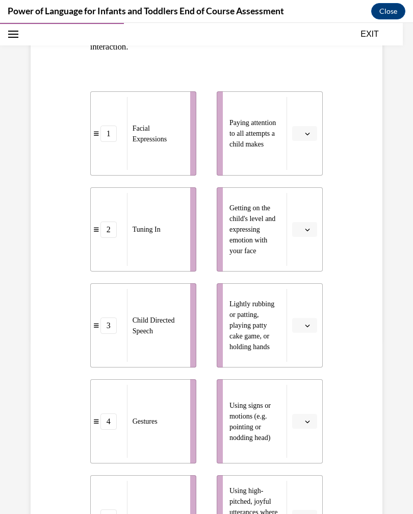
click at [301, 140] on button "button" at bounding box center [304, 133] width 25 height 15
click at [306, 220] on div "3" at bounding box center [304, 217] width 26 height 20
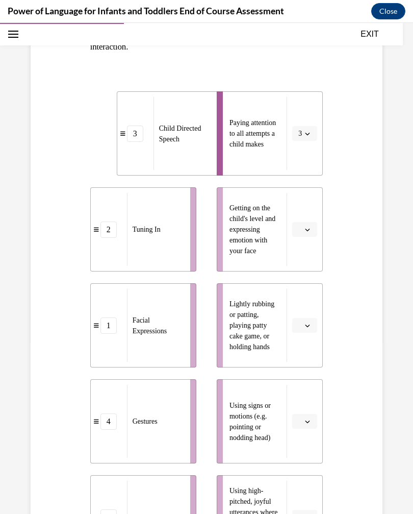
click at [305, 216] on li "Getting on the child's level and expressing emotion with your face" at bounding box center [270, 229] width 106 height 84
click at [303, 226] on button "button" at bounding box center [304, 229] width 25 height 15
click at [308, 289] on div "2" at bounding box center [304, 293] width 26 height 20
click at [305, 324] on icon "button" at bounding box center [307, 325] width 5 height 5
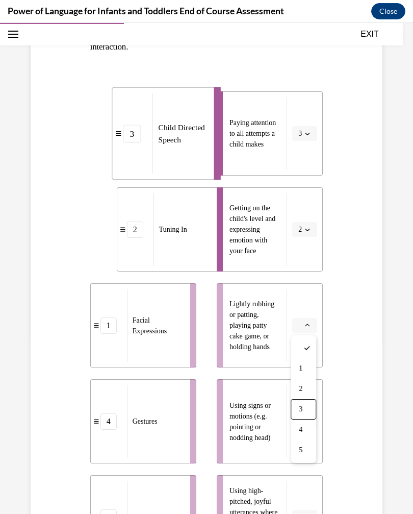
click at [302, 405] on span "3" at bounding box center [301, 409] width 4 height 8
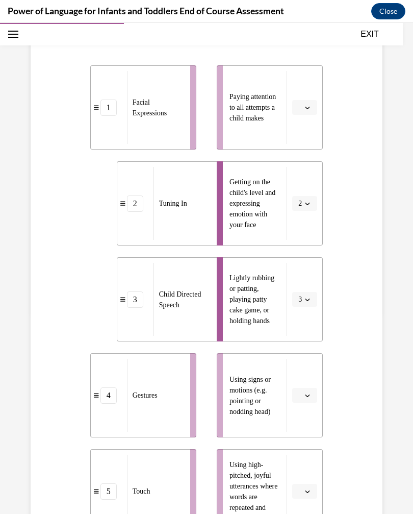
scroll to position [199, 0]
click at [305, 303] on button "3" at bounding box center [304, 299] width 25 height 15
click at [304, 413] on div "4" at bounding box center [302, 403] width 26 height 20
click at [306, 397] on icon "button" at bounding box center [307, 395] width 5 height 5
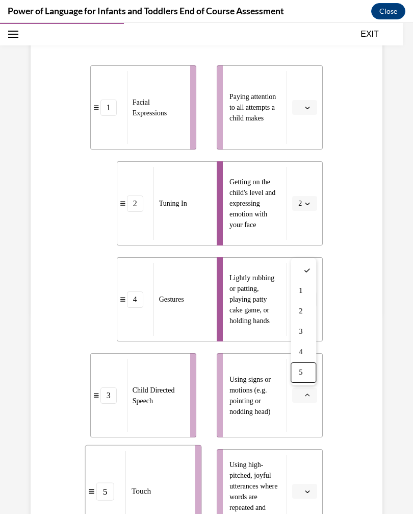
click at [308, 375] on div "5" at bounding box center [304, 372] width 26 height 20
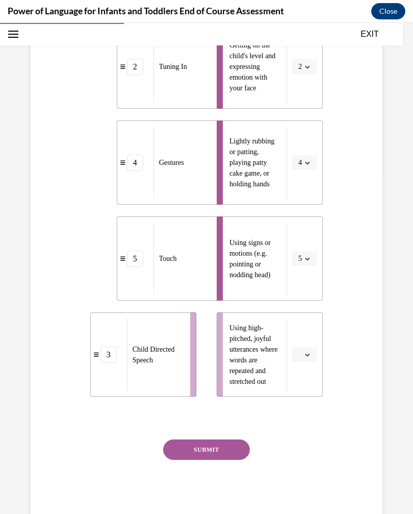
scroll to position [336, 0]
click at [309, 351] on span "button" at bounding box center [307, 354] width 7 height 7
click at [306, 416] on div "2" at bounding box center [304, 418] width 26 height 20
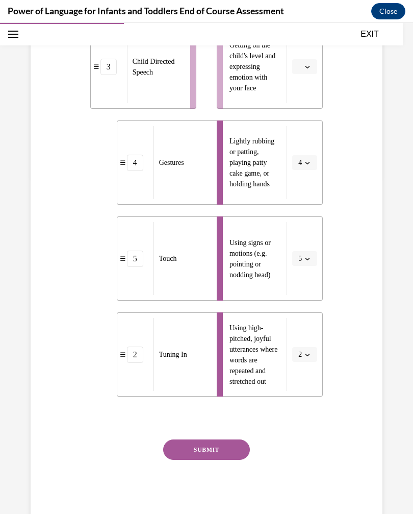
click at [238, 453] on button "SUBMIT" at bounding box center [206, 449] width 87 height 20
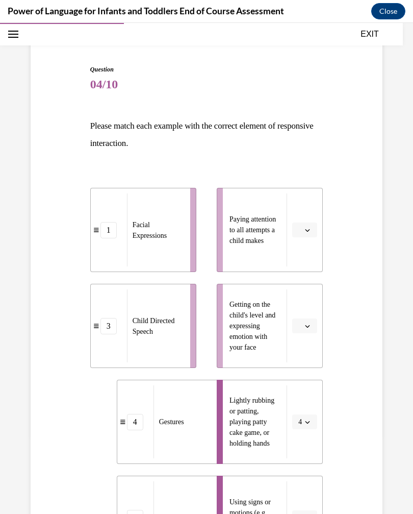
scroll to position [77, 0]
click at [299, 320] on button "button" at bounding box center [304, 325] width 25 height 15
click at [302, 386] on span "2" at bounding box center [301, 389] width 4 height 8
click at [308, 230] on icon "button" at bounding box center [307, 230] width 5 height 5
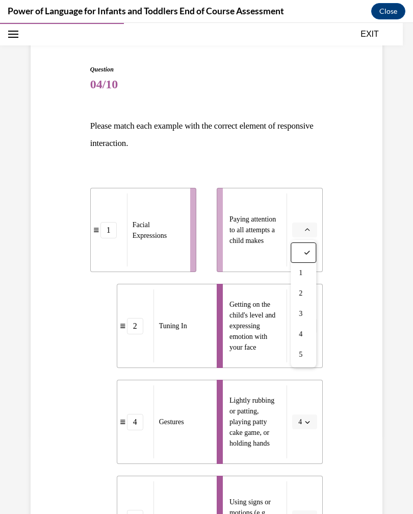
click at [303, 349] on div "5" at bounding box center [304, 354] width 26 height 20
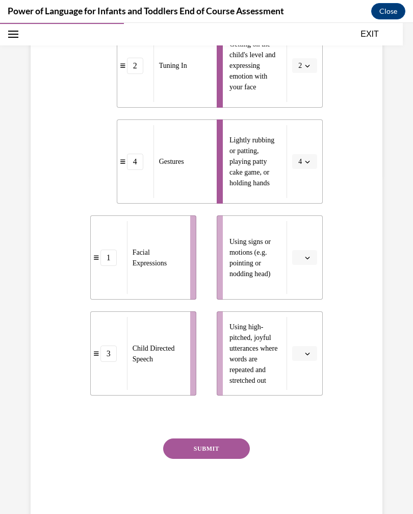
scroll to position [337, 0]
click at [228, 443] on button "SUBMIT" at bounding box center [206, 449] width 87 height 20
click at [307, 257] on icon "button" at bounding box center [307, 258] width 5 height 5
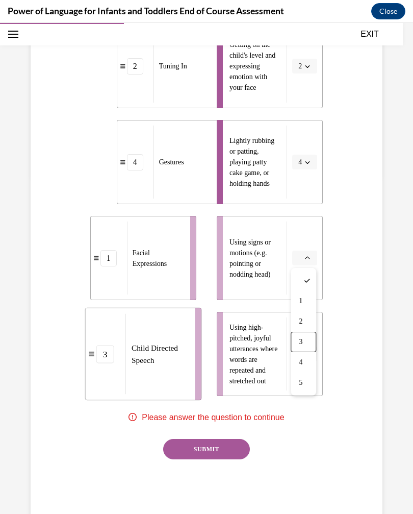
click at [307, 349] on div "3" at bounding box center [304, 342] width 26 height 20
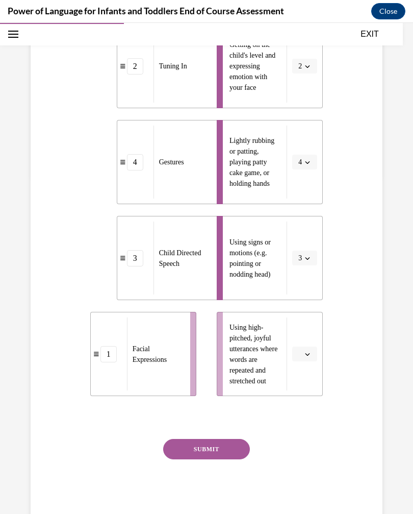
click at [308, 354] on icon "button" at bounding box center [307, 354] width 5 height 5
click at [303, 399] on span "1" at bounding box center [301, 397] width 4 height 8
click at [235, 456] on button "SUBMIT" at bounding box center [206, 449] width 87 height 20
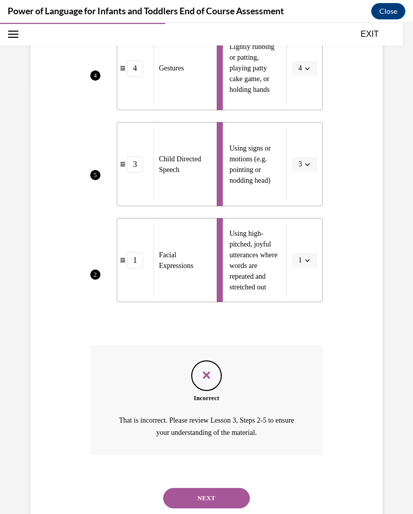
click at [242, 488] on button "NEXT" at bounding box center [206, 498] width 87 height 20
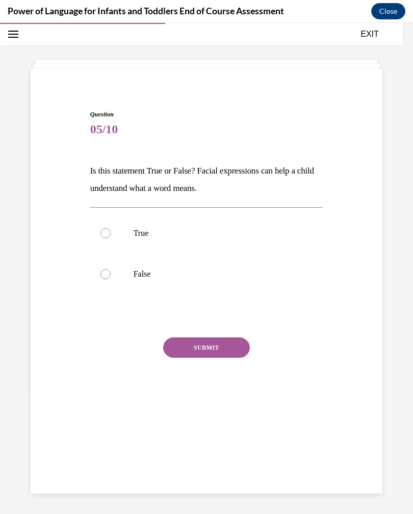
scroll to position [32, 0]
click at [245, 234] on p "True" at bounding box center [216, 233] width 164 height 10
click at [111, 234] on input "True" at bounding box center [106, 233] width 10 height 10
radio input "true"
click at [232, 351] on button "SUBMIT" at bounding box center [206, 347] width 87 height 20
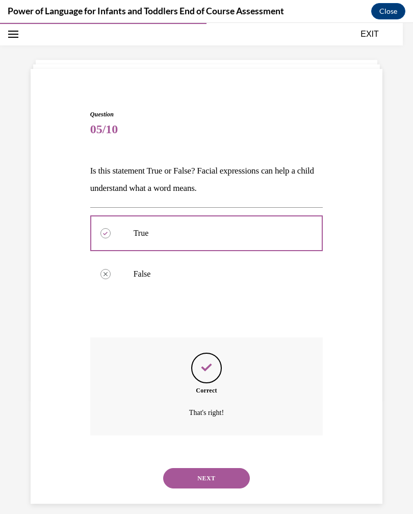
click at [245, 468] on button "NEXT" at bounding box center [206, 478] width 87 height 20
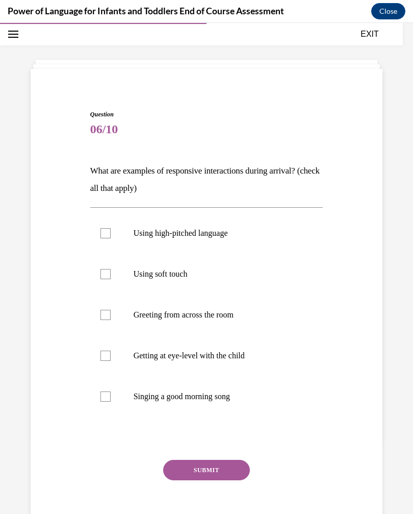
click at [265, 243] on label "Using high-pitched language" at bounding box center [206, 233] width 233 height 41
click at [111, 238] on input "Using high-pitched language" at bounding box center [106, 233] width 10 height 10
checkbox input "true"
click at [236, 281] on label "Using soft touch" at bounding box center [206, 274] width 233 height 41
click at [111, 279] on input "Using soft touch" at bounding box center [106, 274] width 10 height 10
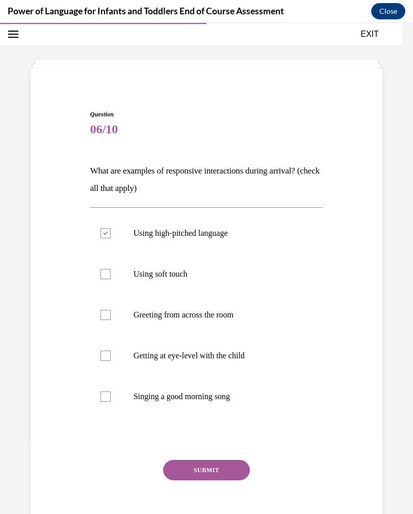
checkbox input "true"
click at [229, 361] on label "Getting at eye-level with the child" at bounding box center [206, 355] width 233 height 41
click at [111, 361] on input "Getting at eye-level with the child" at bounding box center [106, 356] width 10 height 10
checkbox input "true"
click at [231, 396] on p "Singing a good morning song" at bounding box center [216, 396] width 164 height 10
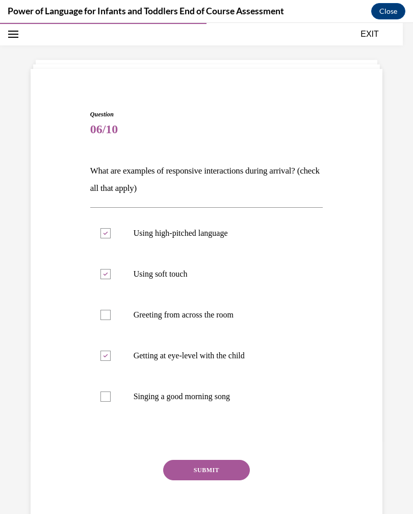
click at [111, 396] on input "Singing a good morning song" at bounding box center [106, 396] width 10 height 10
checkbox input "true"
click at [228, 466] on button "SUBMIT" at bounding box center [206, 470] width 87 height 20
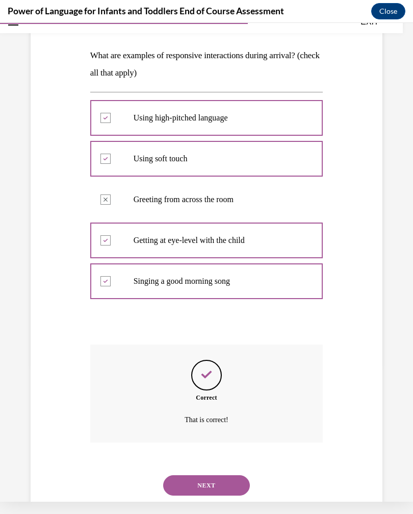
click at [229, 475] on button "NEXT" at bounding box center [206, 485] width 87 height 20
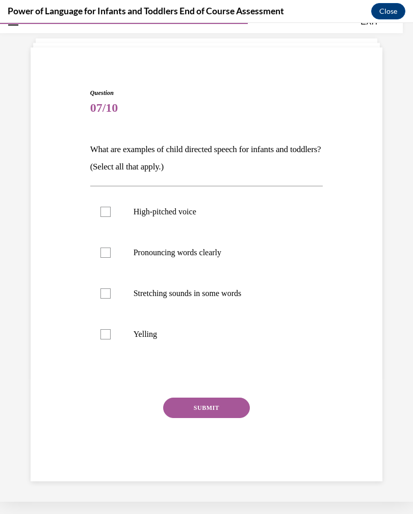
scroll to position [32, 0]
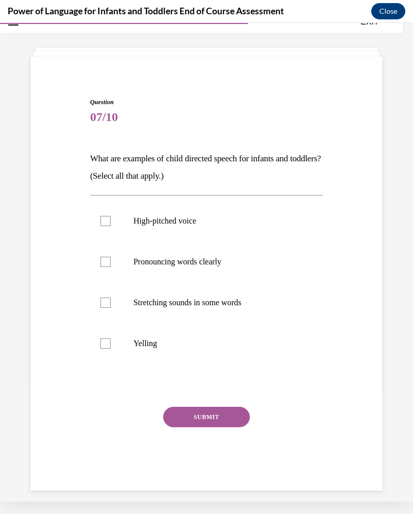
click at [247, 231] on label "High-pitched voice" at bounding box center [206, 221] width 233 height 41
click at [111, 226] on input "High-pitched voice" at bounding box center [106, 221] width 10 height 10
checkbox input "true"
click at [243, 270] on label "Pronouncing words clearly" at bounding box center [206, 261] width 233 height 41
click at [111, 267] on input "Pronouncing words clearly" at bounding box center [106, 262] width 10 height 10
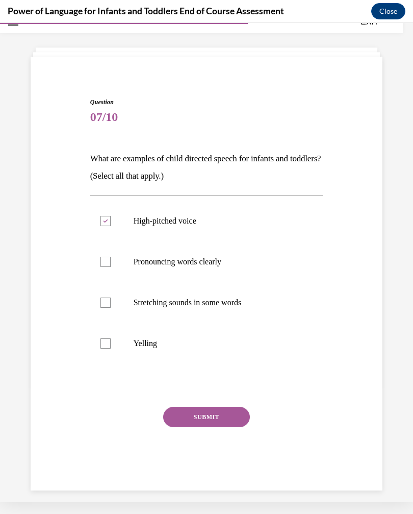
checkbox input "true"
click at [241, 307] on p "Stretching sounds in some words" at bounding box center [216, 302] width 164 height 10
click at [111, 307] on input "Stretching sounds in some words" at bounding box center [106, 302] width 10 height 10
checkbox input "true"
click at [219, 416] on button "SUBMIT" at bounding box center [206, 417] width 87 height 20
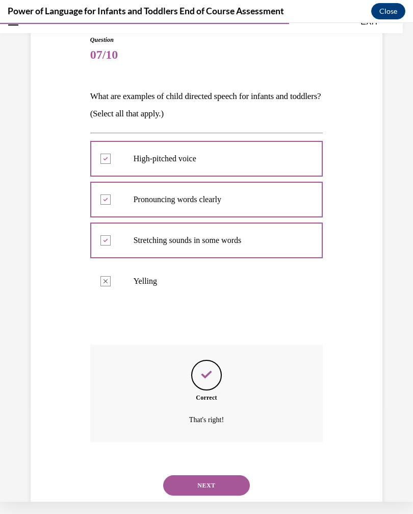
click at [231, 475] on button "NEXT" at bounding box center [206, 485] width 87 height 20
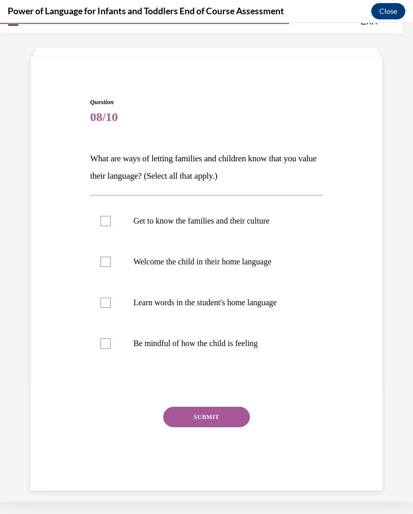
click at [251, 233] on label "Get to know the families and their culture" at bounding box center [206, 221] width 233 height 41
click at [111, 226] on input "Get to know the families and their culture" at bounding box center [106, 221] width 10 height 10
checkbox input "true"
click at [242, 273] on label "Welcome the child in their home language" at bounding box center [206, 261] width 233 height 41
click at [111, 267] on input "Welcome the child in their home language" at bounding box center [106, 262] width 10 height 10
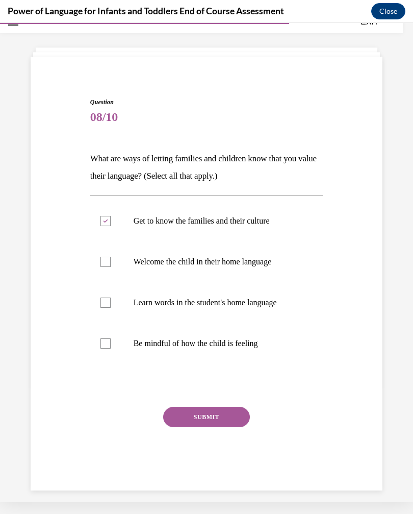
checkbox input "true"
click at [235, 307] on p "Learn words in the student's home language" at bounding box center [216, 302] width 164 height 10
click at [111, 307] on input "Learn words in the student's home language" at bounding box center [106, 302] width 10 height 10
checkbox input "true"
click at [228, 347] on p "Be mindful of how the child is feeling" at bounding box center [216, 343] width 164 height 10
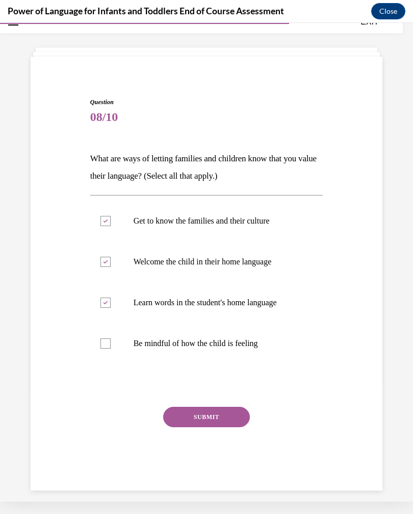
click at [111, 347] on input "Be mindful of how the child is feeling" at bounding box center [106, 343] width 10 height 10
checkbox input "true"
click at [228, 417] on button "SUBMIT" at bounding box center [206, 417] width 87 height 20
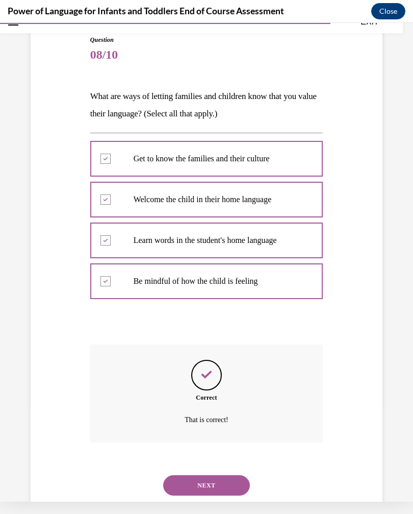
click at [226, 475] on button "NEXT" at bounding box center [206, 485] width 87 height 20
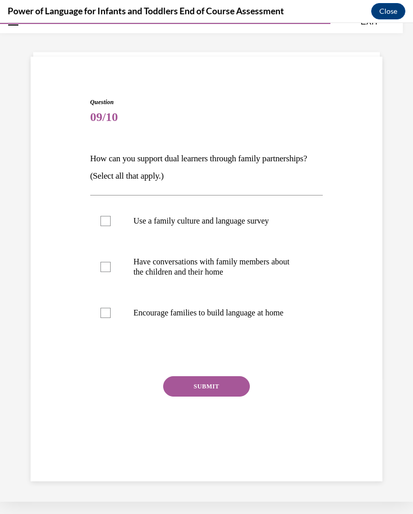
click at [248, 232] on label "Use a family culture and language survey" at bounding box center [206, 221] width 233 height 41
click at [111, 226] on input "Use a family culture and language survey" at bounding box center [106, 221] width 10 height 10
checkbox input "true"
click at [243, 269] on p "Have conversations with family members about the children and their home" at bounding box center [216, 267] width 164 height 20
click at [111, 269] on input "Have conversations with family members about the children and their home" at bounding box center [106, 267] width 10 height 10
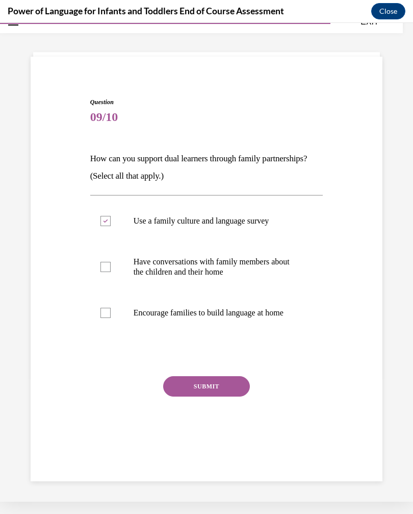
checkbox input "true"
click at [227, 396] on button "SUBMIT" at bounding box center [206, 386] width 87 height 20
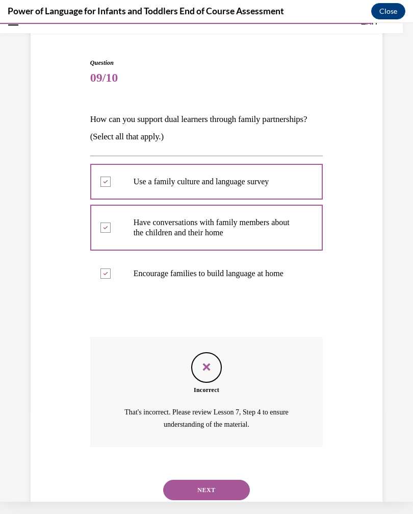
scroll to position [76, 0]
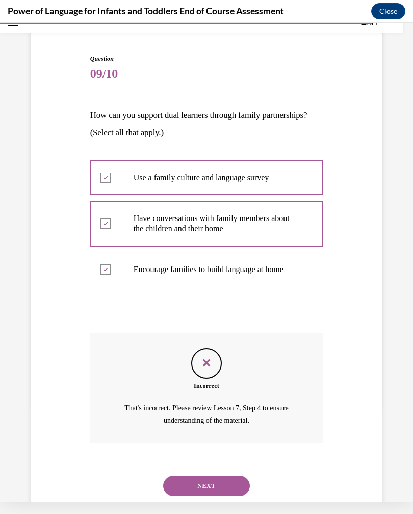
click at [227, 476] on button "NEXT" at bounding box center [206, 486] width 87 height 20
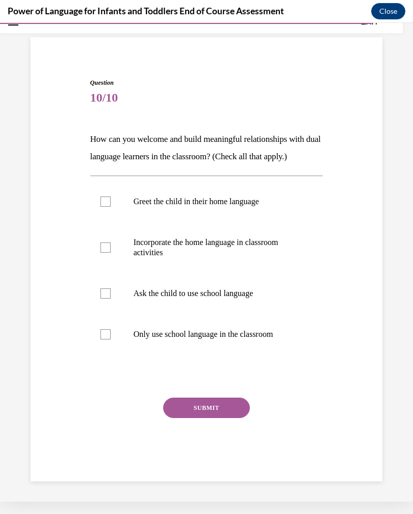
scroll to position [32, 0]
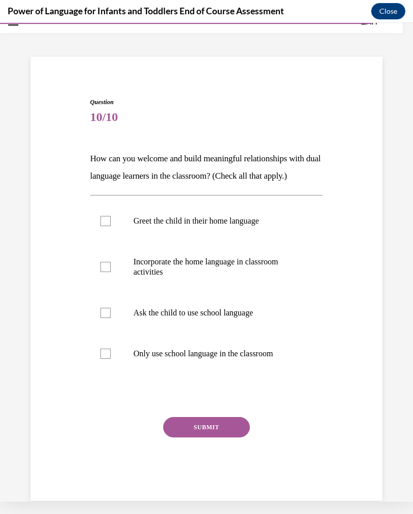
click at [242, 272] on p "Incorporate the home language in classroom activities" at bounding box center [216, 267] width 164 height 20
click at [111, 272] on input "Incorporate the home language in classroom activities" at bounding box center [106, 267] width 10 height 10
checkbox input "true"
click at [265, 224] on p "Greet the child in their home language" at bounding box center [216, 221] width 164 height 10
click at [111, 224] on input "Greet the child in their home language" at bounding box center [106, 221] width 10 height 10
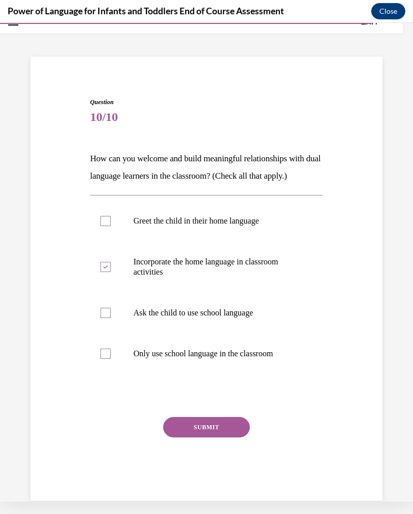
checkbox input "true"
click at [253, 313] on p "Ask the child to use school language" at bounding box center [216, 313] width 164 height 10
click at [111, 313] on input "Ask the child to use school language" at bounding box center [106, 313] width 10 height 10
checkbox input "true"
click at [225, 360] on label "Only use school language in the classroom" at bounding box center [206, 353] width 233 height 41
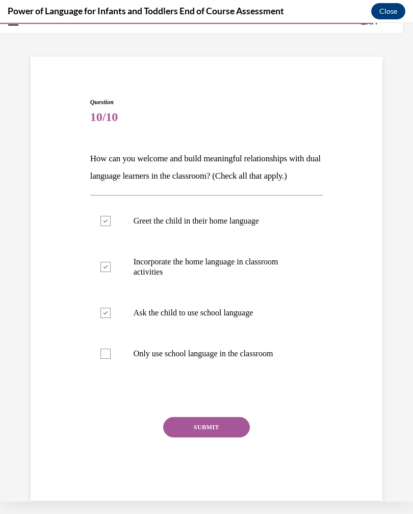
click at [111, 359] on input "Only use school language in the classroom" at bounding box center [106, 353] width 10 height 10
click at [214, 363] on label "Only use school language in the classroom" at bounding box center [206, 353] width 233 height 41
click at [111, 359] on input "Only use school language in the classroom" at bounding box center [106, 353] width 10 height 10
checkbox input "false"
click at [224, 428] on button "SUBMIT" at bounding box center [206, 427] width 87 height 20
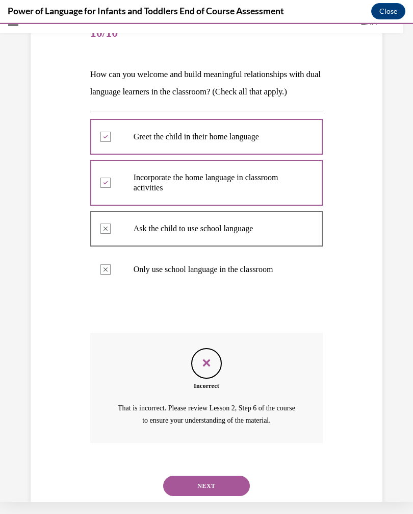
click at [230, 476] on button "NEXT" at bounding box center [206, 486] width 87 height 20
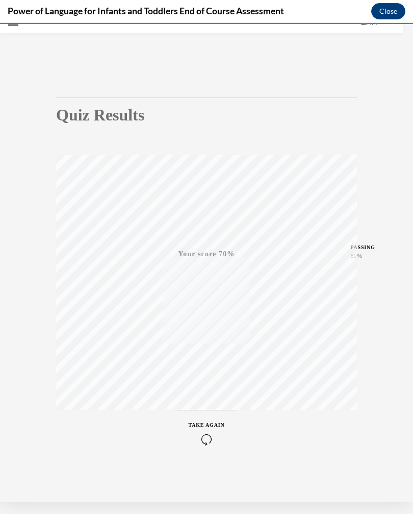
click at [212, 436] on icon "button" at bounding box center [207, 439] width 36 height 11
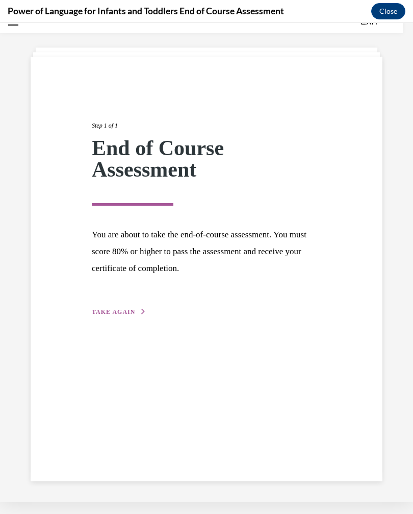
click at [121, 315] on button "TAKE AGAIN" at bounding box center [119, 311] width 55 height 9
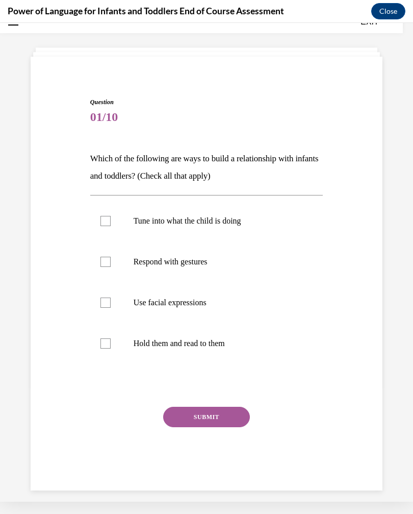
click at [233, 228] on label "Tune into what the child is doing" at bounding box center [206, 221] width 233 height 41
click at [111, 226] on input "Tune into what the child is doing" at bounding box center [106, 221] width 10 height 10
checkbox input "true"
click at [199, 267] on label "Respond with gestures" at bounding box center [206, 261] width 233 height 41
click at [111, 267] on input "Respond with gestures" at bounding box center [106, 262] width 10 height 10
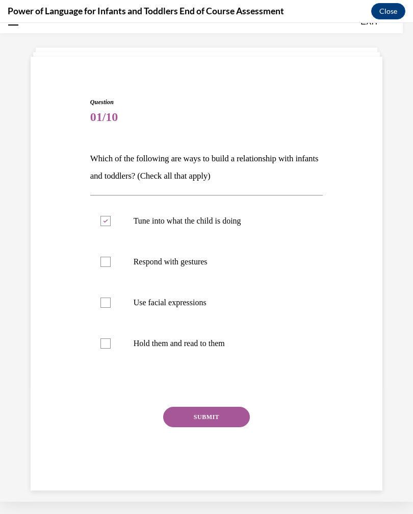
checkbox input "true"
click at [201, 307] on p "Use facial expressions" at bounding box center [216, 302] width 164 height 10
click at [111, 307] on input "Use facial expressions" at bounding box center [106, 302] width 10 height 10
checkbox input "true"
click at [208, 411] on button "SUBMIT" at bounding box center [206, 417] width 87 height 20
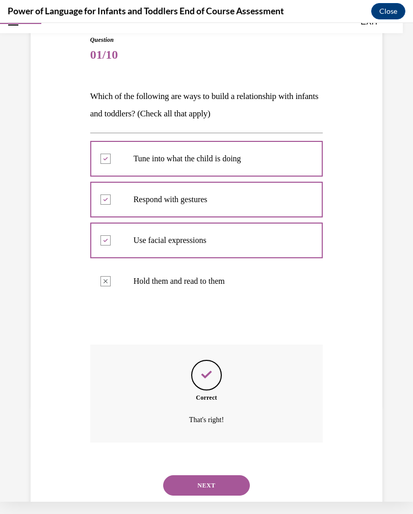
click at [222, 475] on button "NEXT" at bounding box center [206, 485] width 87 height 20
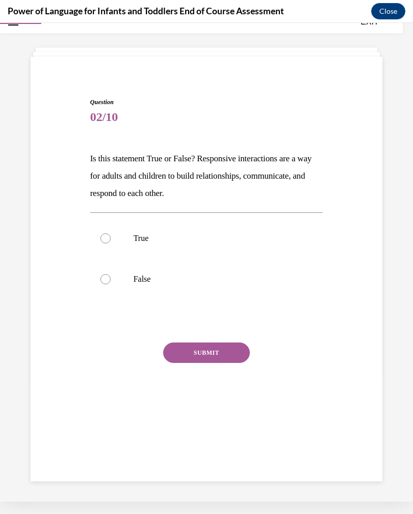
click at [220, 246] on label "True" at bounding box center [206, 238] width 233 height 41
click at [111, 243] on input "True" at bounding box center [106, 238] width 10 height 10
radio input "true"
click at [218, 359] on button "SUBMIT" at bounding box center [206, 352] width 87 height 20
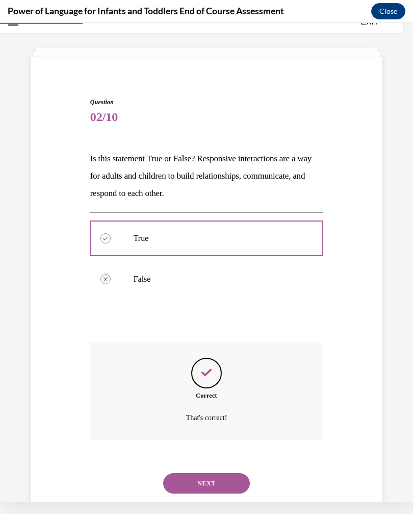
click at [240, 473] on button "NEXT" at bounding box center [206, 483] width 87 height 20
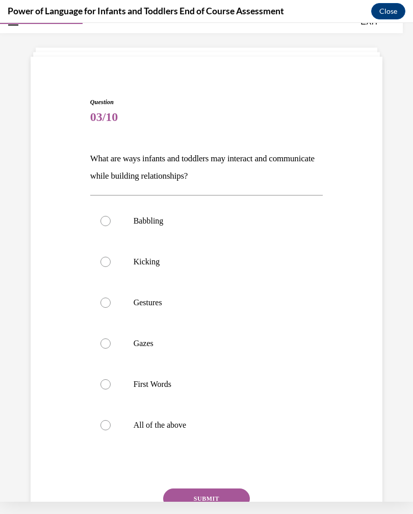
click at [202, 432] on label "All of the above" at bounding box center [206, 425] width 233 height 41
click at [111, 430] on input "All of the above" at bounding box center [106, 425] width 10 height 10
radio input "true"
click at [229, 495] on button "SUBMIT" at bounding box center [206, 498] width 87 height 20
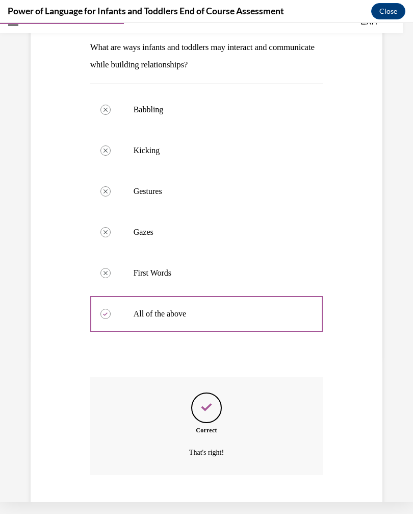
scroll to position [176, 0]
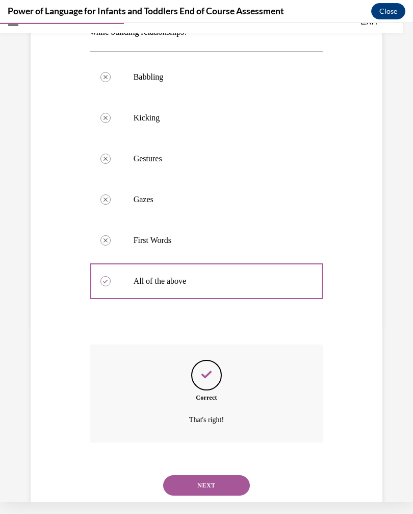
click at [228, 483] on button "NEXT" at bounding box center [206, 485] width 87 height 20
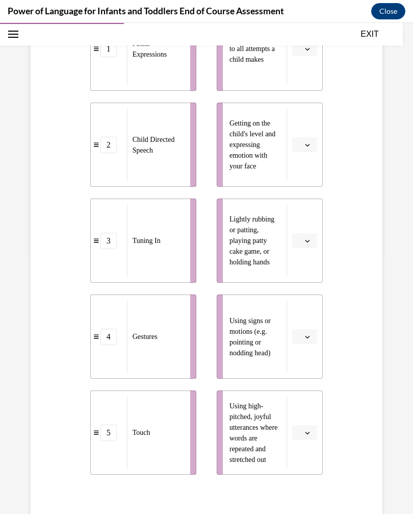
scroll to position [260, 0]
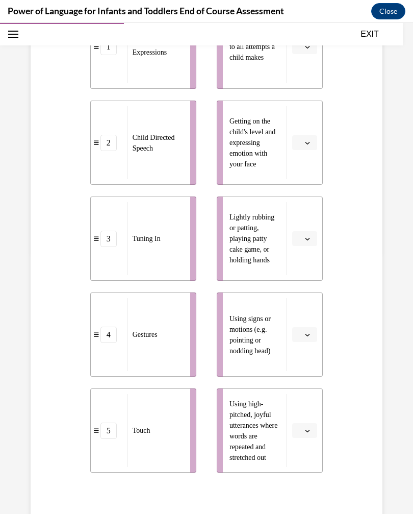
click at [306, 430] on icon "button" at bounding box center [308, 431] width 5 height 3
click at [303, 345] on span "2" at bounding box center [301, 346] width 4 height 8
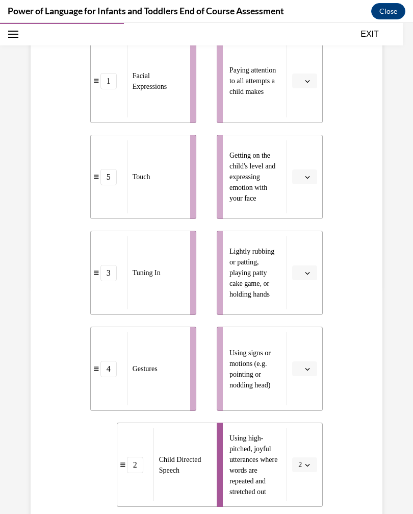
scroll to position [230, 0]
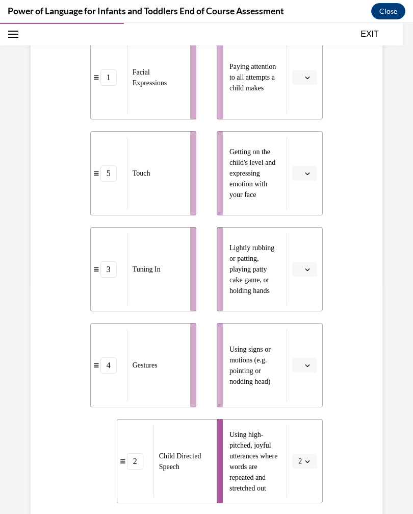
click at [303, 363] on button "button" at bounding box center [304, 365] width 25 height 15
click at [303, 465] on span "4" at bounding box center [301, 469] width 4 height 8
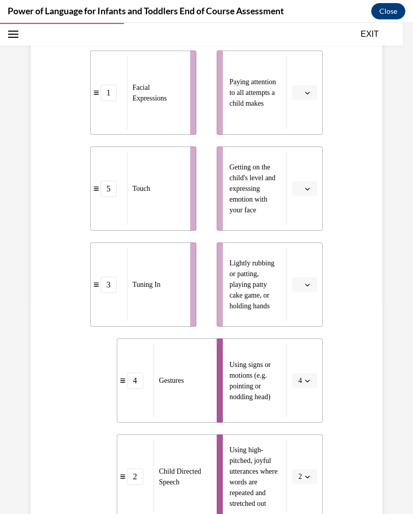
scroll to position [213, 0]
click at [309, 284] on icon "button" at bounding box center [307, 285] width 5 height 5
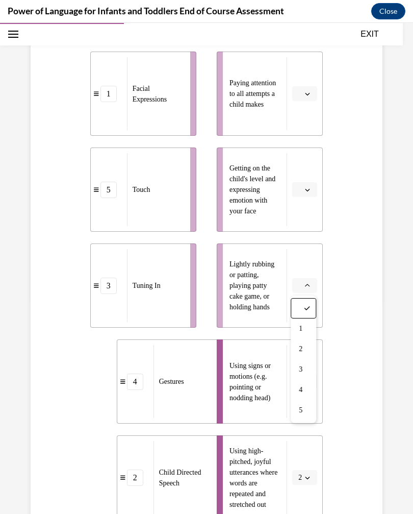
click at [302, 414] on div "5" at bounding box center [304, 410] width 26 height 20
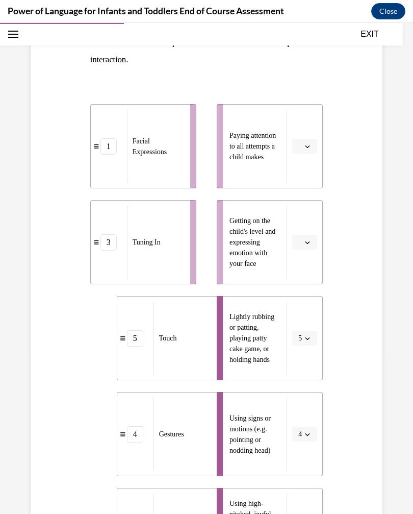
scroll to position [159, 0]
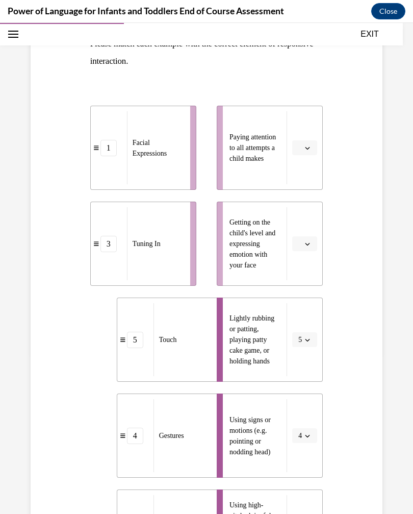
click at [307, 245] on icon "button" at bounding box center [307, 243] width 5 height 5
click at [305, 322] on div "3" at bounding box center [304, 327] width 26 height 20
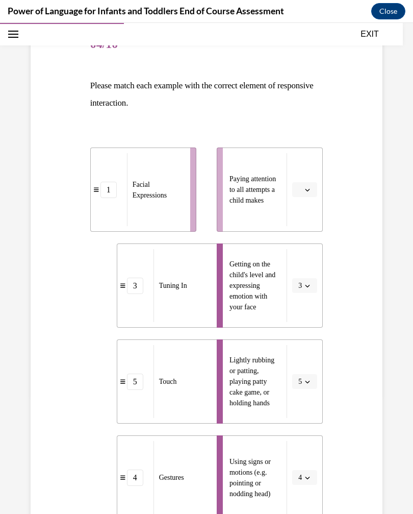
scroll to position [118, 0]
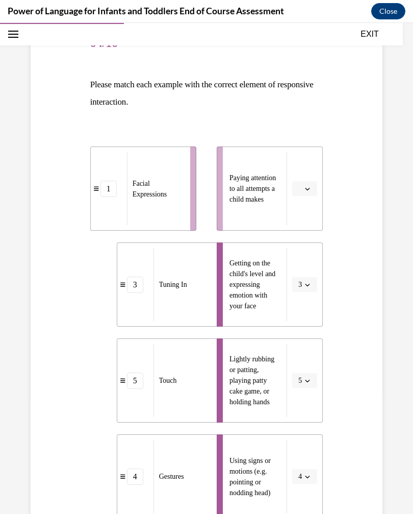
click at [305, 194] on button "button" at bounding box center [304, 188] width 25 height 15
click at [303, 235] on span "1" at bounding box center [301, 232] width 4 height 8
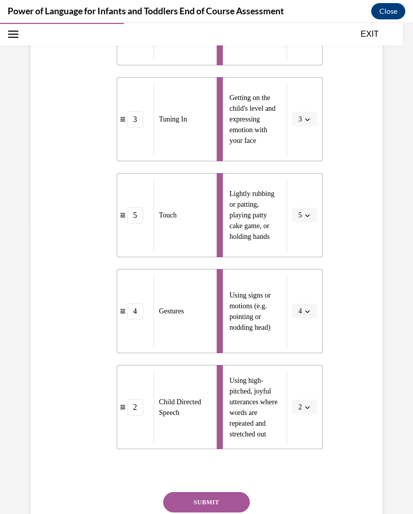
click at [230, 504] on button "SUBMIT" at bounding box center [206, 502] width 87 height 20
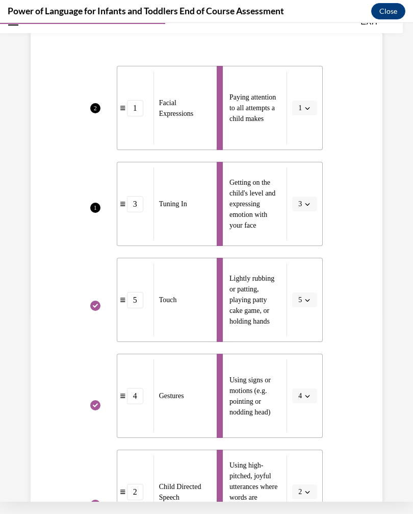
scroll to position [183, 0]
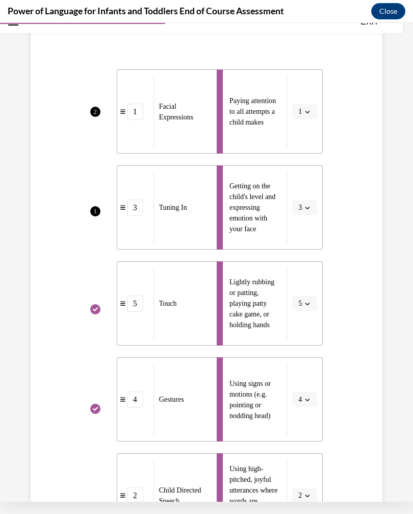
click at [308, 209] on li "Getting on the child's level and expressing emotion with your face 3" at bounding box center [270, 207] width 106 height 84
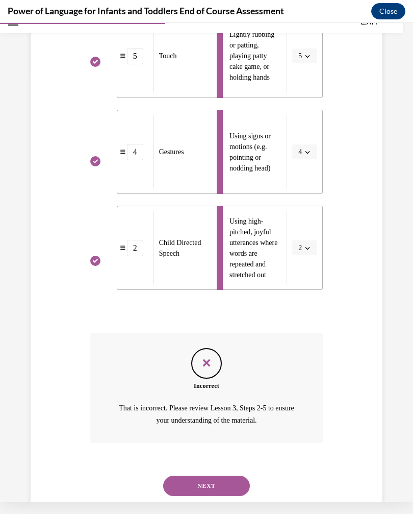
click at [238, 476] on button "NEXT" at bounding box center [206, 486] width 87 height 20
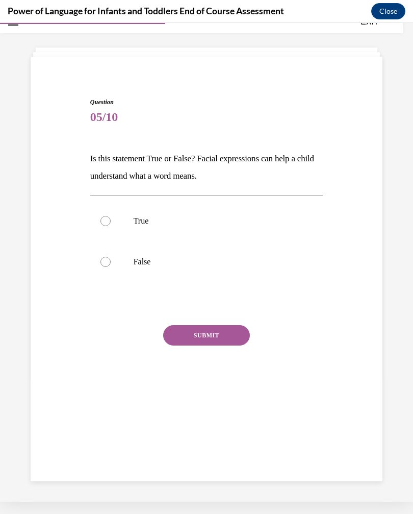
scroll to position [32, 0]
click at [255, 233] on label "True" at bounding box center [206, 221] width 233 height 41
click at [111, 226] on input "True" at bounding box center [106, 221] width 10 height 10
radio input "true"
click at [234, 339] on button "SUBMIT" at bounding box center [206, 335] width 87 height 20
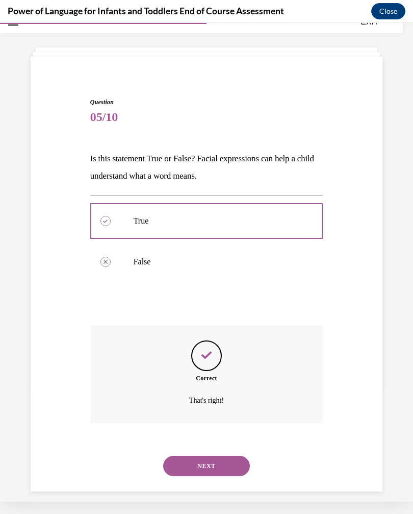
click at [239, 458] on button "NEXT" at bounding box center [206, 466] width 87 height 20
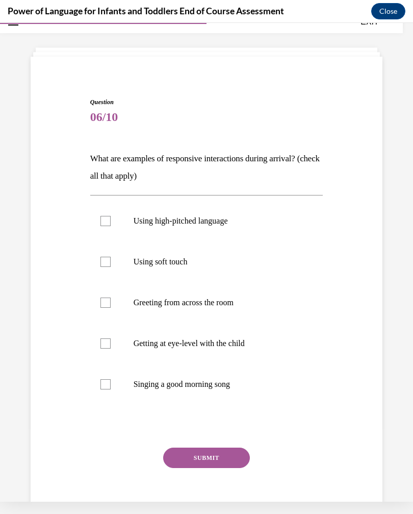
click at [247, 229] on label "Using high-pitched language" at bounding box center [206, 221] width 233 height 41
click at [111, 226] on input "Using high-pitched language" at bounding box center [106, 221] width 10 height 10
checkbox input "true"
click at [233, 273] on label "Using soft touch" at bounding box center [206, 261] width 233 height 41
click at [111, 267] on input "Using soft touch" at bounding box center [106, 262] width 10 height 10
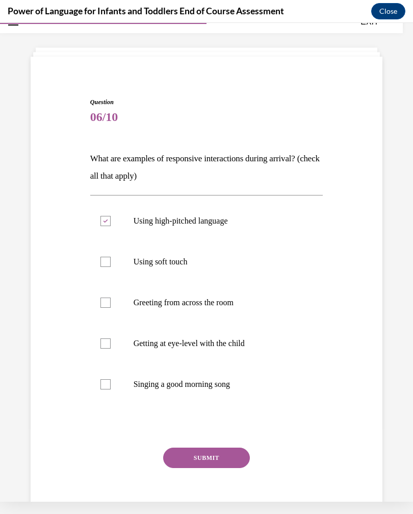
checkbox input "true"
click at [235, 349] on label "Getting at eye-level with the child" at bounding box center [206, 343] width 233 height 41
click at [111, 348] on input "Getting at eye-level with the child" at bounding box center [106, 343] width 10 height 10
checkbox input "true"
click at [220, 390] on label "Singing a good morning song" at bounding box center [206, 384] width 233 height 41
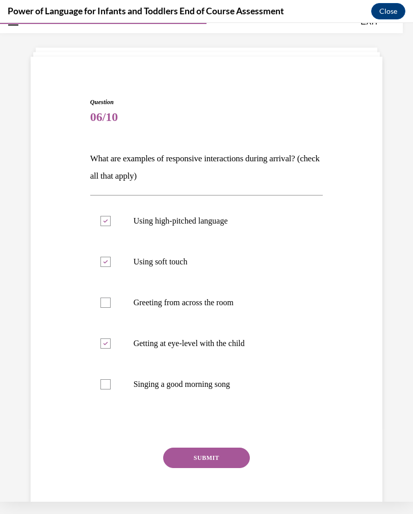
click at [111, 389] on input "Singing a good morning song" at bounding box center [106, 384] width 10 height 10
checkbox input "true"
click at [220, 451] on button "SUBMIT" at bounding box center [206, 457] width 87 height 20
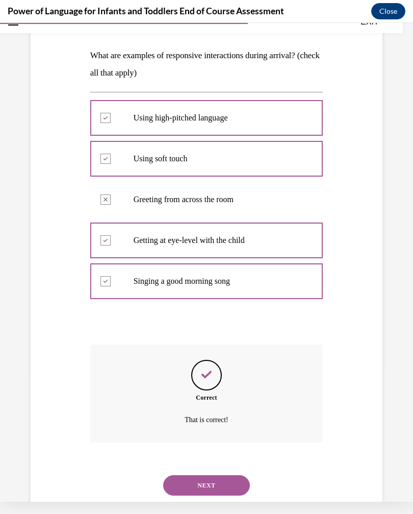
click at [228, 482] on button "NEXT" at bounding box center [206, 485] width 87 height 20
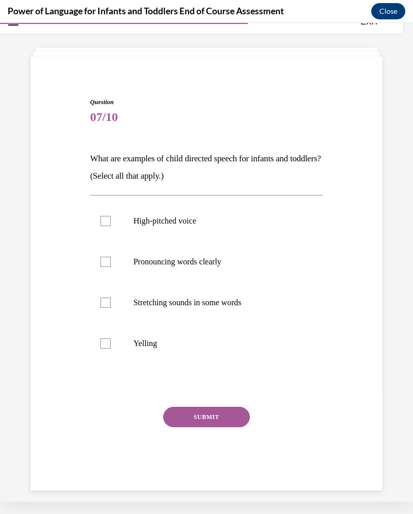
click at [244, 227] on label "High-pitched voice" at bounding box center [206, 221] width 233 height 41
click at [111, 226] on input "High-pitched voice" at bounding box center [106, 221] width 10 height 10
checkbox input "true"
click at [233, 267] on label "Pronouncing words clearly" at bounding box center [206, 261] width 233 height 41
click at [111, 267] on input "Pronouncing words clearly" at bounding box center [106, 262] width 10 height 10
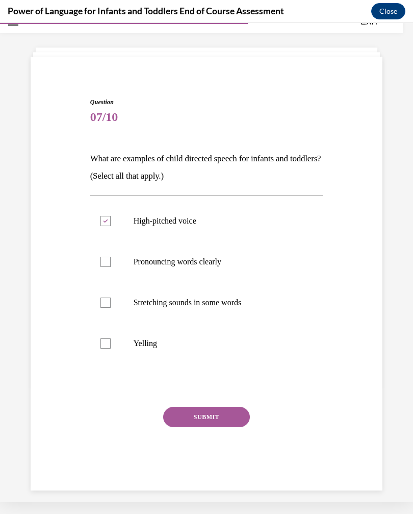
checkbox input "true"
click at [232, 299] on p "Stretching sounds in some words" at bounding box center [216, 302] width 164 height 10
click at [111, 299] on input "Stretching sounds in some words" at bounding box center [106, 302] width 10 height 10
checkbox input "true"
click at [214, 415] on button "SUBMIT" at bounding box center [206, 417] width 87 height 20
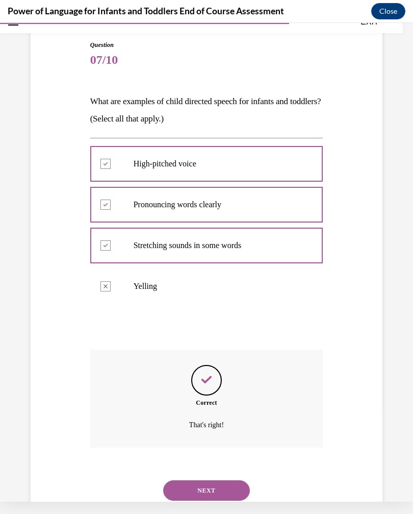
scroll to position [94, 0]
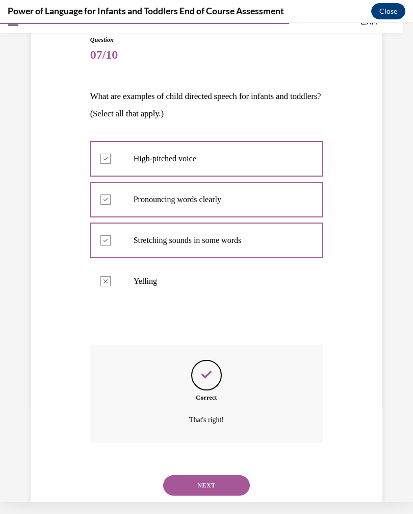
click at [228, 475] on button "NEXT" at bounding box center [206, 485] width 87 height 20
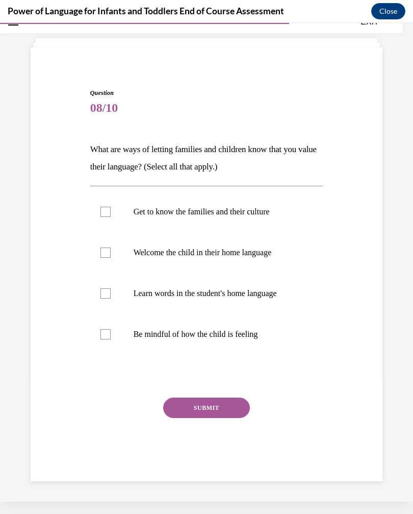
scroll to position [32, 0]
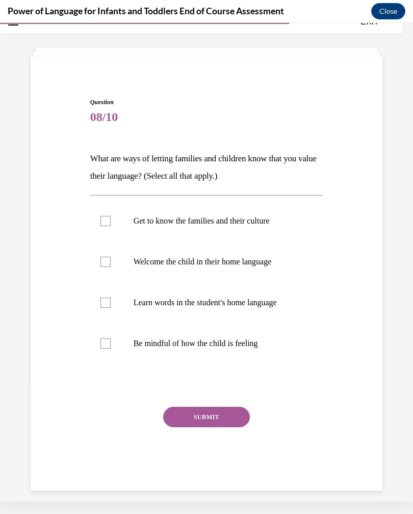
click at [261, 226] on p "Get to know the families and their culture" at bounding box center [216, 221] width 164 height 10
click at [111, 226] on input "Get to know the families and their culture" at bounding box center [106, 221] width 10 height 10
checkbox input "true"
click at [271, 267] on label "Welcome the child in their home language" at bounding box center [206, 261] width 233 height 41
click at [111, 267] on input "Welcome the child in their home language" at bounding box center [106, 262] width 10 height 10
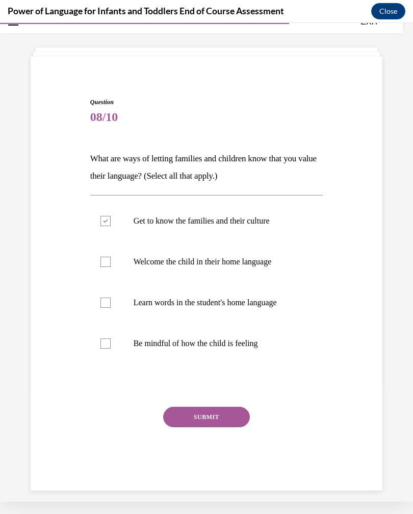
checkbox input "true"
click at [240, 309] on label "Learn words in the student's home language" at bounding box center [206, 302] width 233 height 41
click at [111, 308] on input "Learn words in the student's home language" at bounding box center [106, 302] width 10 height 10
checkbox input "true"
click at [220, 346] on p "Be mindful of how the child is feeling" at bounding box center [216, 343] width 164 height 10
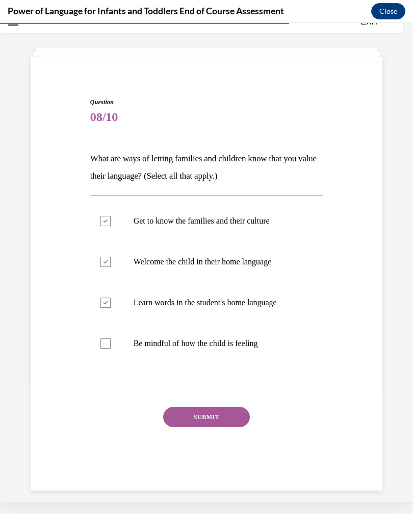
click at [111, 346] on input "Be mindful of how the child is feeling" at bounding box center [106, 343] width 10 height 10
checkbox input "true"
click at [220, 418] on button "SUBMIT" at bounding box center [206, 417] width 87 height 20
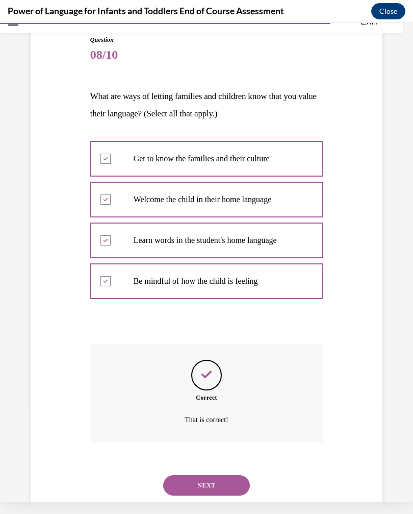
click at [231, 475] on button "NEXT" at bounding box center [206, 485] width 87 height 20
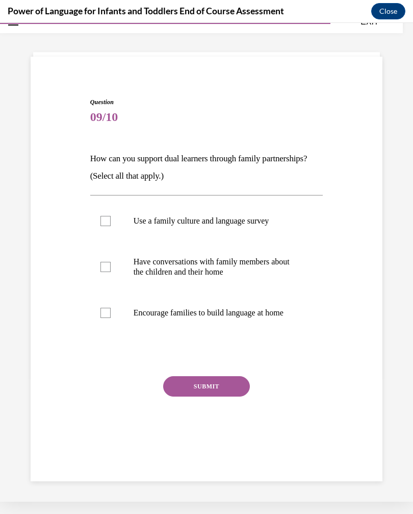
click at [270, 227] on label "Use a family culture and language survey" at bounding box center [206, 221] width 233 height 41
click at [111, 226] on input "Use a family culture and language survey" at bounding box center [106, 221] width 10 height 10
checkbox input "true"
click at [274, 312] on p "Encourage families to build language at home" at bounding box center [216, 313] width 164 height 10
click at [111, 312] on input "Encourage families to build language at home" at bounding box center [106, 313] width 10 height 10
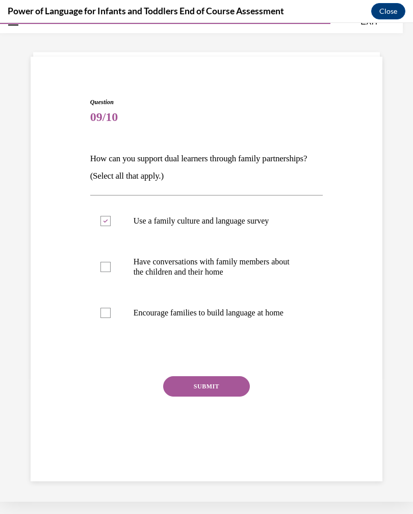
checkbox input "true"
click at [266, 270] on p "Have conversations with family members about the children and their home" at bounding box center [216, 267] width 164 height 20
click at [111, 270] on input "Have conversations with family members about the children and their home" at bounding box center [106, 267] width 10 height 10
checkbox input "true"
click at [218, 388] on button "SUBMIT" at bounding box center [206, 386] width 87 height 20
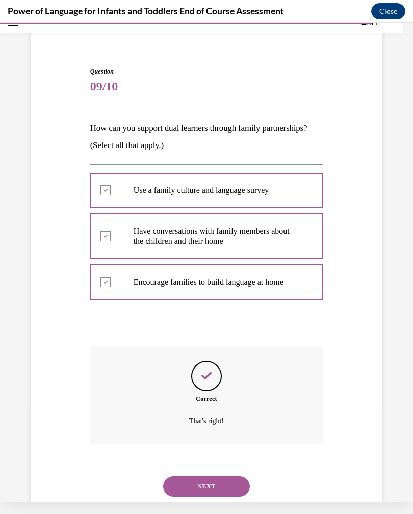
scroll to position [64, 0]
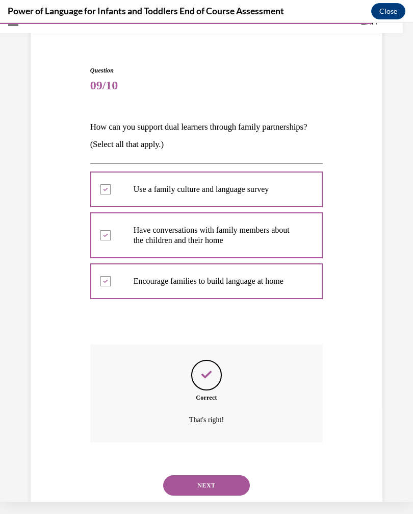
click at [229, 475] on button "NEXT" at bounding box center [206, 485] width 87 height 20
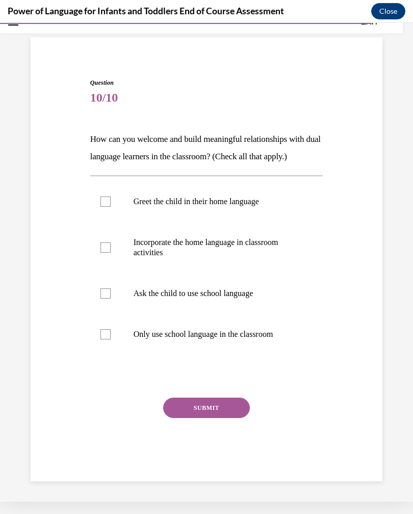
scroll to position [32, 0]
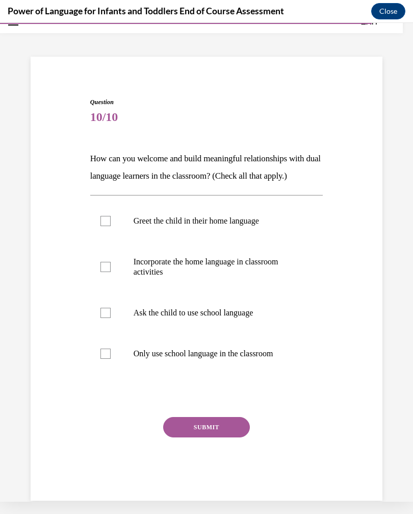
click at [270, 229] on label "Greet the child in their home language" at bounding box center [206, 221] width 233 height 41
click at [111, 226] on input "Greet the child in their home language" at bounding box center [106, 221] width 10 height 10
checkbox input "true"
click at [260, 271] on p "Incorporate the home language in classroom activities" at bounding box center [216, 267] width 164 height 20
click at [111, 271] on input "Incorporate the home language in classroom activities" at bounding box center [106, 267] width 10 height 10
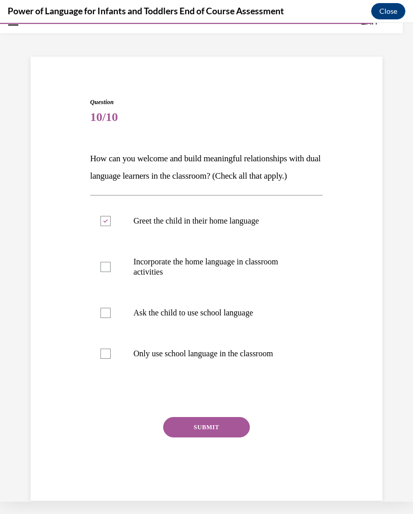
checkbox input "true"
click at [220, 428] on button "SUBMIT" at bounding box center [206, 427] width 87 height 20
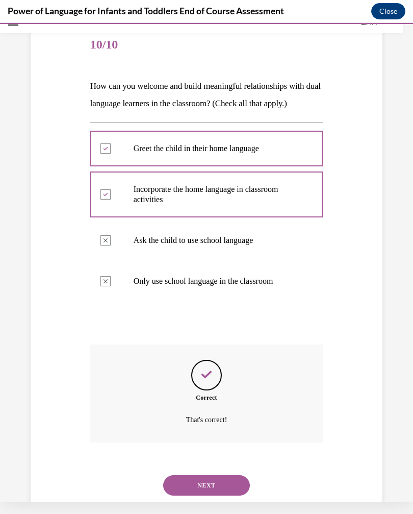
click at [215, 475] on button "NEXT" at bounding box center [206, 485] width 87 height 20
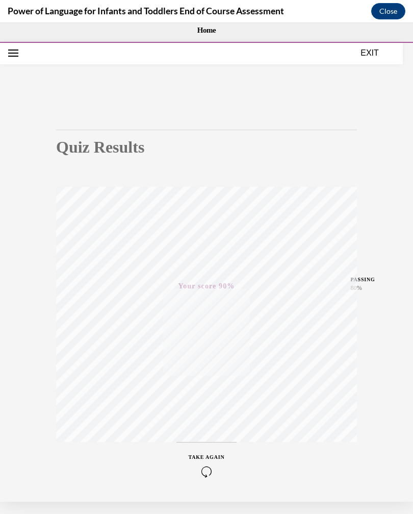
scroll to position [0, 0]
click at [365, 58] on button "EXIT" at bounding box center [369, 53] width 61 height 12
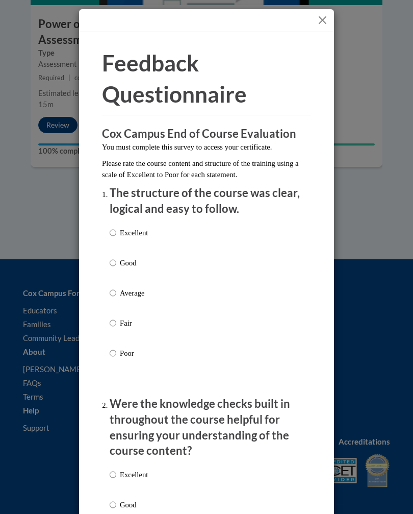
click at [148, 251] on label "Excellent" at bounding box center [129, 241] width 38 height 28
click at [116, 238] on input "Excellent" at bounding box center [113, 232] width 7 height 11
radio input "true"
click at [145, 262] on p "Good" at bounding box center [134, 262] width 28 height 11
click at [116, 262] on input "Good" at bounding box center [113, 262] width 7 height 11
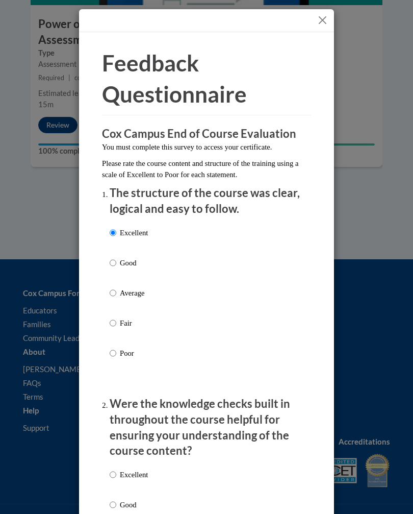
radio input "true"
click at [172, 231] on div "Excellent Good Average Fair Poor" at bounding box center [207, 305] width 194 height 166
click at [115, 231] on input "Excellent" at bounding box center [113, 232] width 7 height 11
radio input "true"
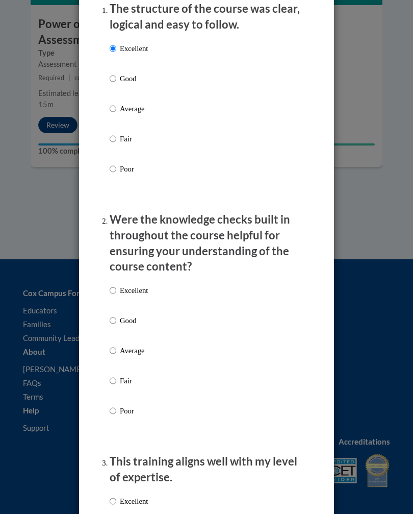
click at [115, 285] on input "Excellent" at bounding box center [113, 290] width 7 height 11
radio input "true"
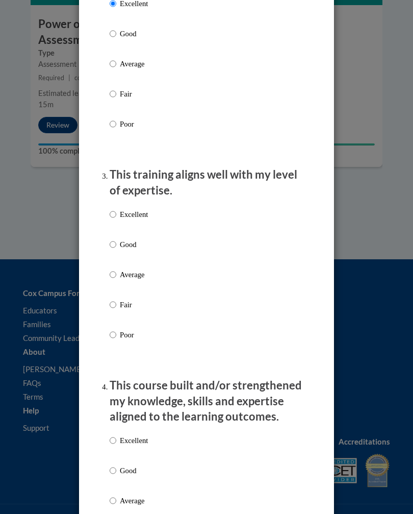
scroll to position [449, 0]
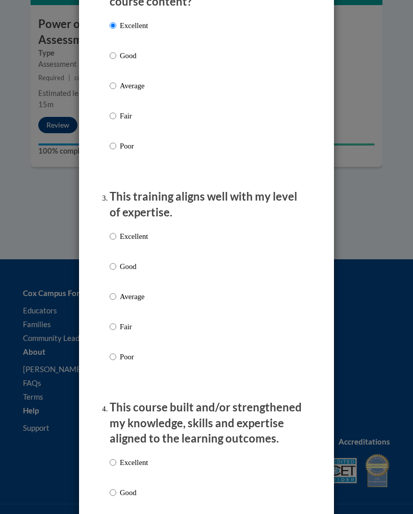
click at [111, 236] on input "Excellent" at bounding box center [113, 236] width 7 height 11
radio input "true"
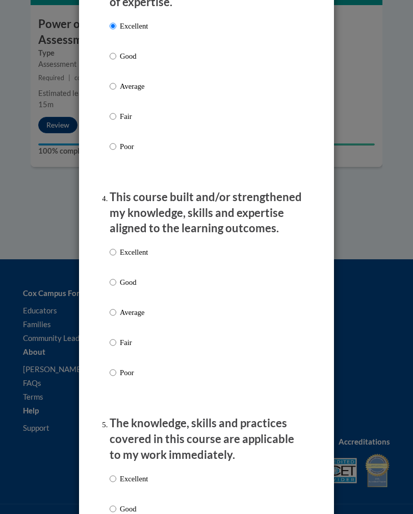
scroll to position [654, 0]
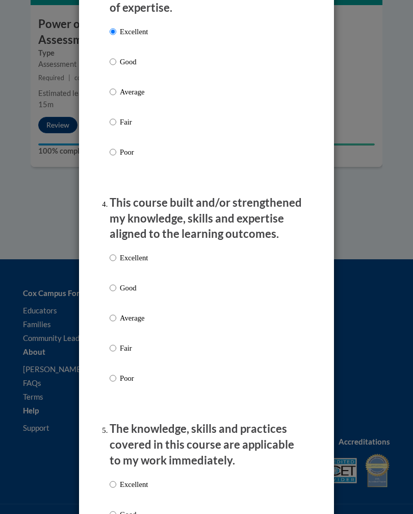
click at [123, 252] on p "Excellent" at bounding box center [134, 257] width 28 height 11
click at [116, 252] on input "Excellent" at bounding box center [113, 257] width 7 height 11
radio input "true"
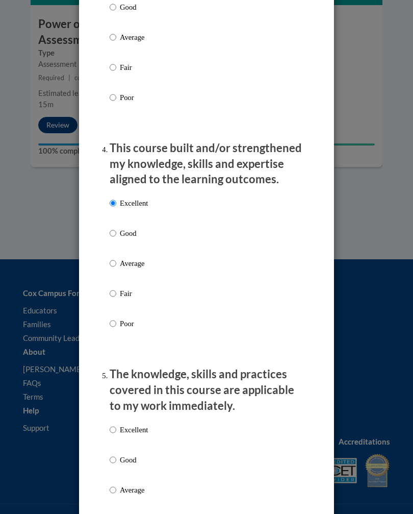
scroll to position [726, 0]
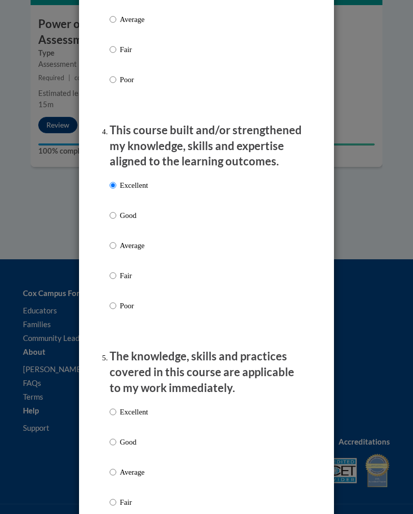
click at [130, 406] on p "Excellent" at bounding box center [134, 411] width 28 height 11
click at [116, 406] on input "Excellent" at bounding box center [113, 411] width 7 height 11
radio input "true"
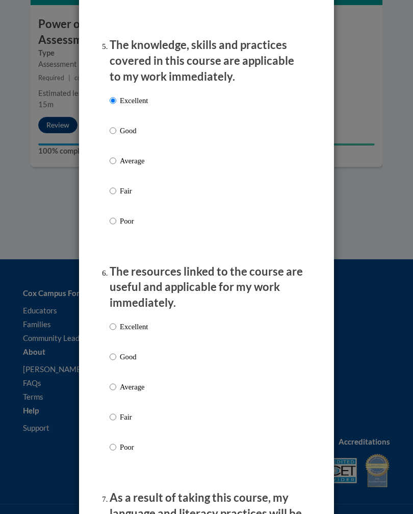
scroll to position [1029, 0]
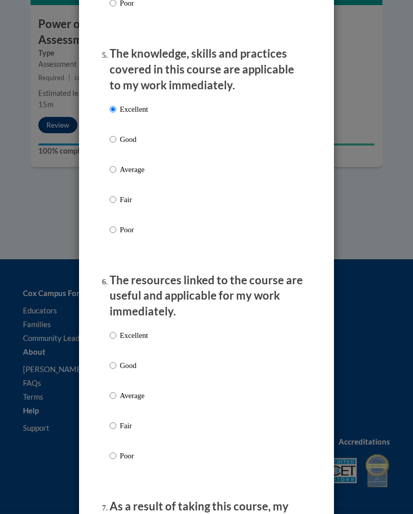
click at [136, 330] on p "Excellent" at bounding box center [134, 335] width 28 height 11
click at [116, 330] on input "Excellent" at bounding box center [113, 335] width 7 height 11
radio input "true"
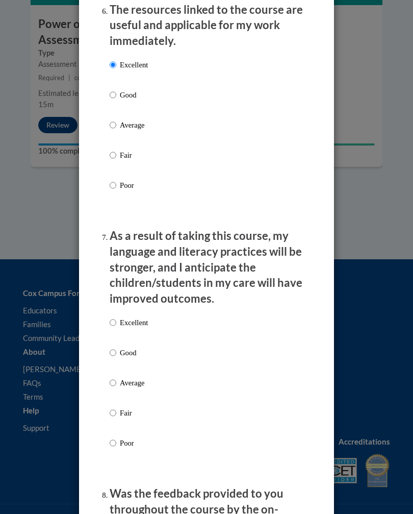
scroll to position [1293, 0]
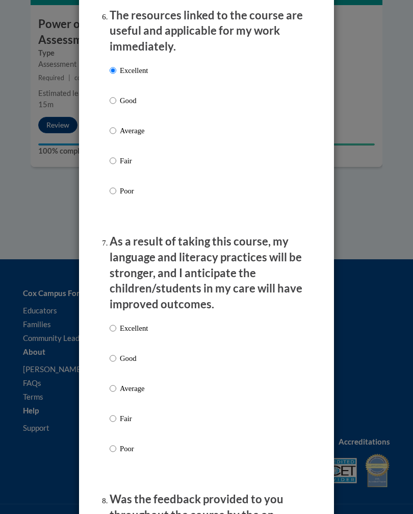
click at [147, 322] on p "Excellent" at bounding box center [134, 327] width 28 height 11
click at [116, 322] on input "Excellent" at bounding box center [113, 327] width 7 height 11
radio input "true"
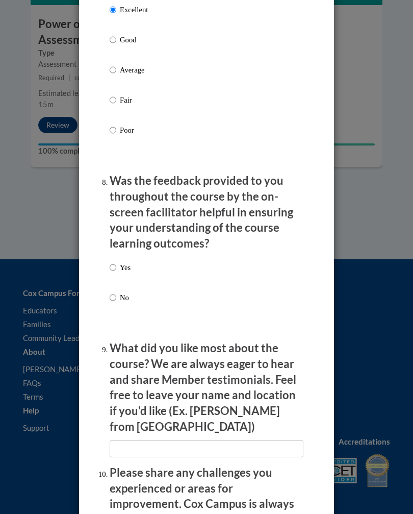
scroll to position [1603, 0]
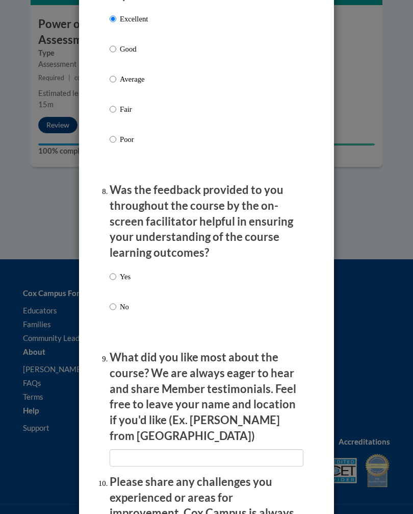
click at [115, 271] on input "Yes" at bounding box center [113, 276] width 7 height 11
radio input "true"
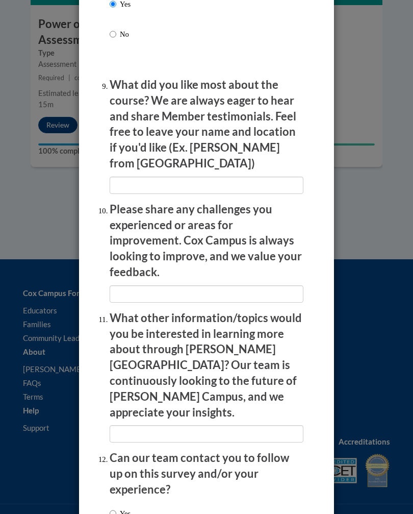
scroll to position [1875, 0]
